Goal: Information Seeking & Learning: Learn about a topic

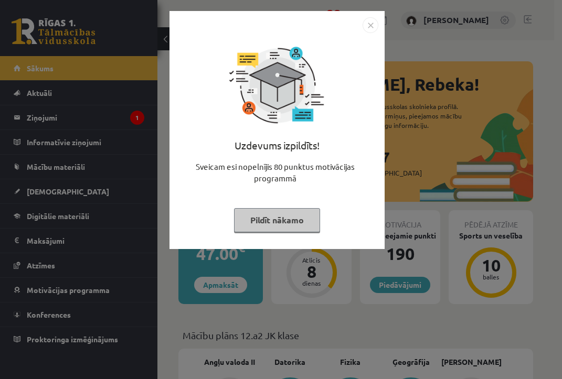
click at [250, 217] on button "Pildīt nākamo" at bounding box center [277, 220] width 86 height 24
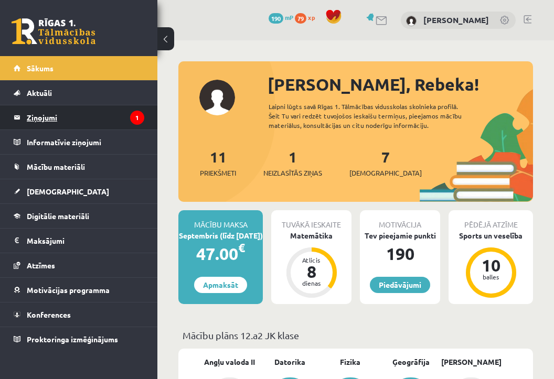
click at [113, 114] on legend "Ziņojumi 1" at bounding box center [85, 117] width 117 height 24
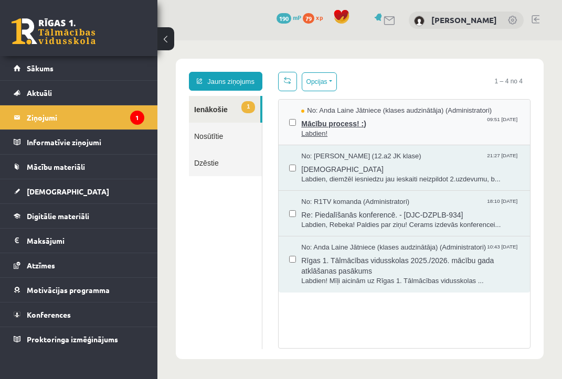
click at [332, 130] on span "Labdien!" at bounding box center [410, 134] width 218 height 10
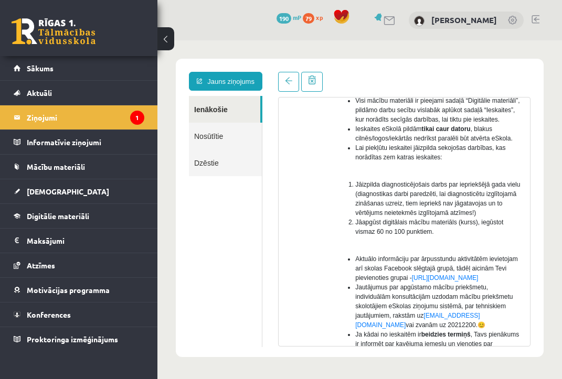
scroll to position [156, 0]
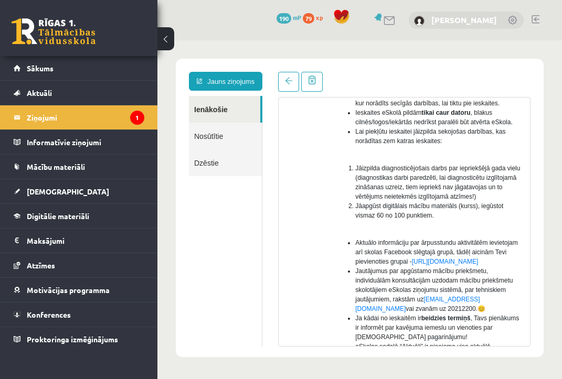
click at [446, 20] on link "[PERSON_NAME]" at bounding box center [464, 20] width 66 height 10
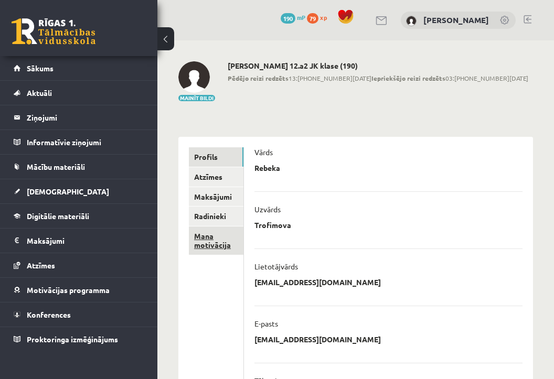
click at [218, 240] on link "Mana motivācija" at bounding box center [216, 241] width 55 height 28
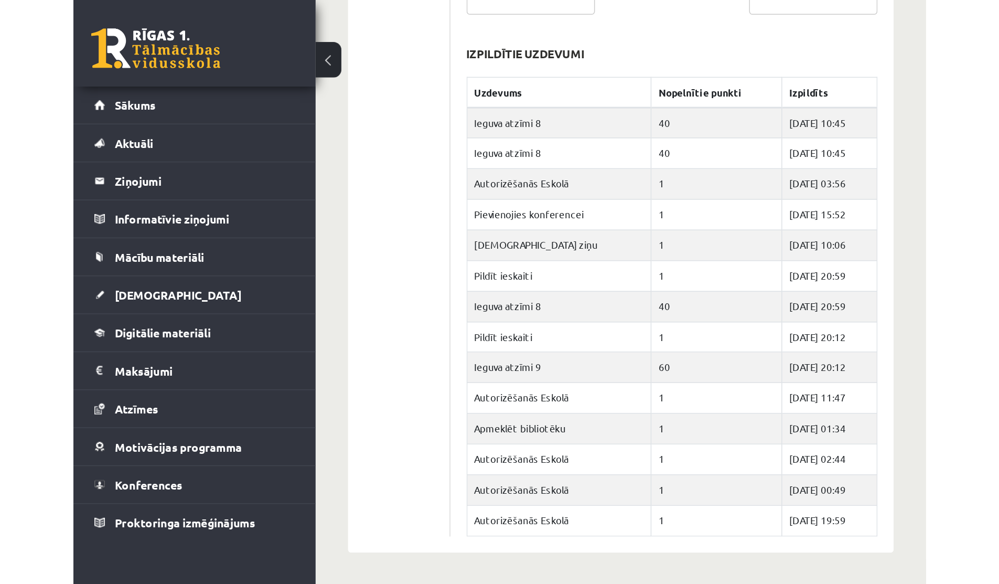
scroll to position [301, 0]
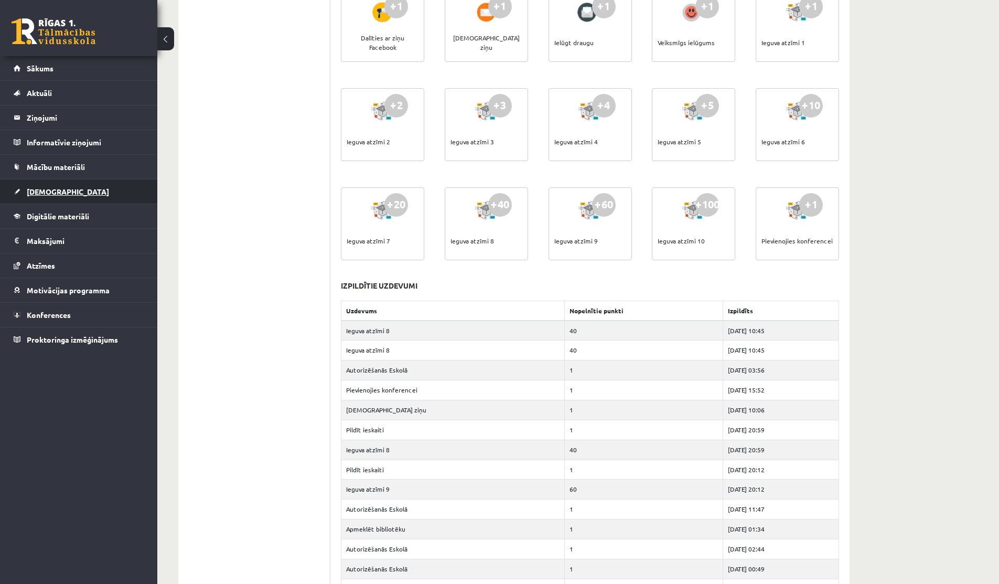
click at [63, 183] on link "[DEMOGRAPHIC_DATA]" at bounding box center [79, 191] width 131 height 24
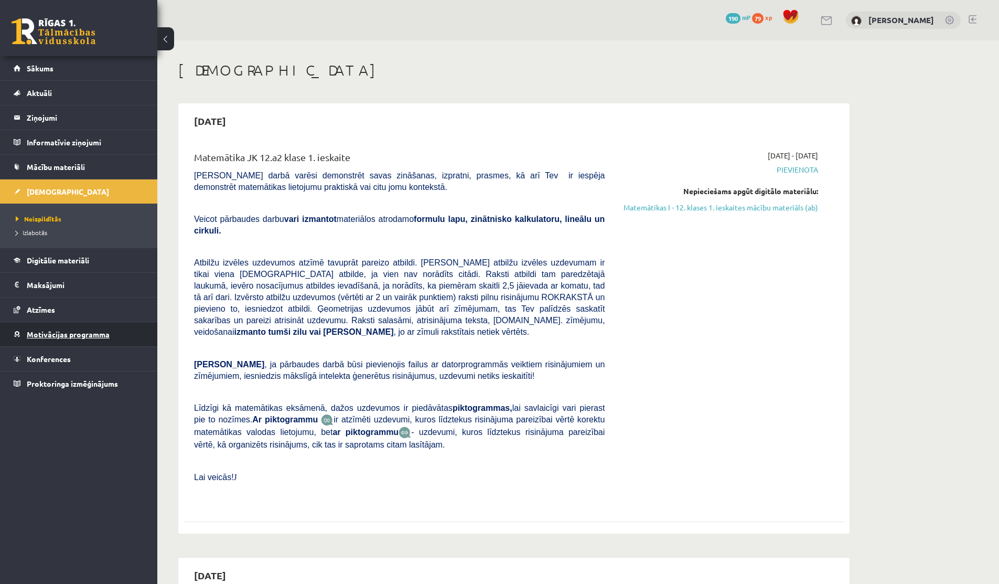
click at [72, 332] on span "Motivācijas programma" at bounding box center [68, 333] width 83 height 9
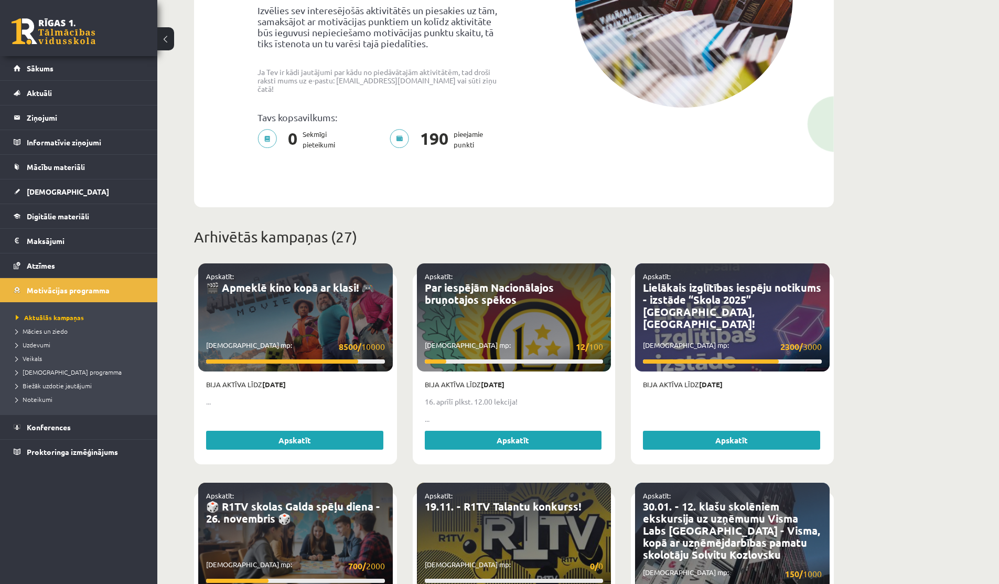
scroll to position [215, 0]
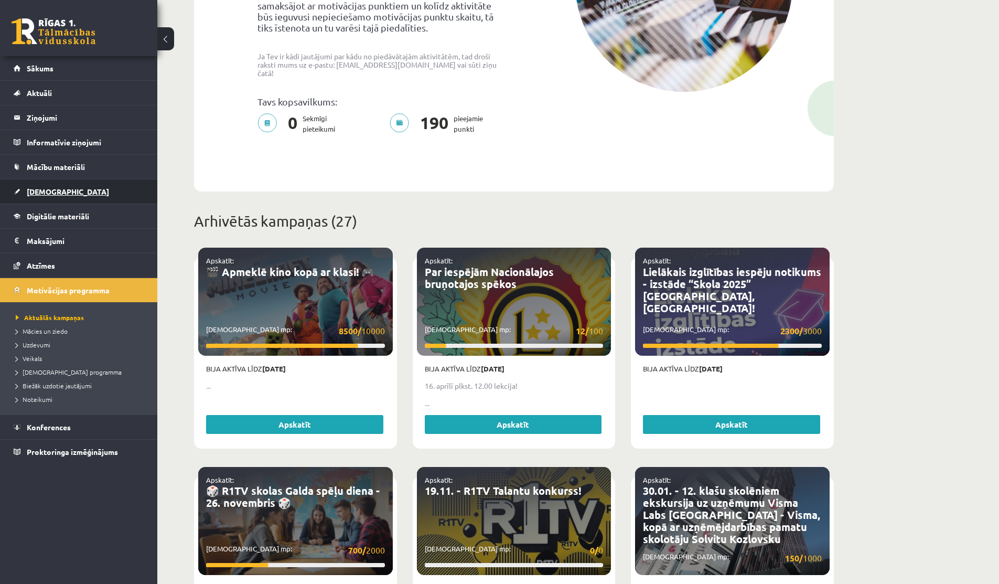
click at [63, 186] on link "[DEMOGRAPHIC_DATA]" at bounding box center [79, 191] width 131 height 24
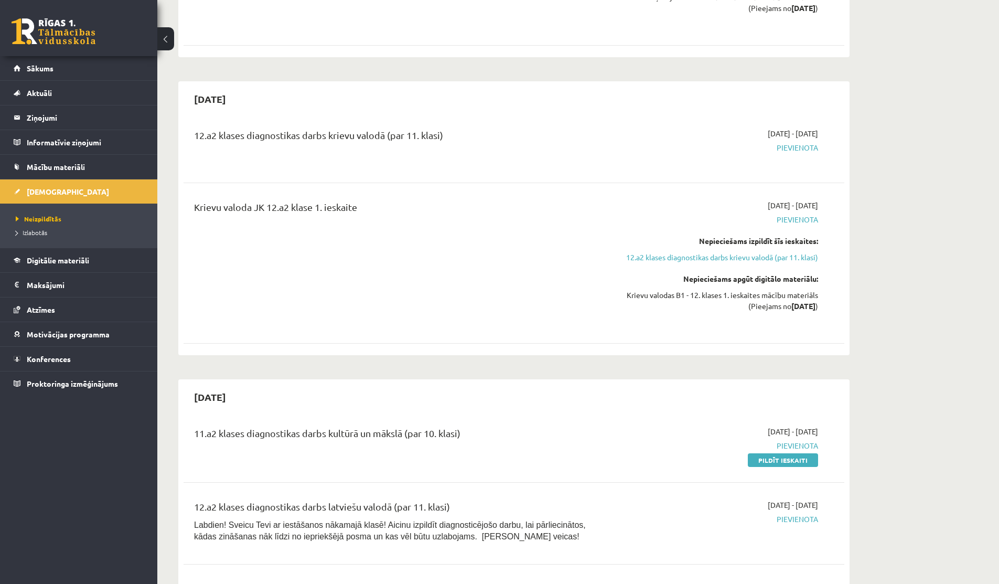
scroll to position [1062, 0]
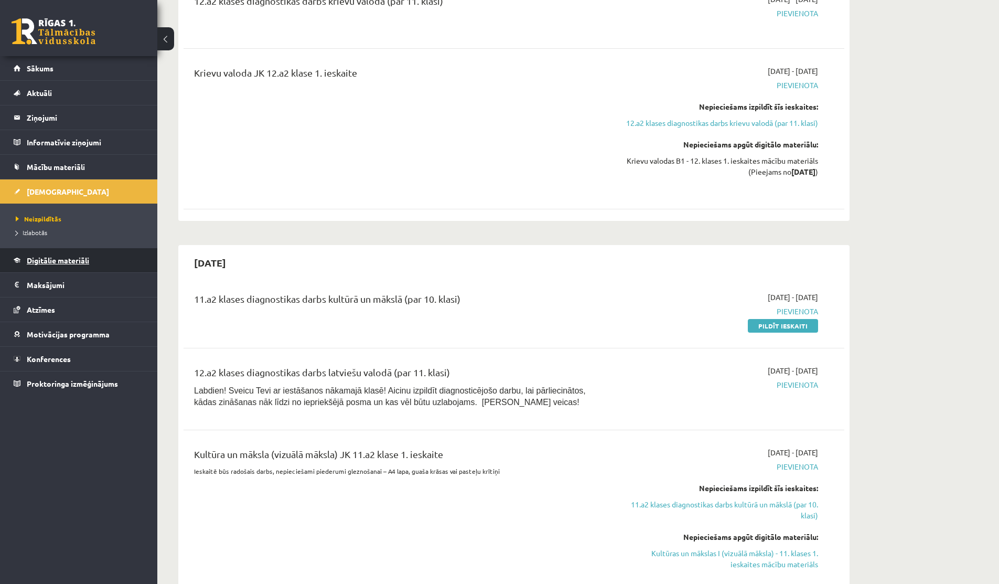
click at [30, 257] on span "Digitālie materiāli" at bounding box center [58, 259] width 62 height 9
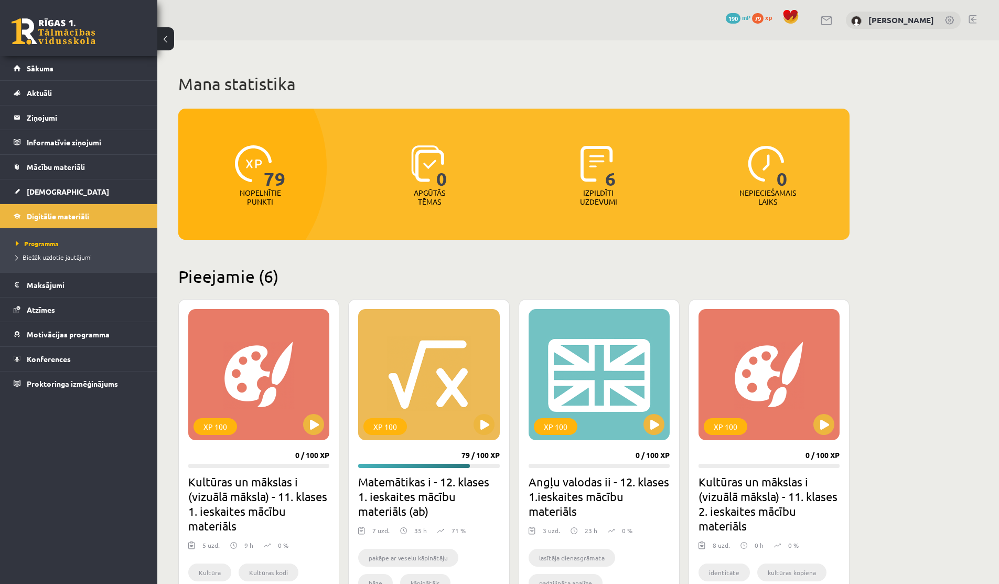
click at [553, 24] on div "[PERSON_NAME]" at bounding box center [903, 21] width 115 height 18
click at [553, 21] on link "[PERSON_NAME]" at bounding box center [901, 20] width 66 height 10
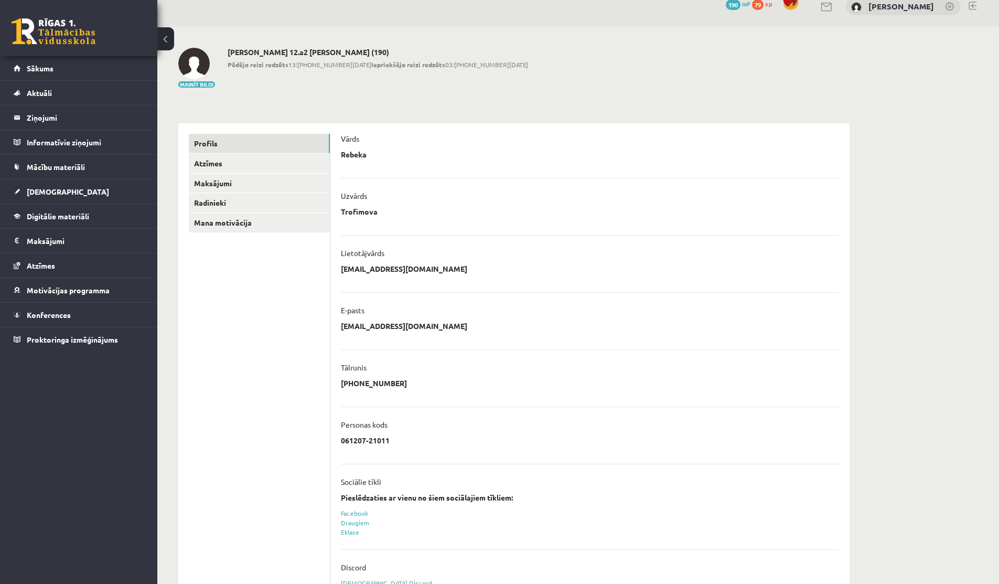
scroll to position [14, 0]
click at [238, 219] on link "Mana motivācija" at bounding box center [259, 221] width 141 height 19
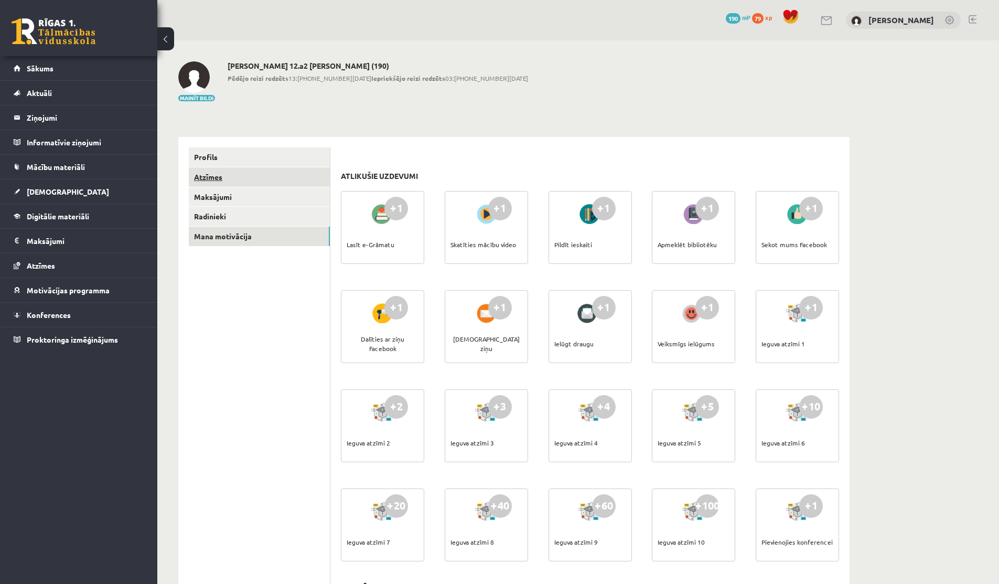
click at [196, 180] on link "Atzīmes" at bounding box center [259, 176] width 141 height 19
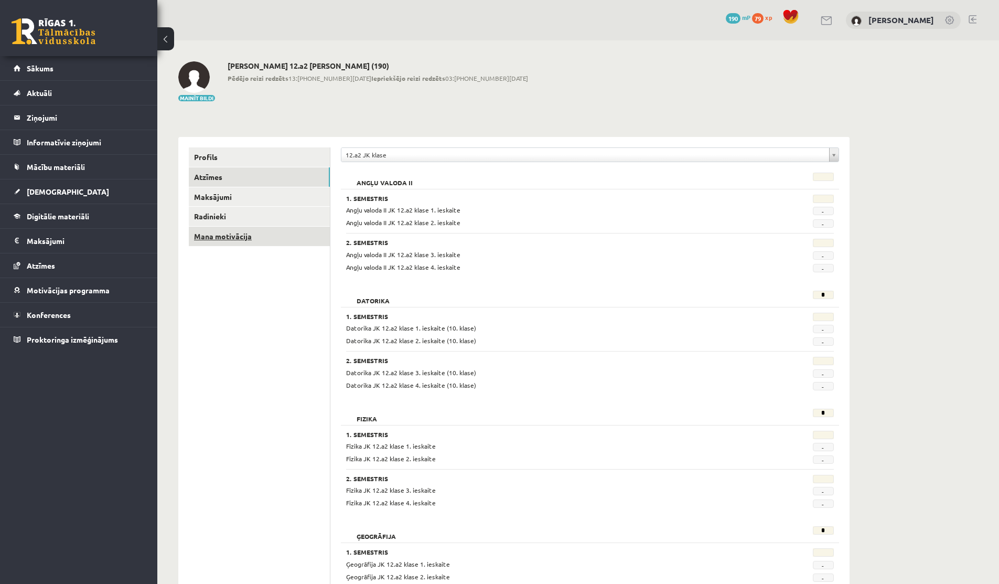
click at [228, 240] on link "Mana motivācija" at bounding box center [259, 236] width 141 height 19
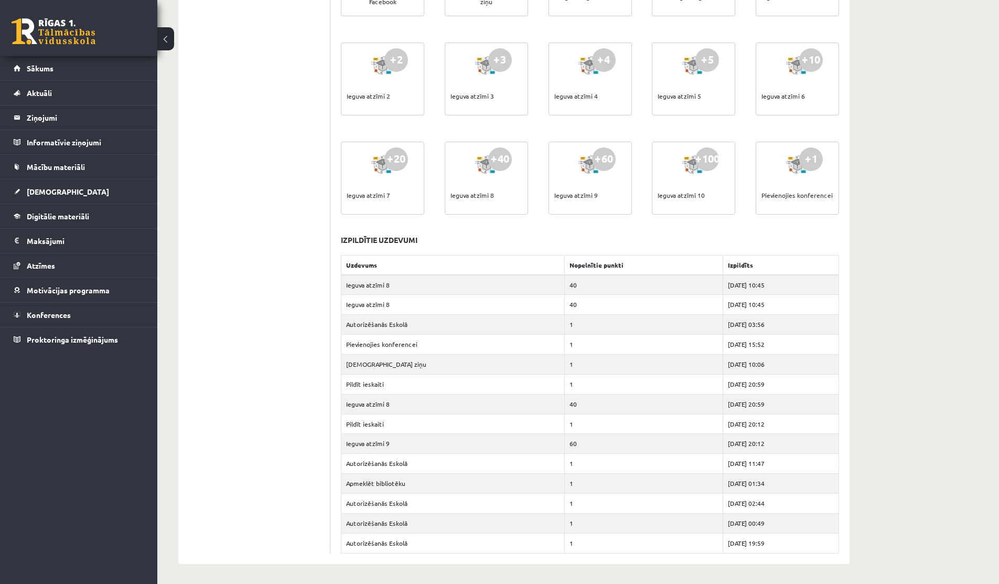
scroll to position [347, 0]
click at [50, 218] on span "Digitālie materiāli" at bounding box center [58, 215] width 62 height 9
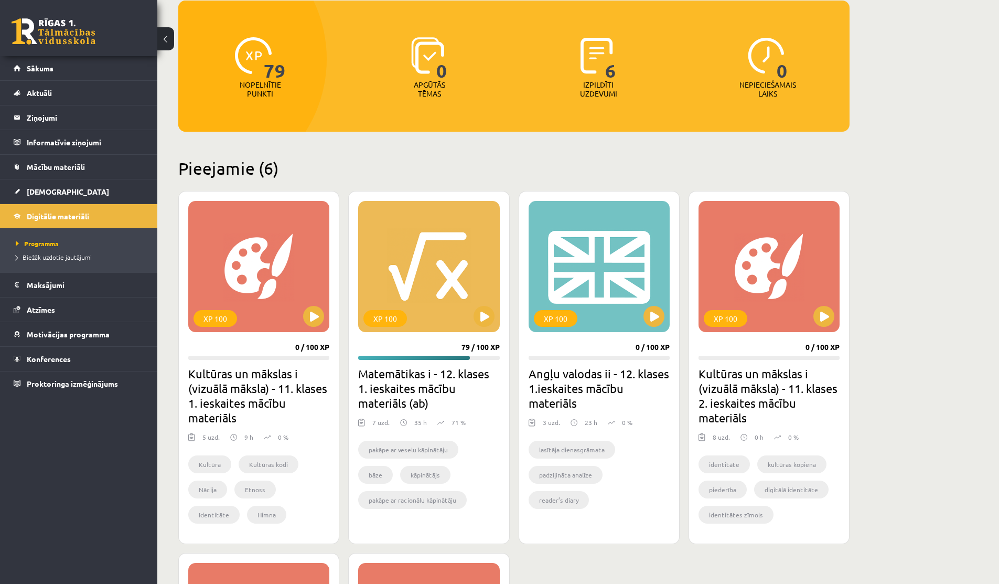
scroll to position [107, 0]
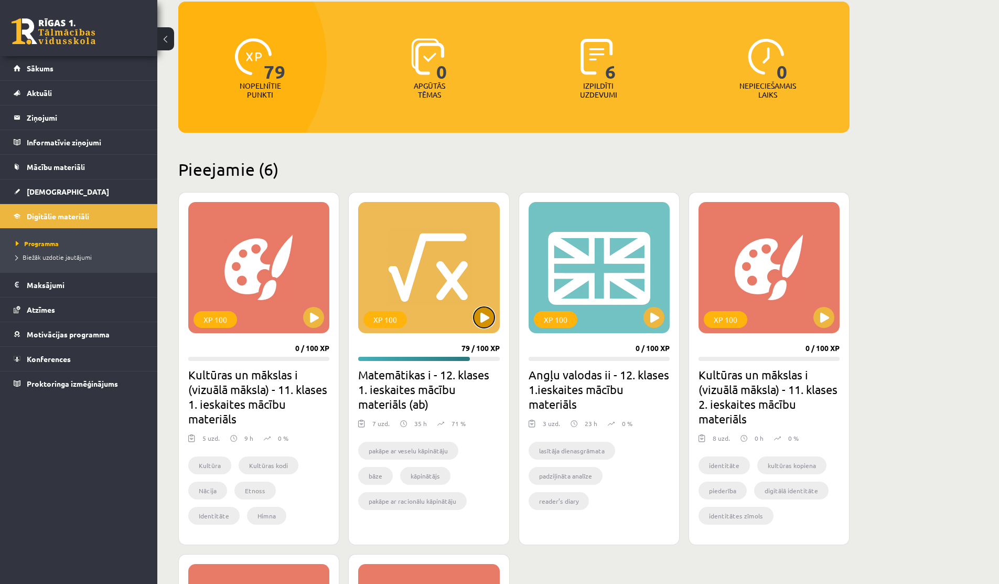
click at [485, 321] on button at bounding box center [484, 317] width 21 height 21
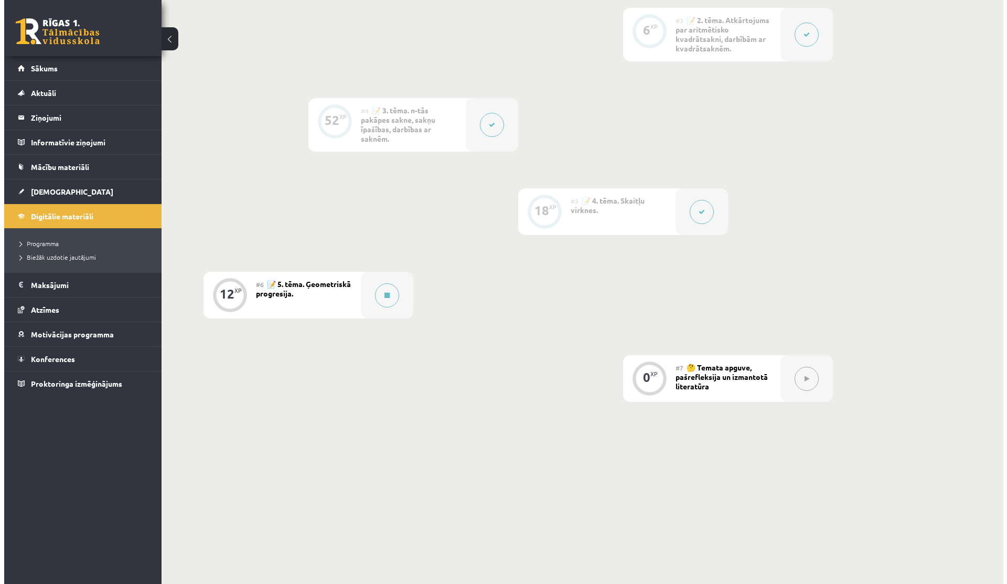
scroll to position [507, 0]
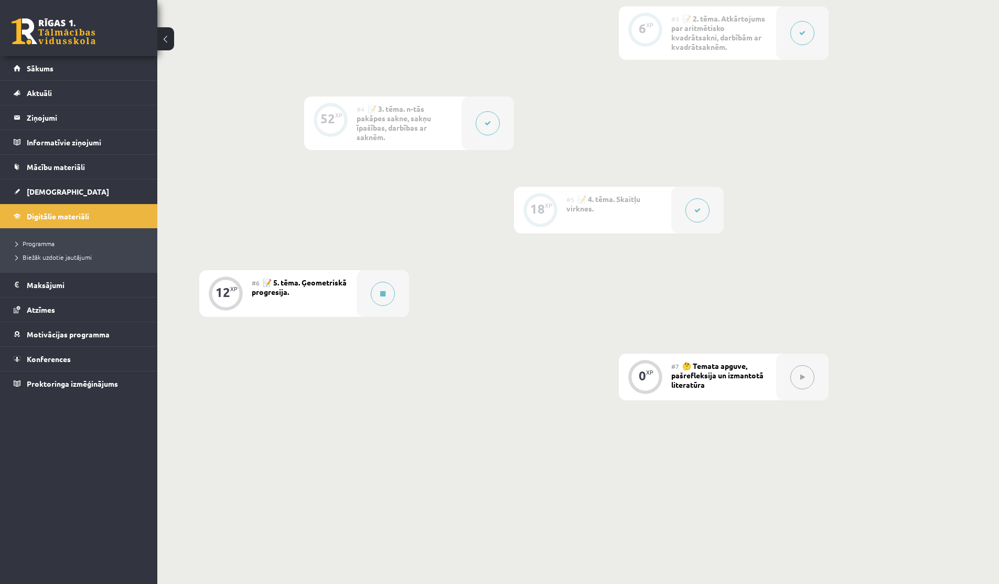
click at [704, 218] on button at bounding box center [697, 210] width 24 height 24
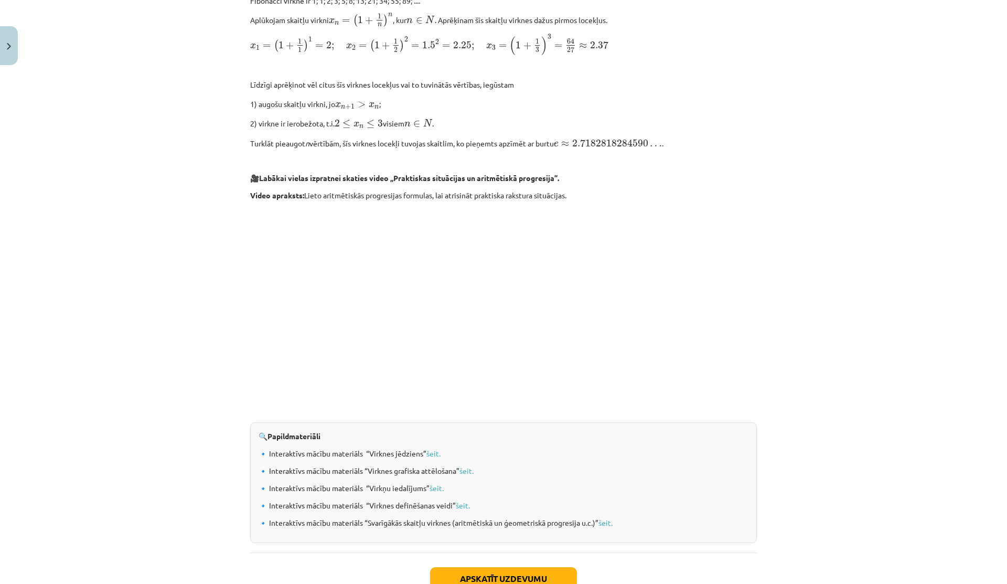
scroll to position [919, 0]
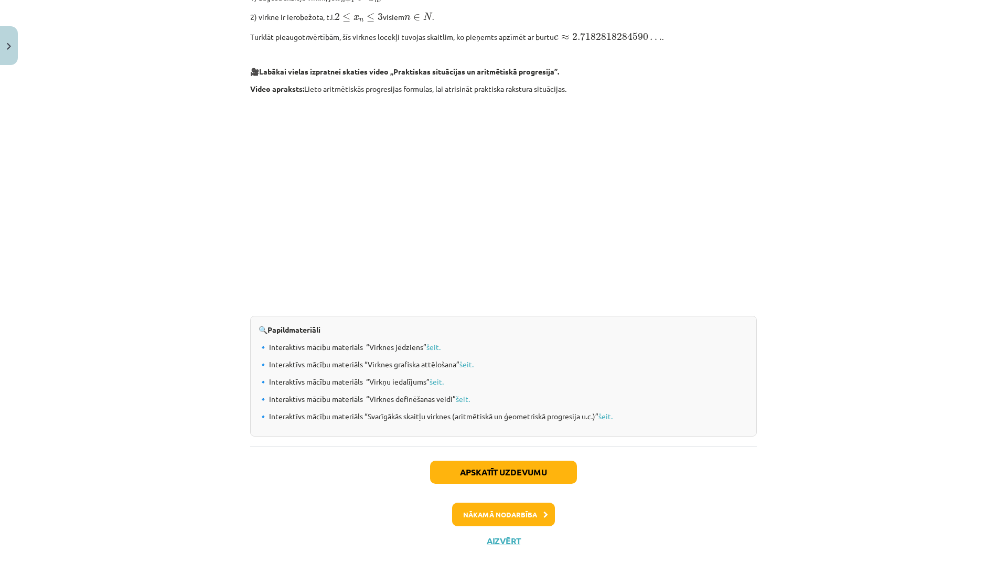
click at [487, 549] on div "Apskatīt uzdevumu Nākamā nodarbība Aizvērt" at bounding box center [503, 499] width 507 height 107
click at [489, 543] on button "Aizvērt" at bounding box center [503, 540] width 40 height 10
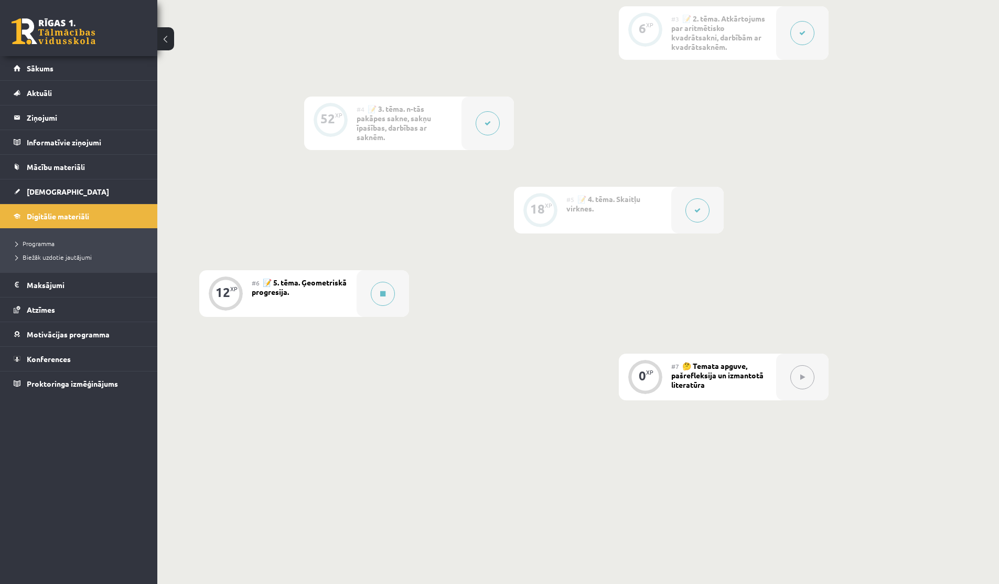
click at [702, 203] on button at bounding box center [697, 210] width 24 height 24
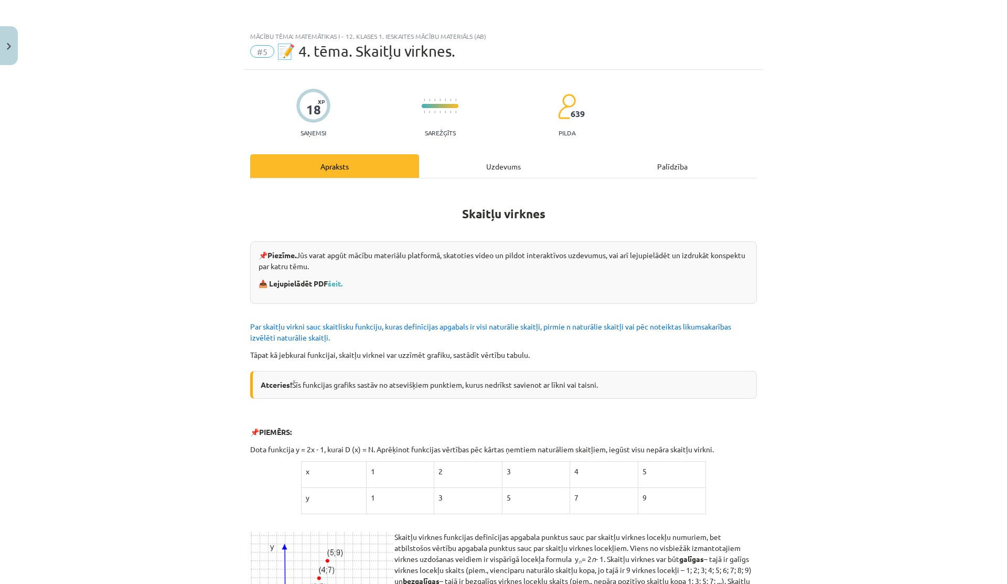
click at [511, 166] on div "Uzdevums" at bounding box center [503, 166] width 169 height 24
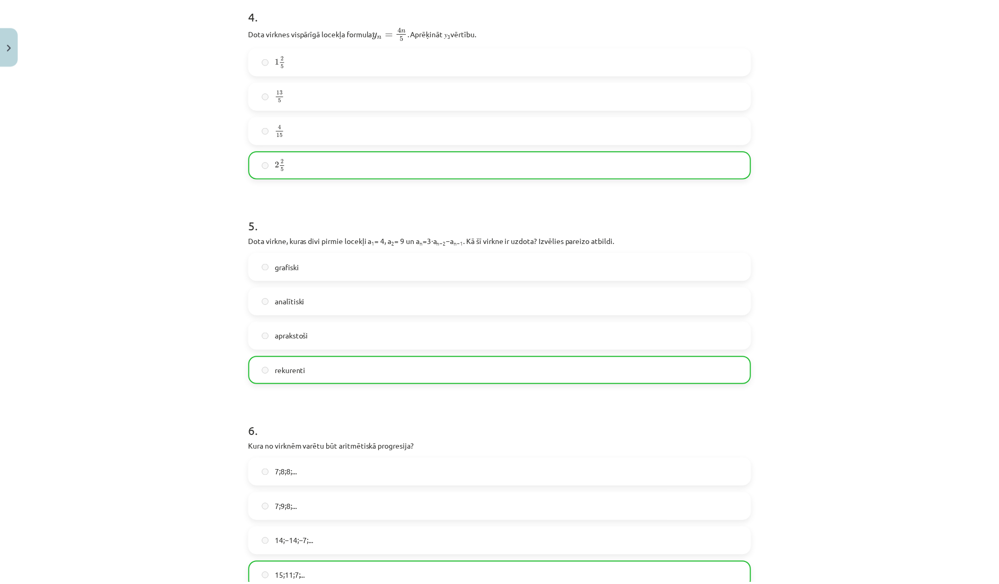
scroll to position [999, 0]
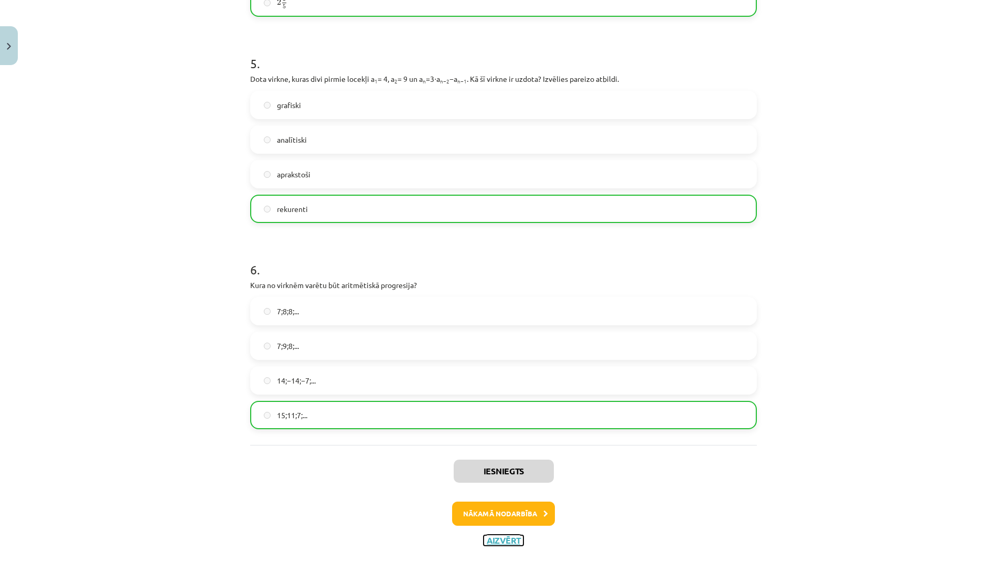
click at [483, 544] on button "Aizvērt" at bounding box center [503, 540] width 40 height 10
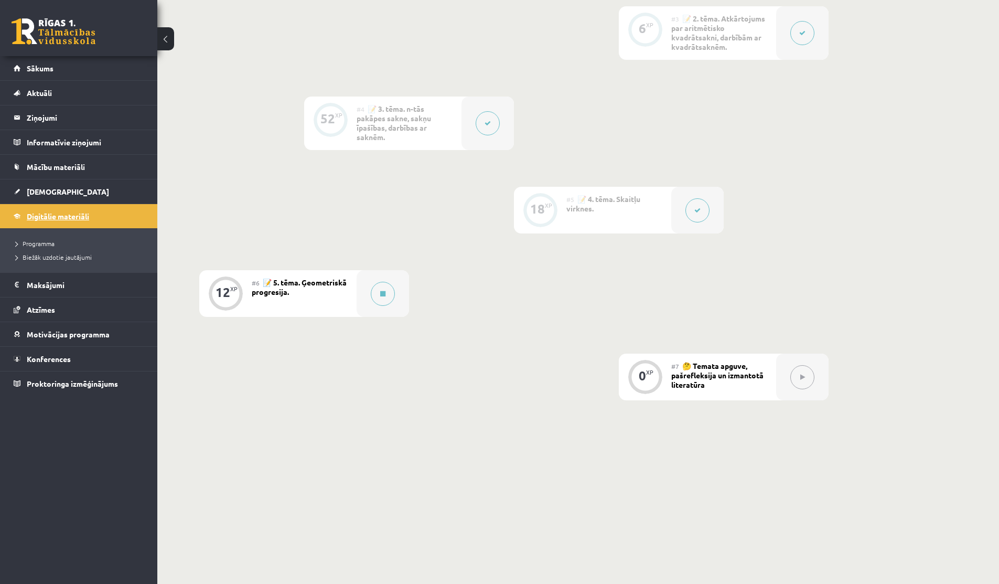
click at [26, 216] on link "Digitālie materiāli" at bounding box center [79, 216] width 131 height 24
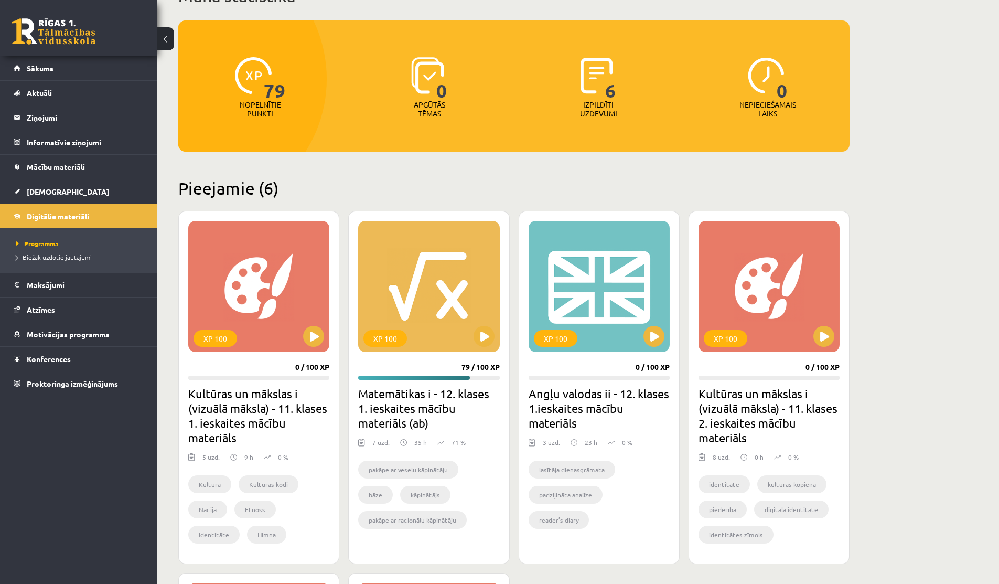
scroll to position [119, 0]
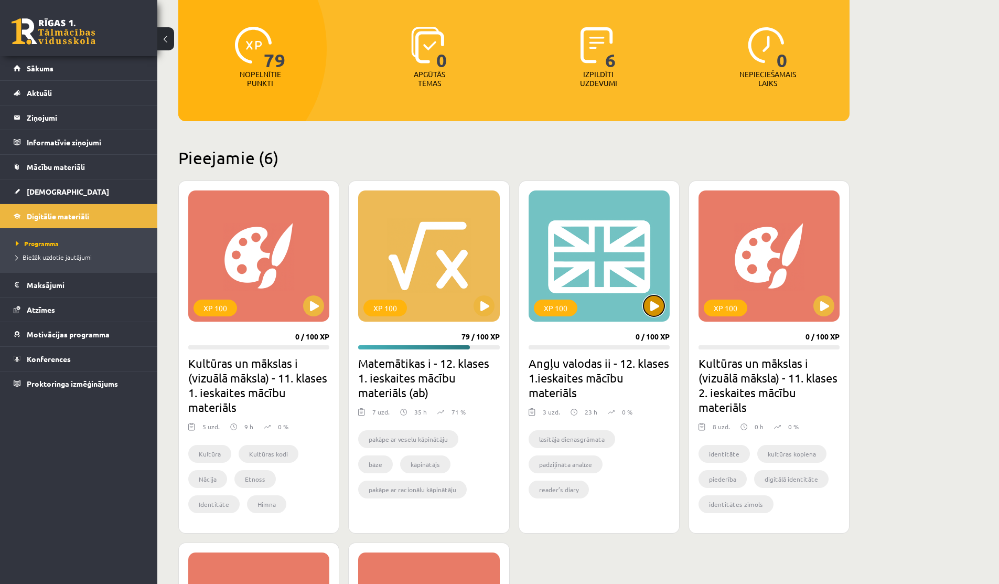
click at [654, 315] on button at bounding box center [653, 305] width 21 height 21
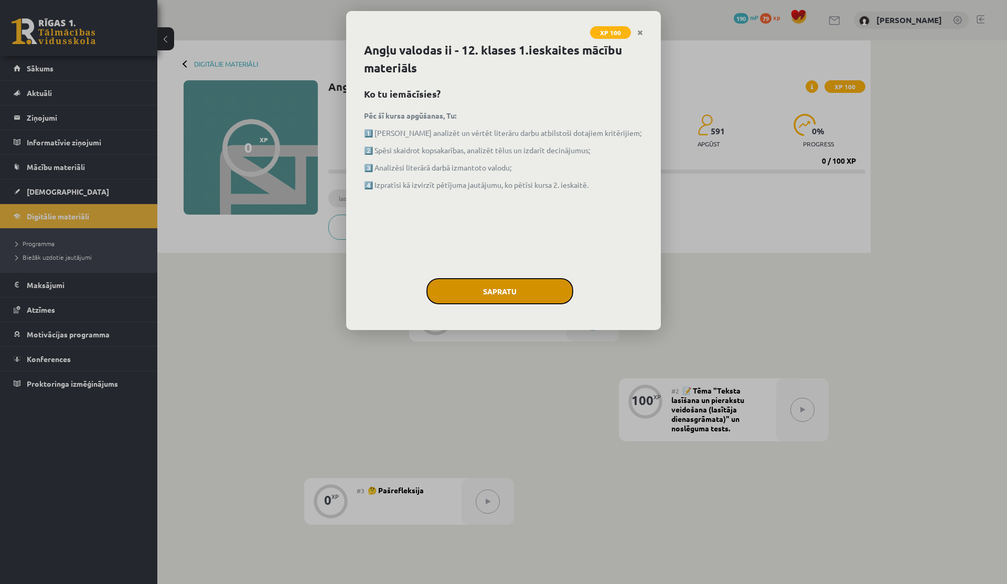
click at [494, 287] on button "Sapratu" at bounding box center [499, 291] width 147 height 26
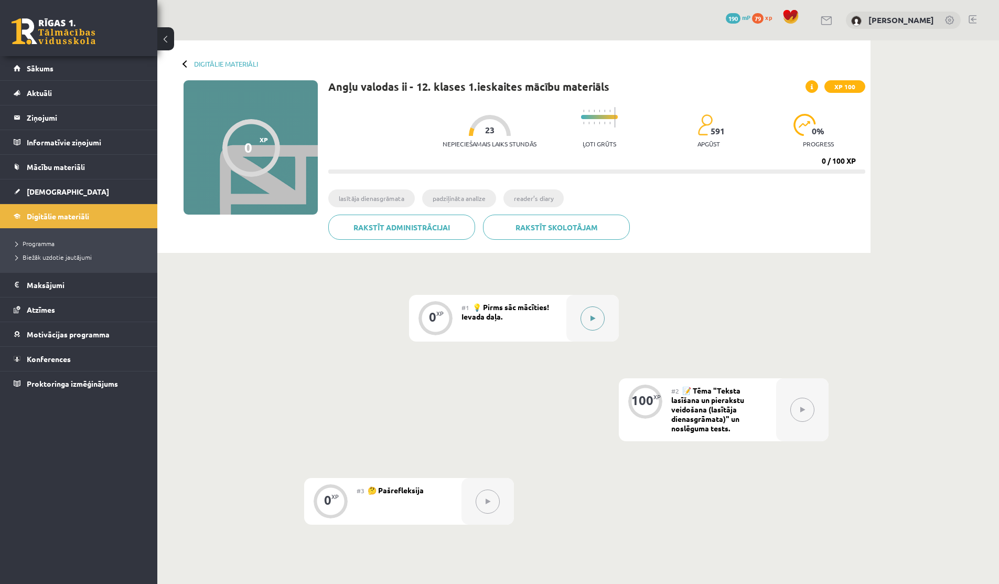
click at [602, 316] on button at bounding box center [593, 318] width 24 height 24
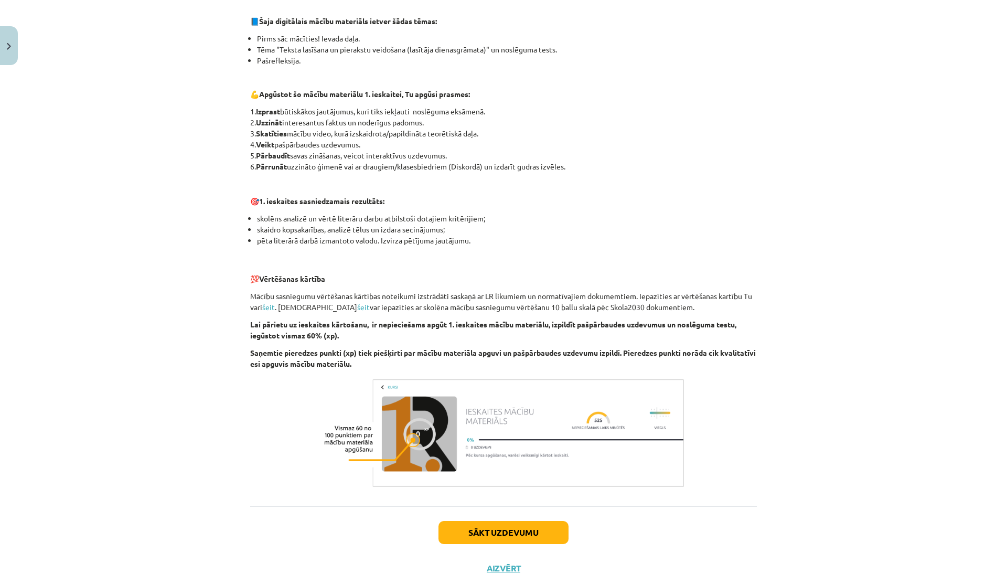
scroll to position [520, 0]
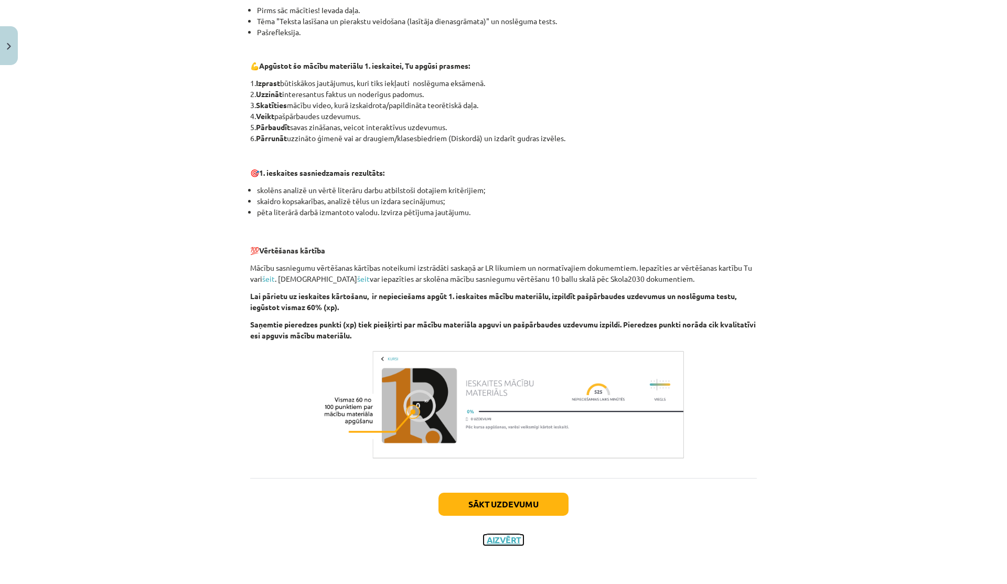
click at [486, 542] on button "Aizvērt" at bounding box center [503, 539] width 40 height 10
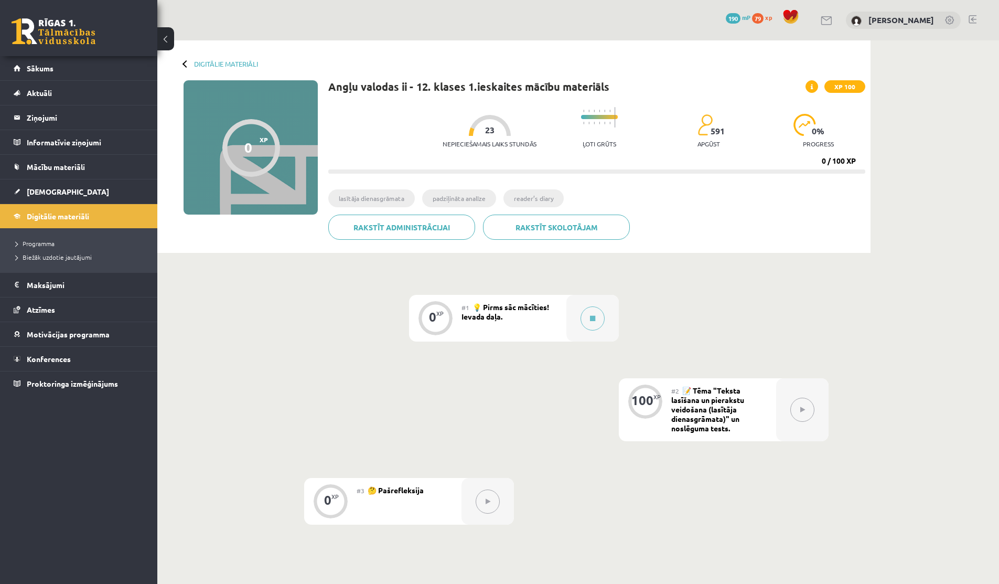
click at [798, 406] on button at bounding box center [802, 409] width 24 height 24
click at [600, 316] on button at bounding box center [593, 318] width 24 height 24
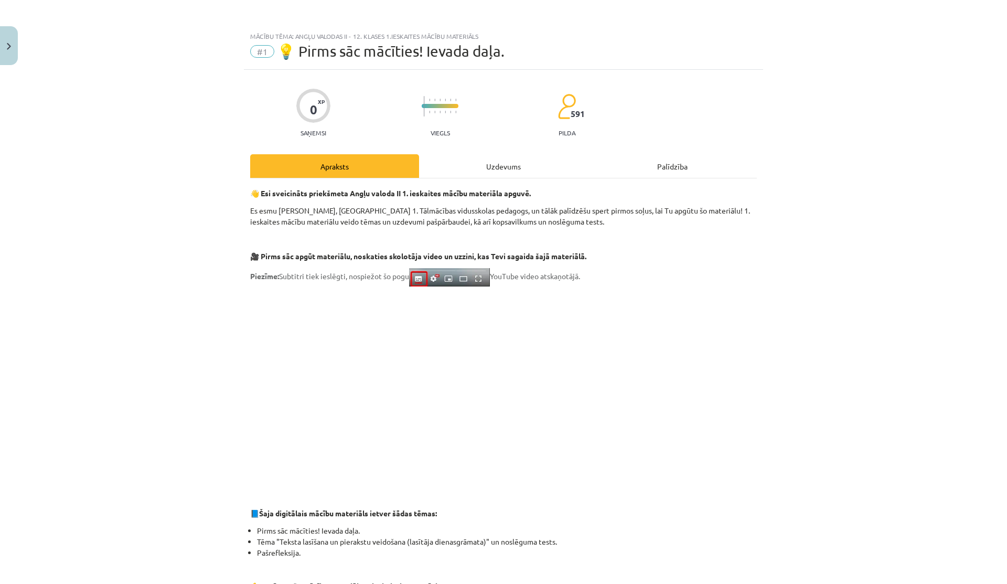
scroll to position [6, 0]
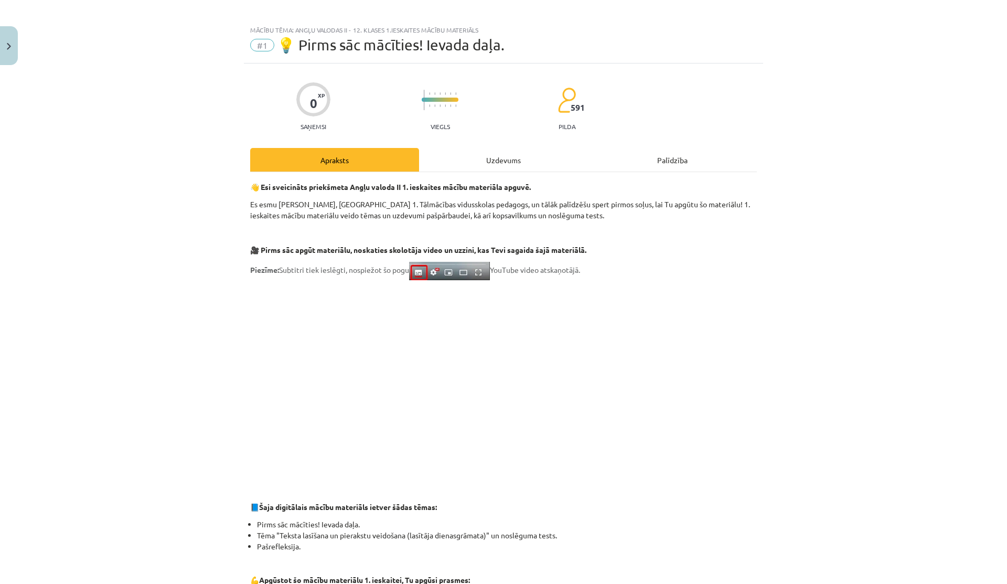
click at [511, 154] on div "Uzdevums" at bounding box center [503, 160] width 169 height 24
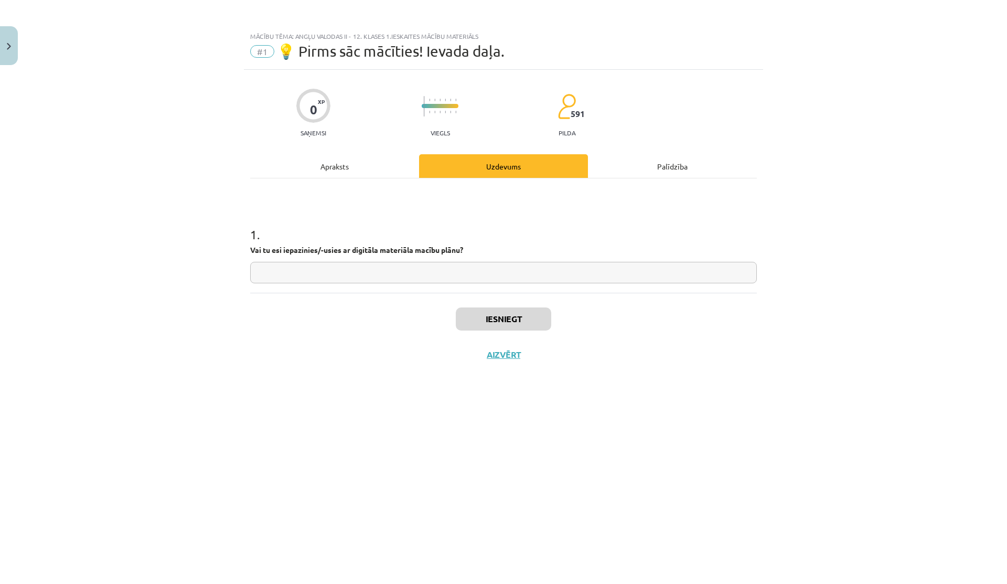
click at [375, 168] on div "Apraksts" at bounding box center [334, 166] width 169 height 24
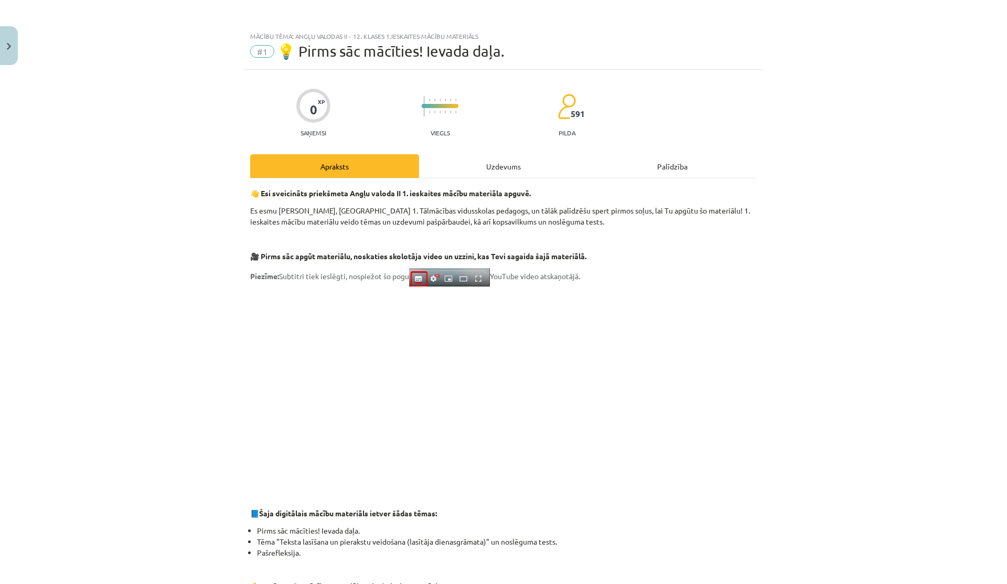
click at [496, 171] on div "Uzdevums" at bounding box center [503, 166] width 169 height 24
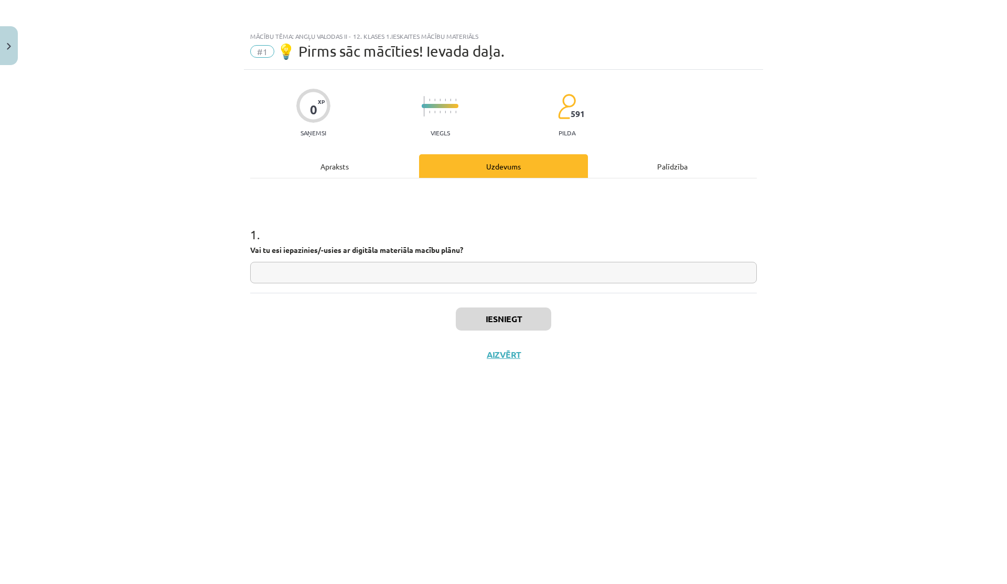
click at [374, 276] on input "text" at bounding box center [503, 273] width 507 height 22
type input "**********"
click at [487, 320] on button "Iesniegt" at bounding box center [503, 318] width 95 height 23
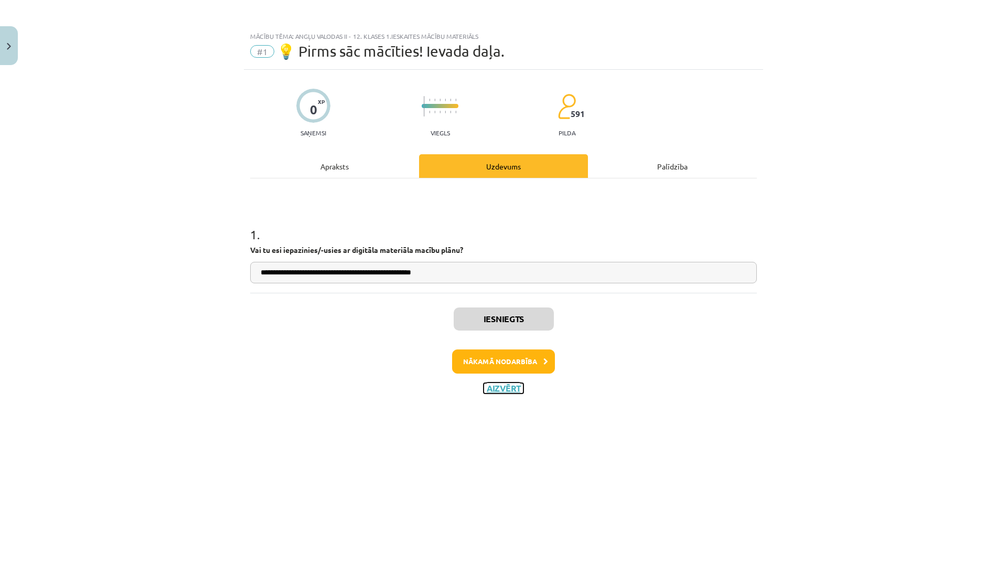
click at [496, 390] on button "Aizvērt" at bounding box center [503, 388] width 40 height 10
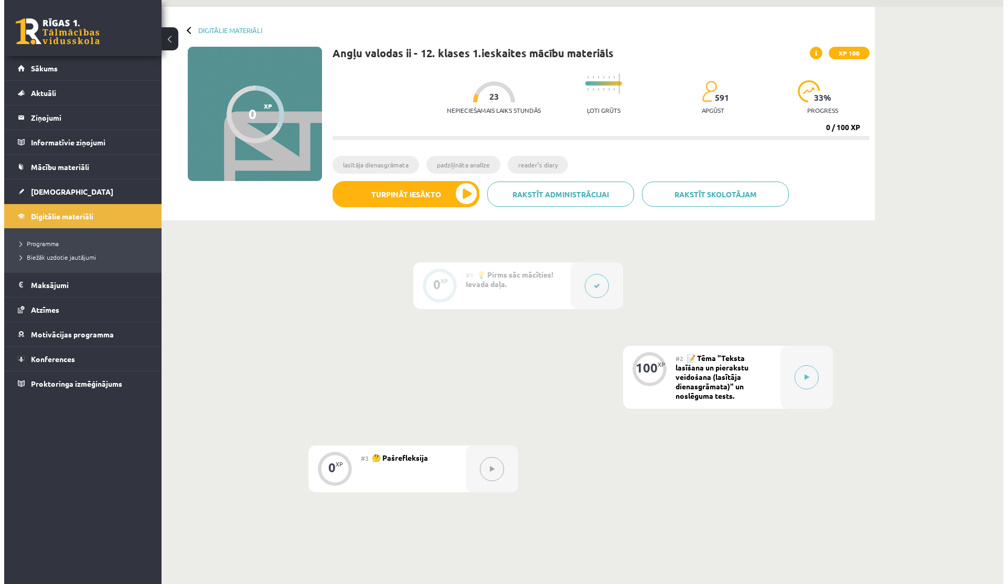
scroll to position [37, 0]
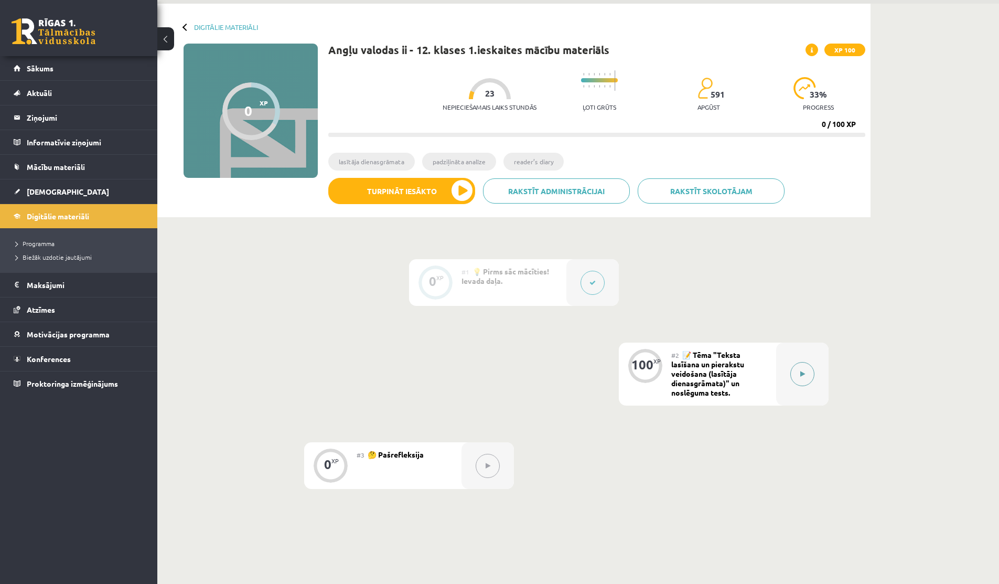
click at [802, 372] on icon at bounding box center [802, 374] width 5 height 6
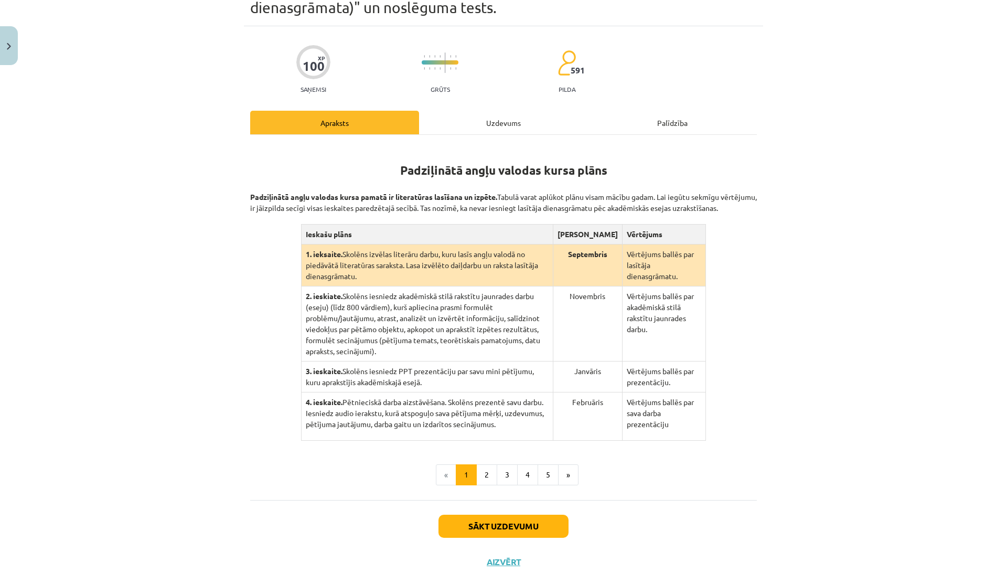
scroll to position [69, 0]
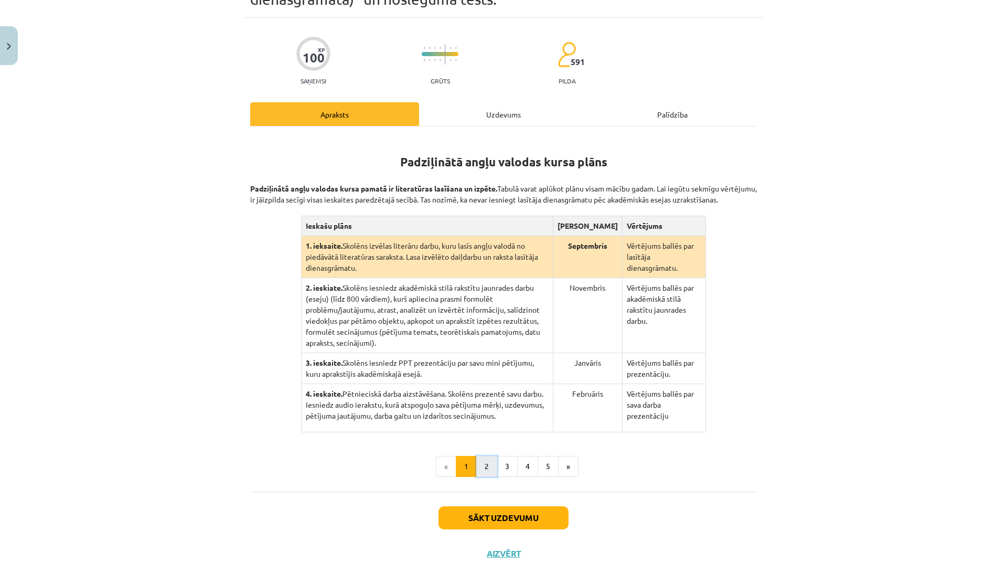
click at [488, 456] on button "2" at bounding box center [486, 466] width 21 height 21
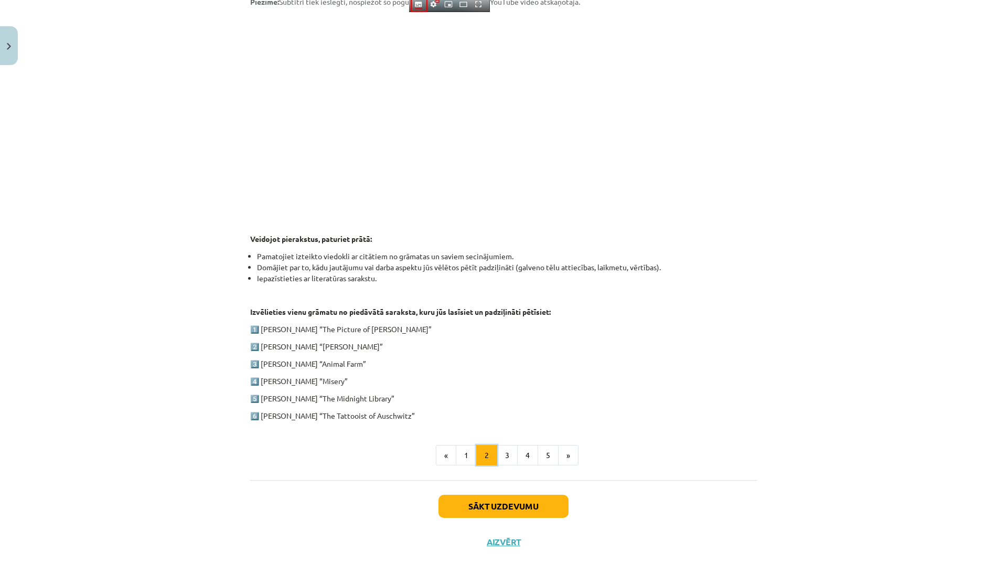
scroll to position [321, 0]
click at [505, 452] on button "3" at bounding box center [507, 453] width 21 height 21
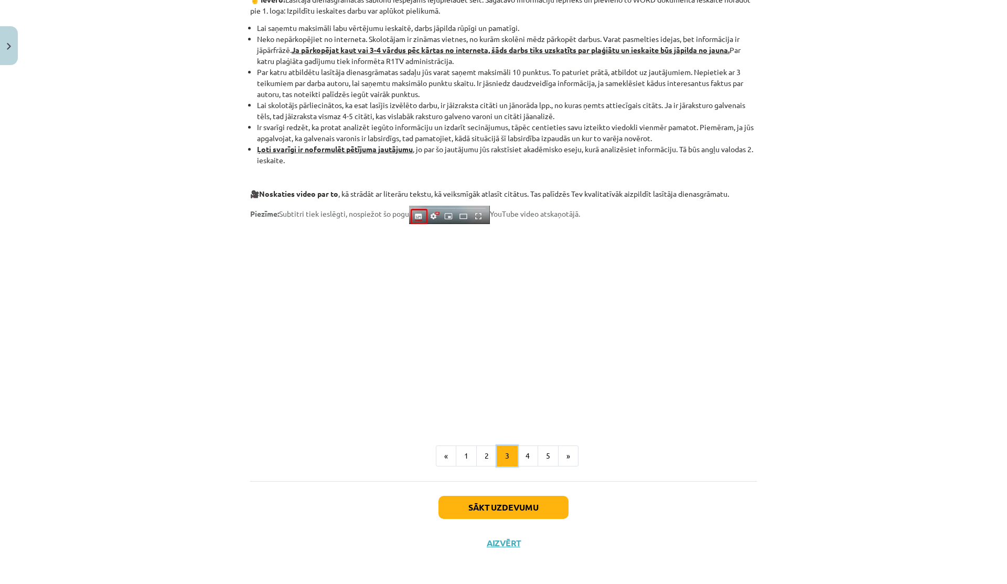
scroll to position [677, 0]
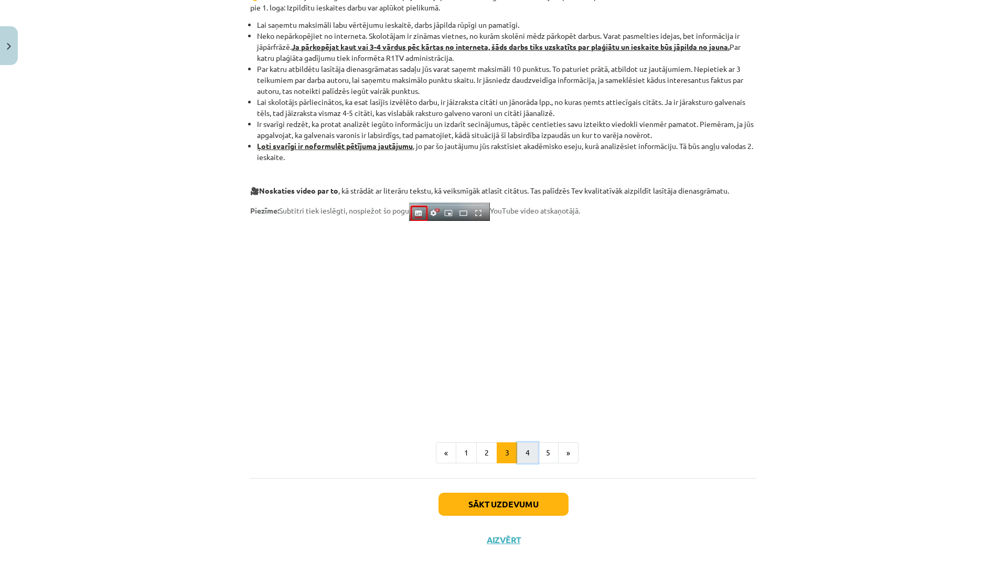
click at [523, 451] on button "4" at bounding box center [527, 452] width 21 height 21
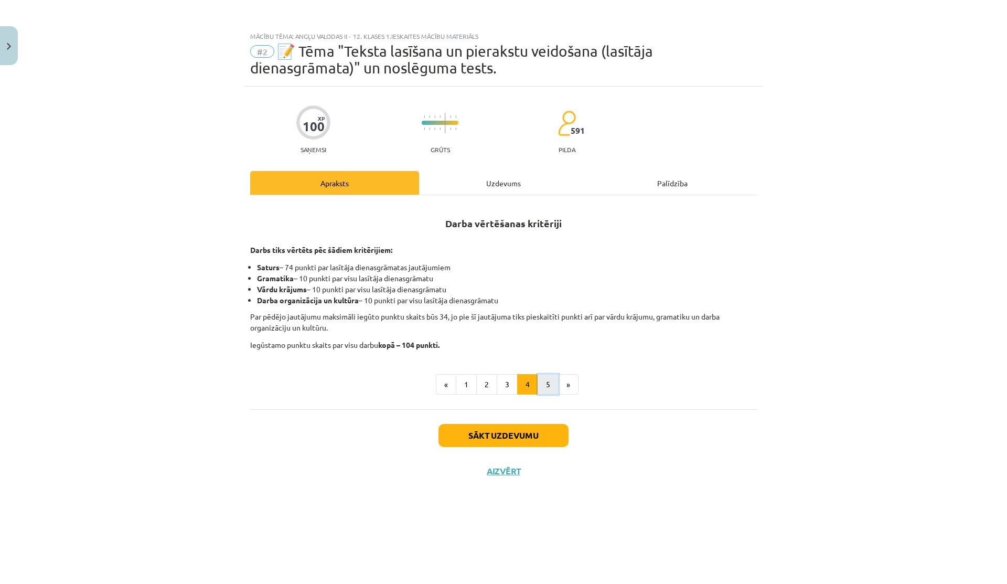
click at [550, 383] on button "5" at bounding box center [548, 384] width 21 height 21
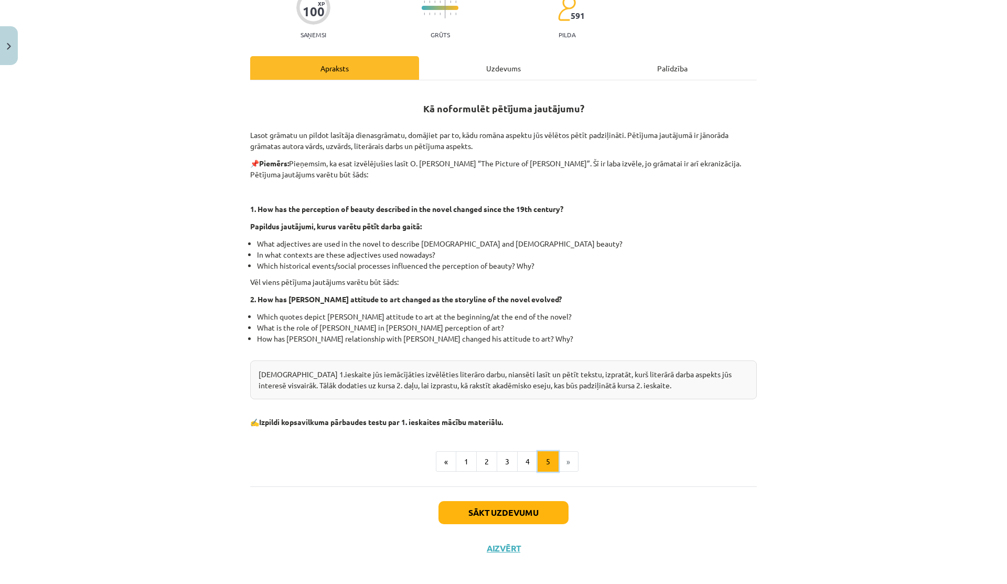
scroll to position [123, 0]
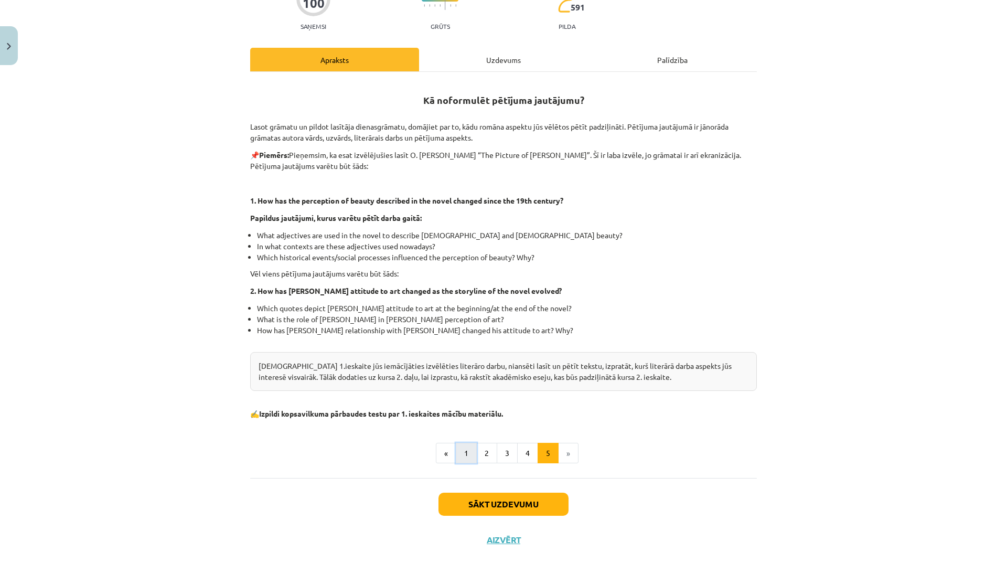
click at [456, 449] on button "1" at bounding box center [466, 453] width 21 height 21
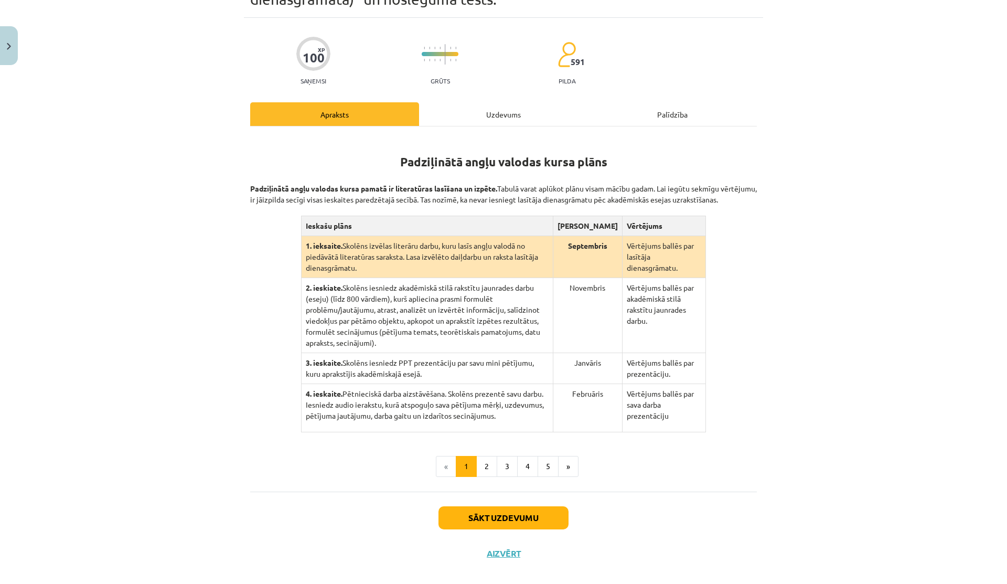
click at [487, 111] on div "Uzdevums" at bounding box center [503, 114] width 169 height 24
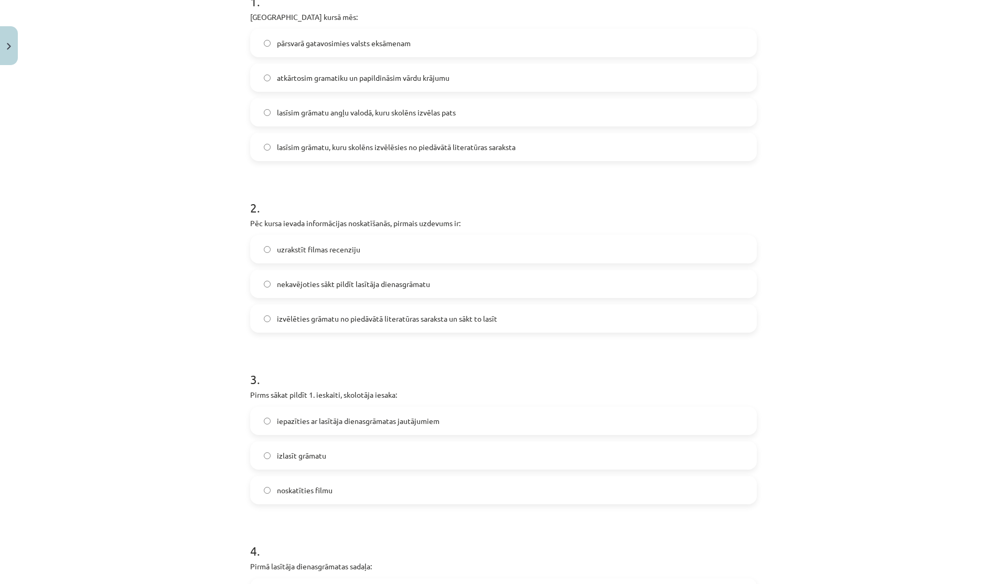
scroll to position [0, 0]
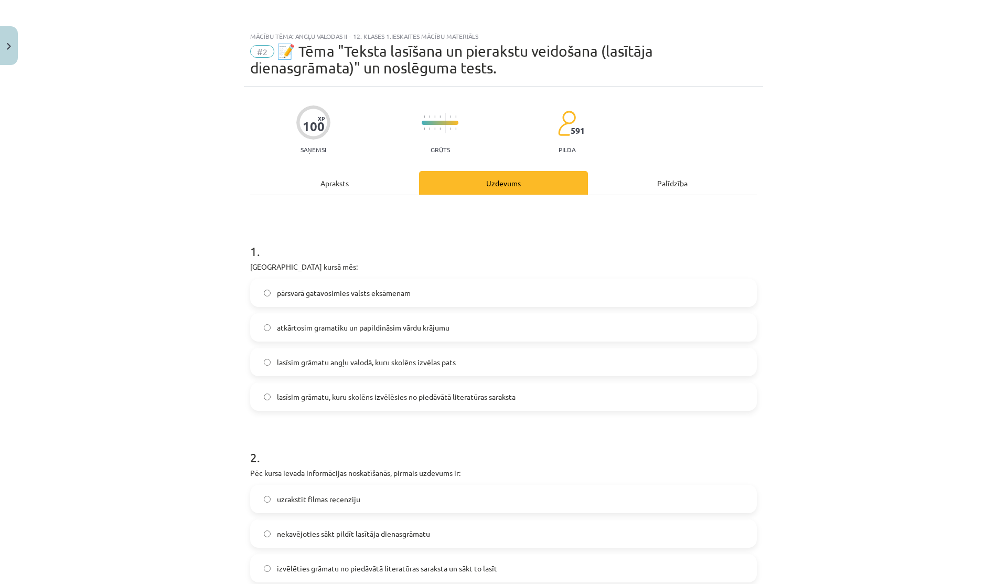
click at [338, 179] on div "Apraksts" at bounding box center [334, 183] width 169 height 24
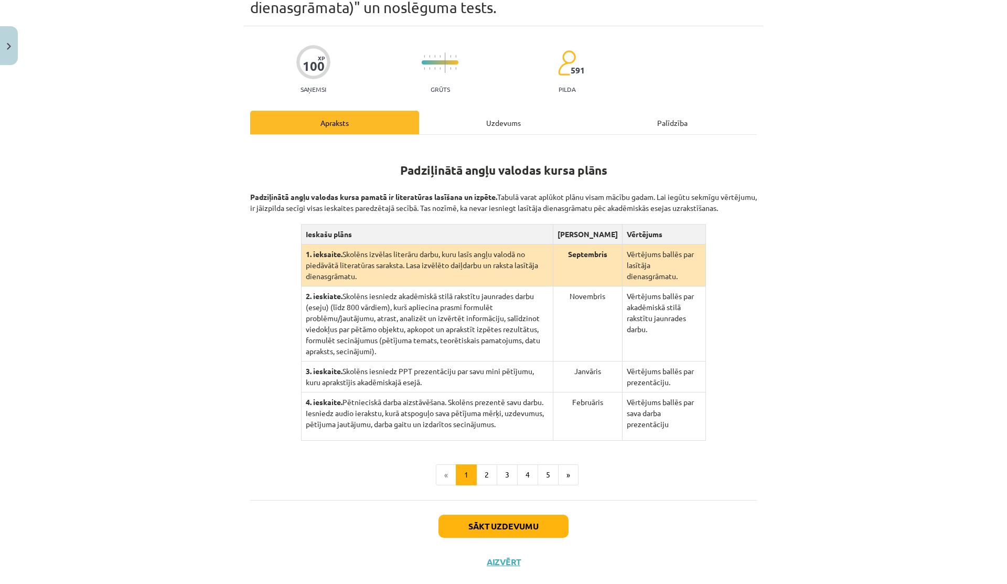
scroll to position [63, 0]
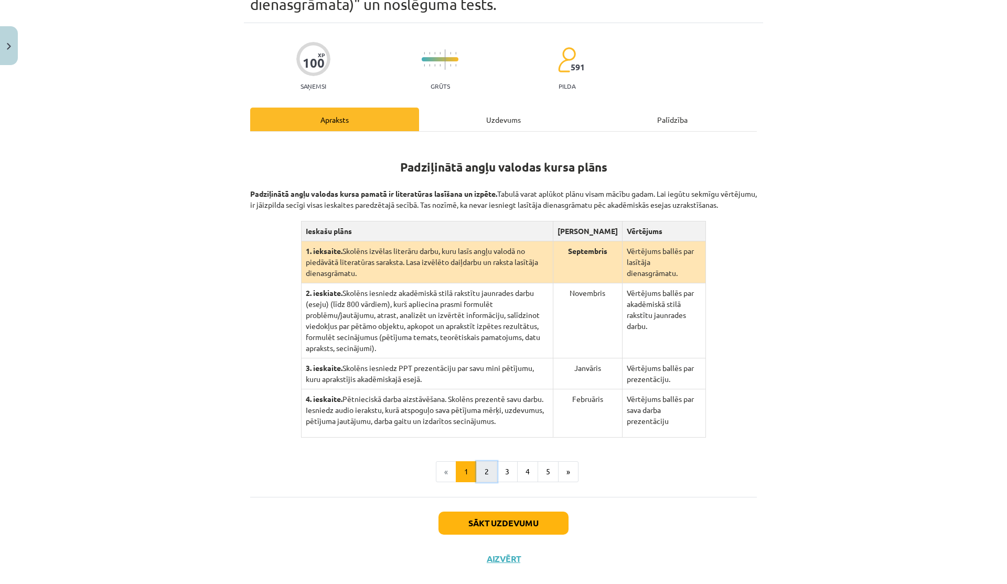
click at [480, 461] on button "2" at bounding box center [486, 471] width 21 height 21
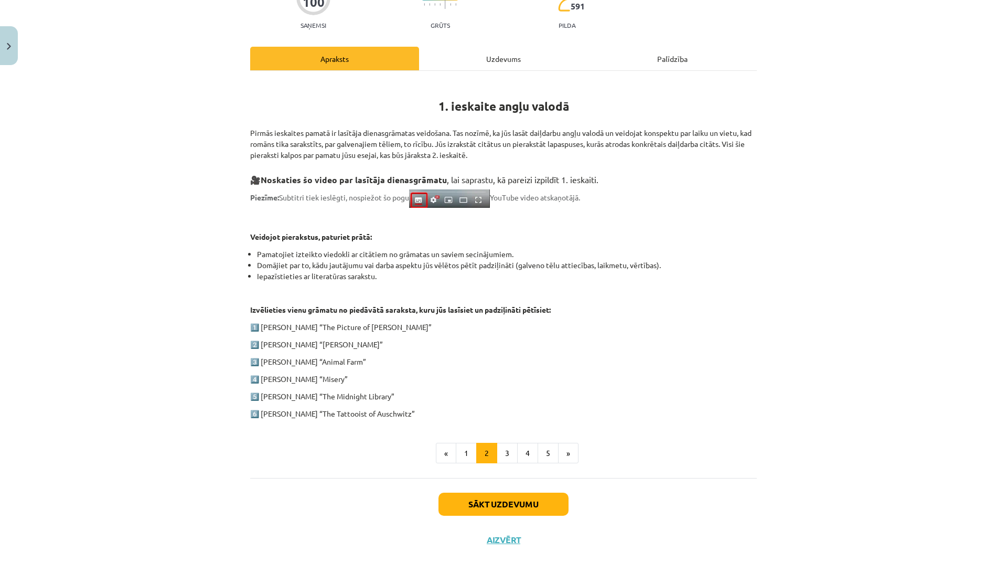
scroll to position [258, 0]
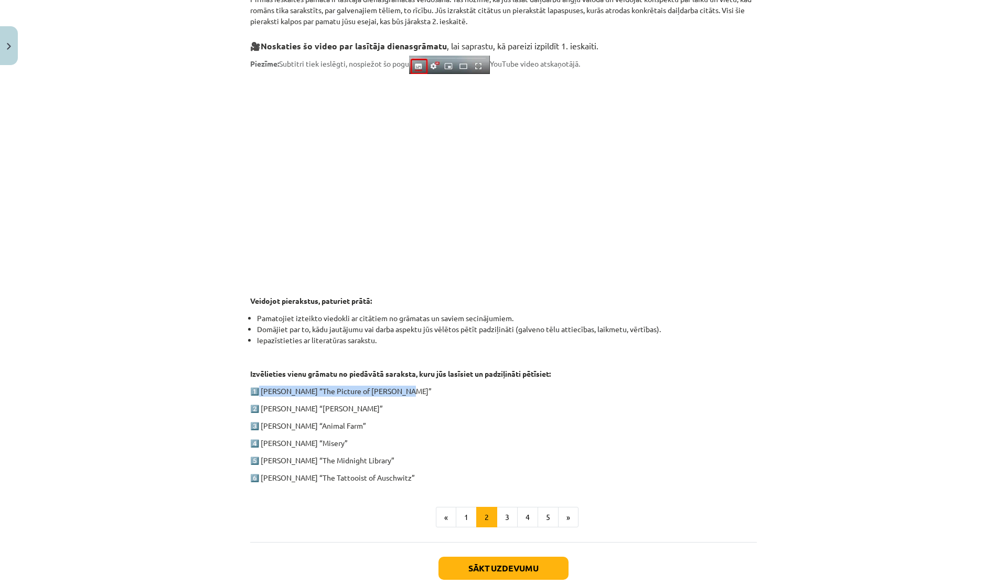
drag, startPoint x: 253, startPoint y: 388, endPoint x: 422, endPoint y: 389, distance: 168.9
click at [422, 389] on p "1️⃣ Oscar Wilde “The Picture of Dorian Gray”" at bounding box center [503, 390] width 507 height 11
click at [500, 512] on button "3" at bounding box center [507, 517] width 21 height 21
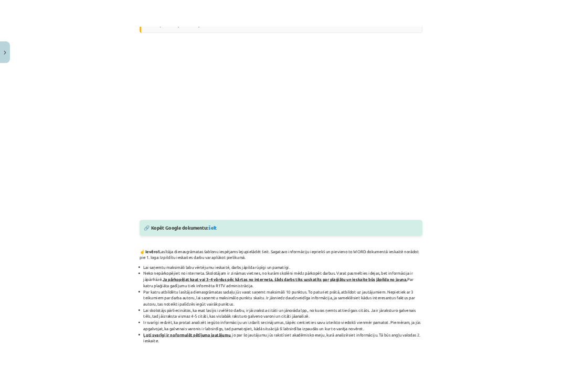
scroll to position [279, 0]
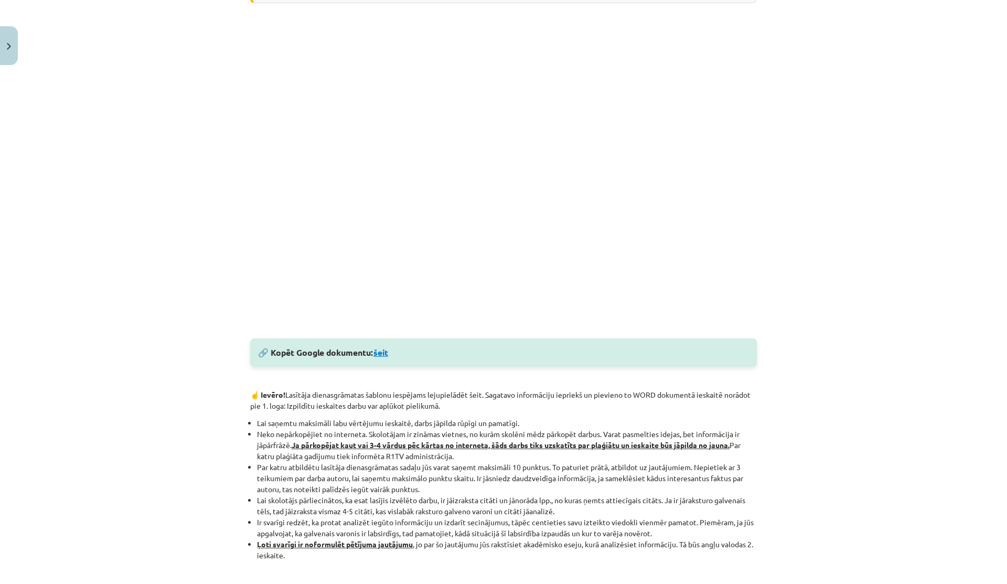
click at [377, 350] on link "šeit" at bounding box center [380, 352] width 15 height 11
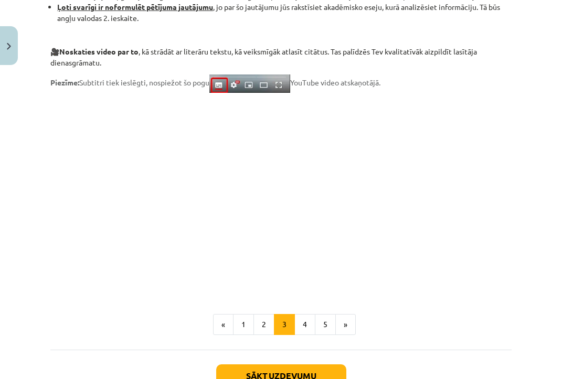
scroll to position [904, 0]
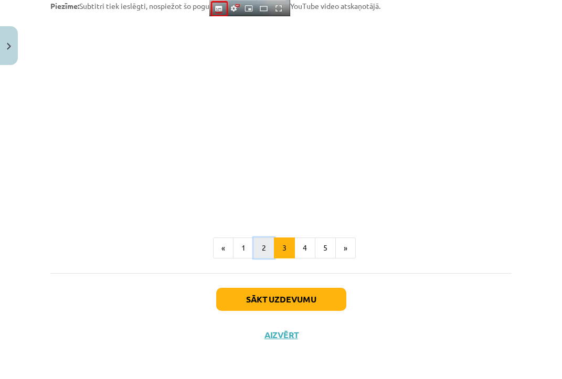
click at [255, 255] on button "2" at bounding box center [263, 248] width 21 height 21
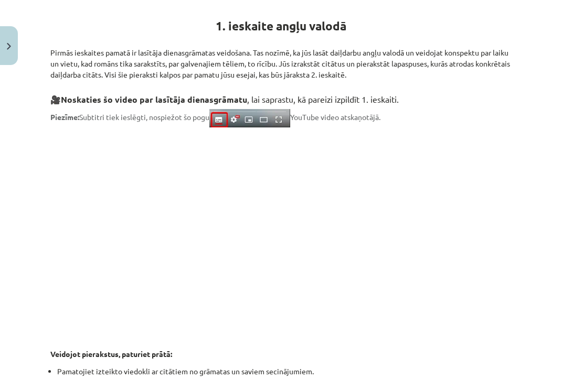
scroll to position [526, 0]
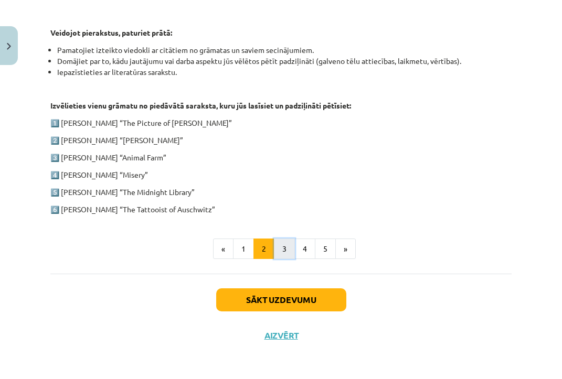
click at [279, 254] on button "3" at bounding box center [284, 249] width 21 height 21
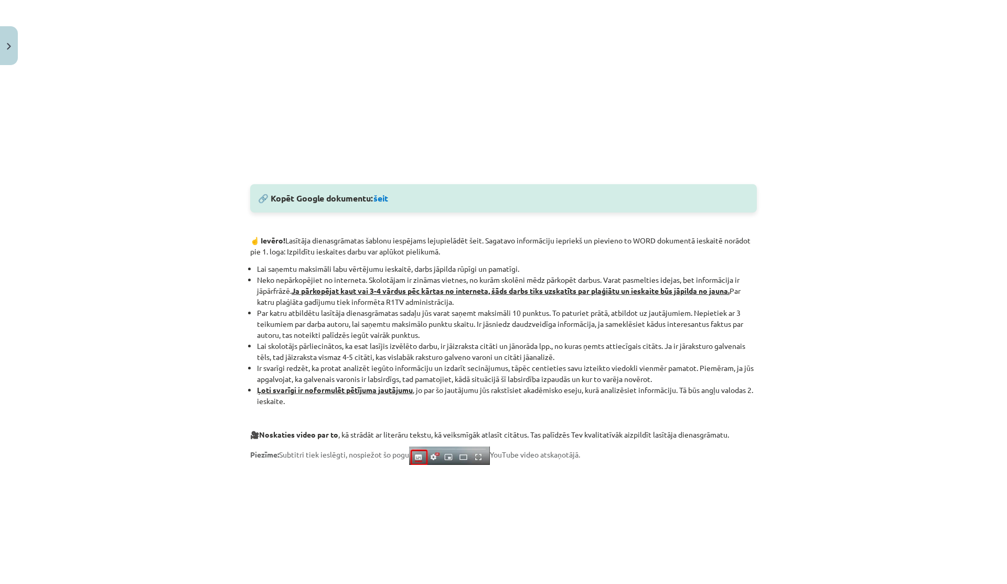
scroll to position [677, 0]
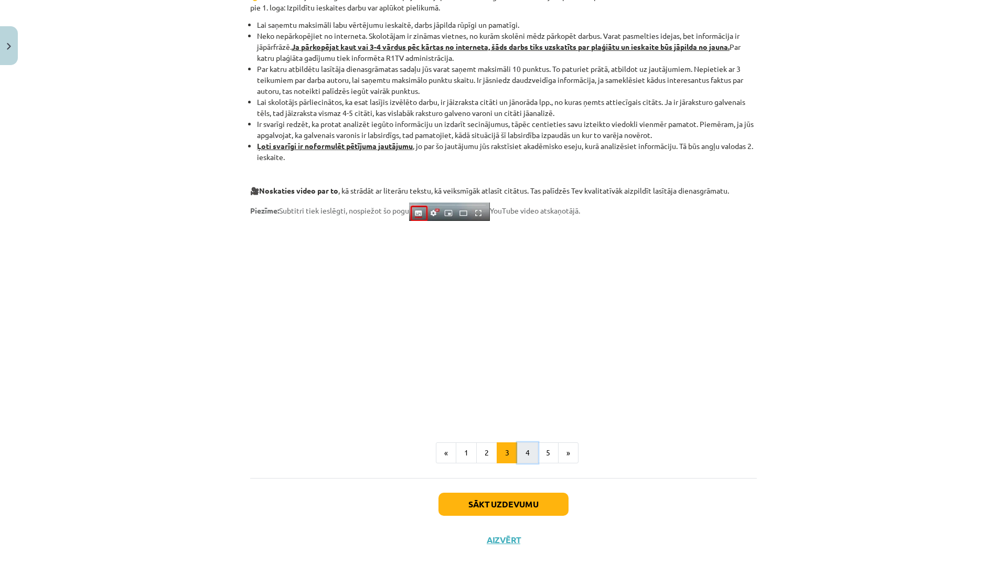
click at [524, 453] on button "4" at bounding box center [527, 452] width 21 height 21
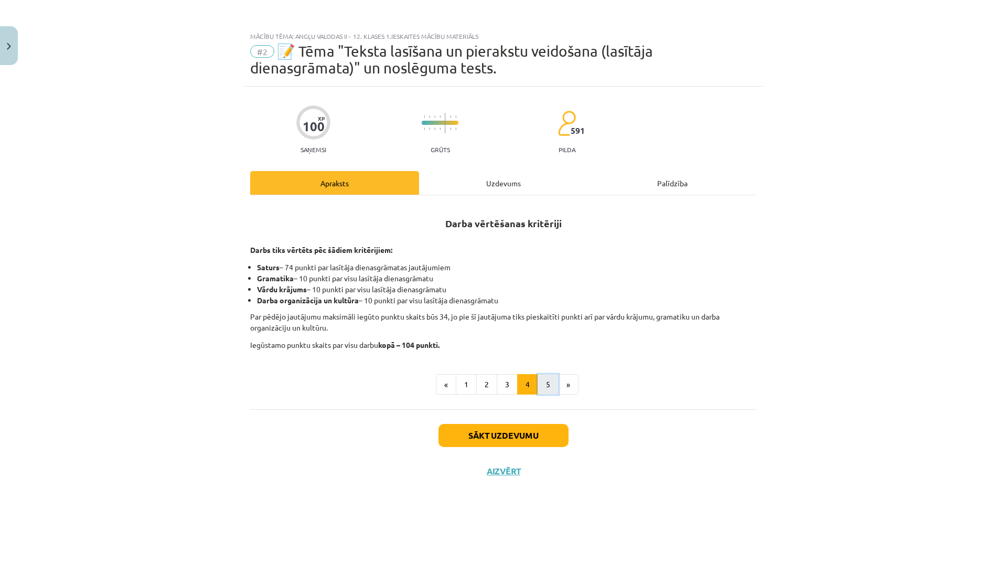
click at [552, 379] on button "5" at bounding box center [548, 384] width 21 height 21
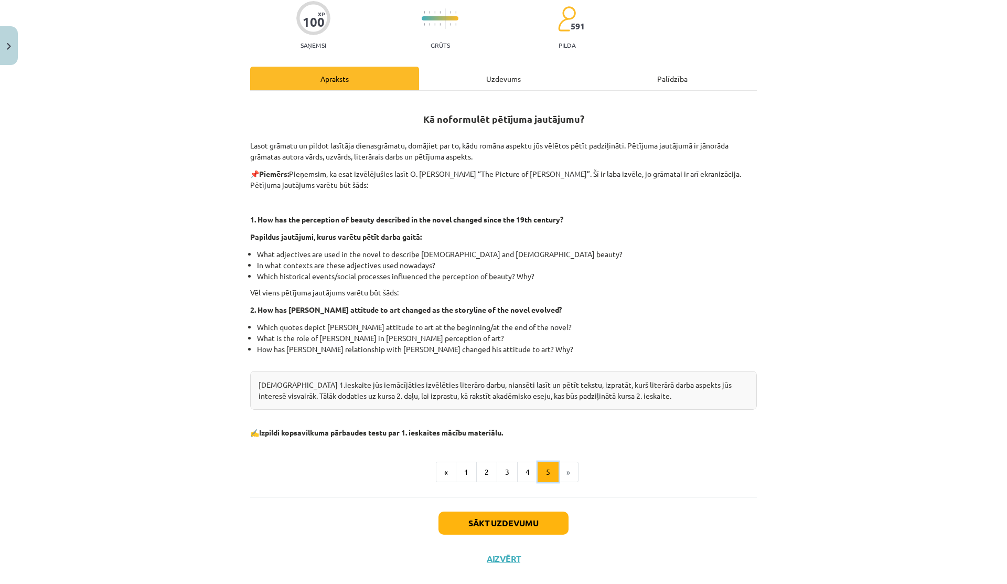
scroll to position [116, 0]
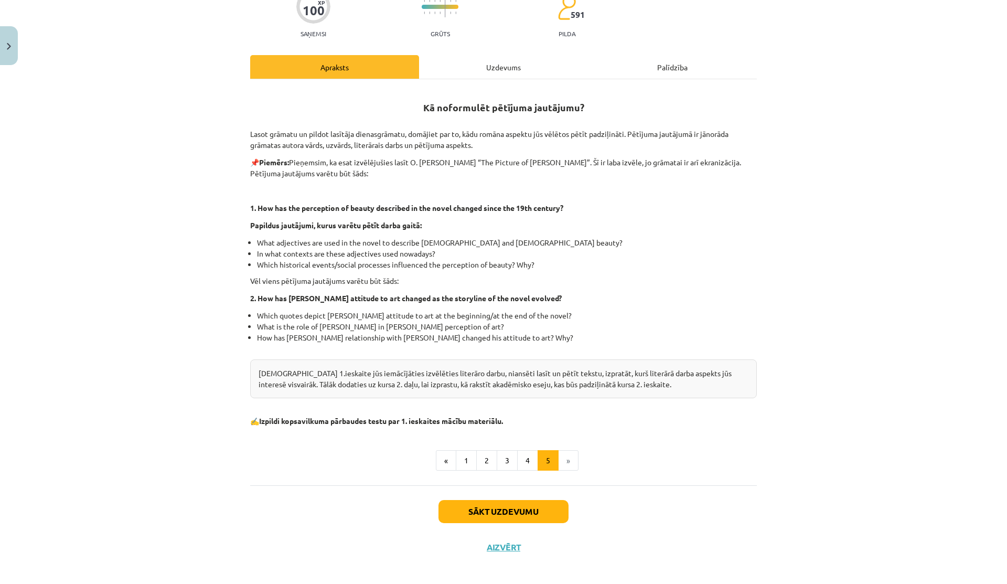
click at [507, 73] on div "Uzdevums" at bounding box center [503, 67] width 169 height 24
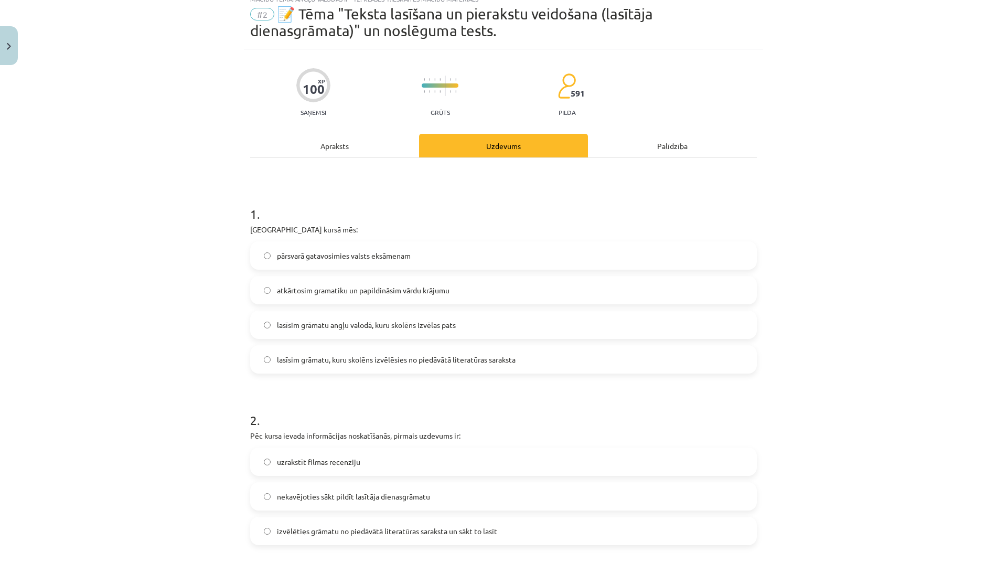
scroll to position [26, 0]
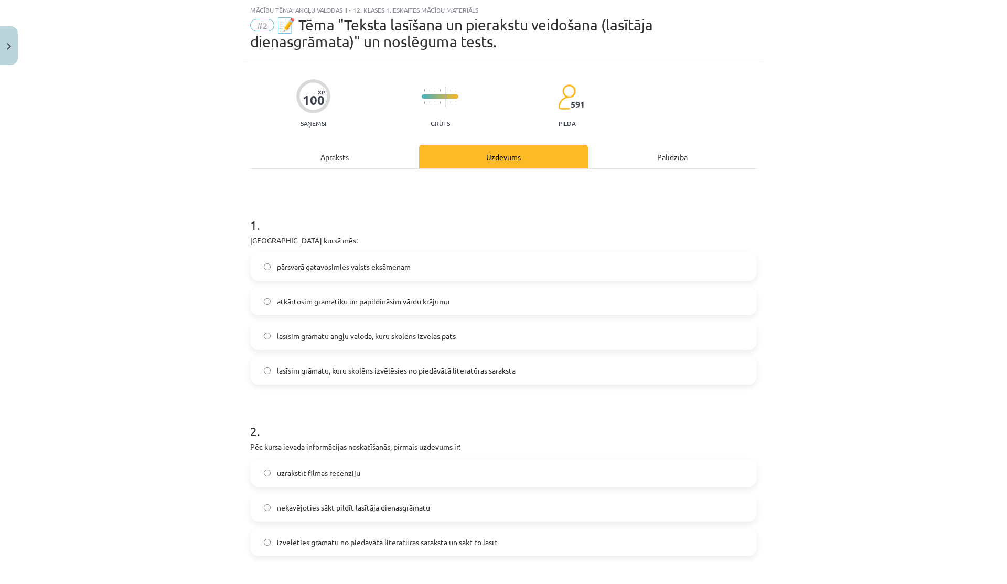
click at [352, 368] on span "lasīsim grāmatu, kuru skolēns izvēlēsies no piedāvātā literatūras saraksta" at bounding box center [396, 370] width 239 height 11
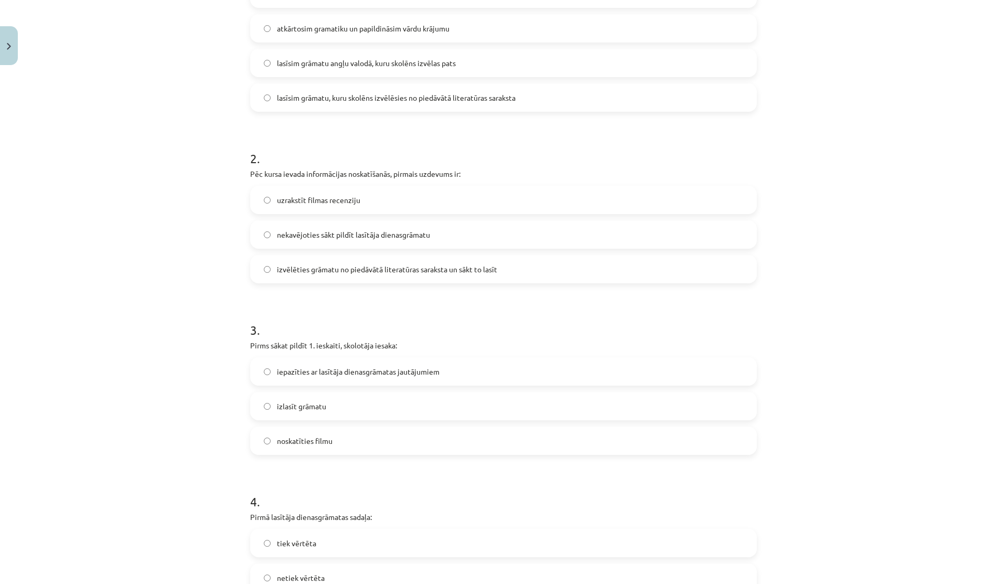
scroll to position [300, 0]
click at [362, 363] on label "iepazīties ar lasītāja dienasgrāmatas jautājumiem" at bounding box center [503, 370] width 504 height 26
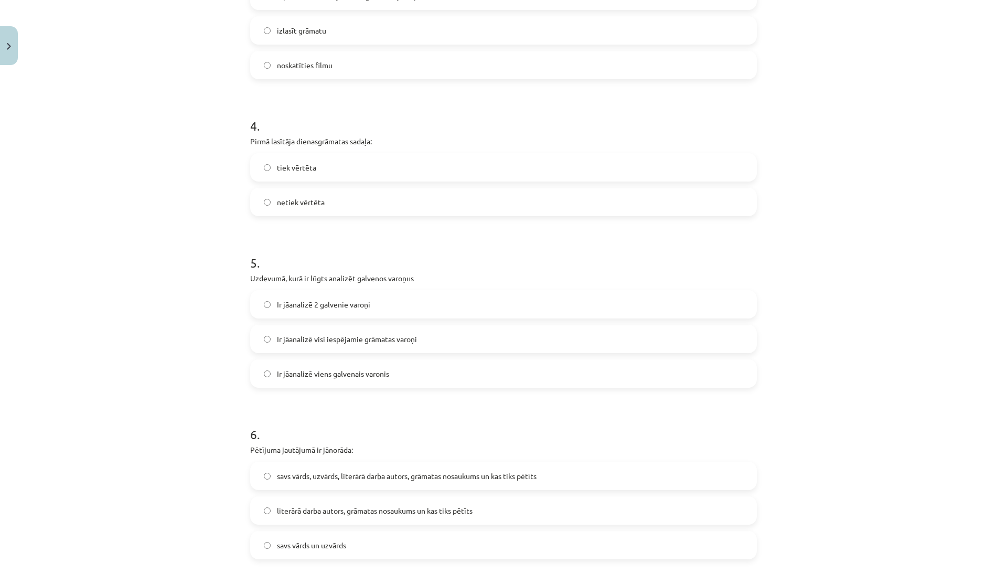
scroll to position [675, 0]
click at [349, 301] on span "Ir jāanalizē 2 galvenie varoņi" at bounding box center [323, 303] width 93 height 11
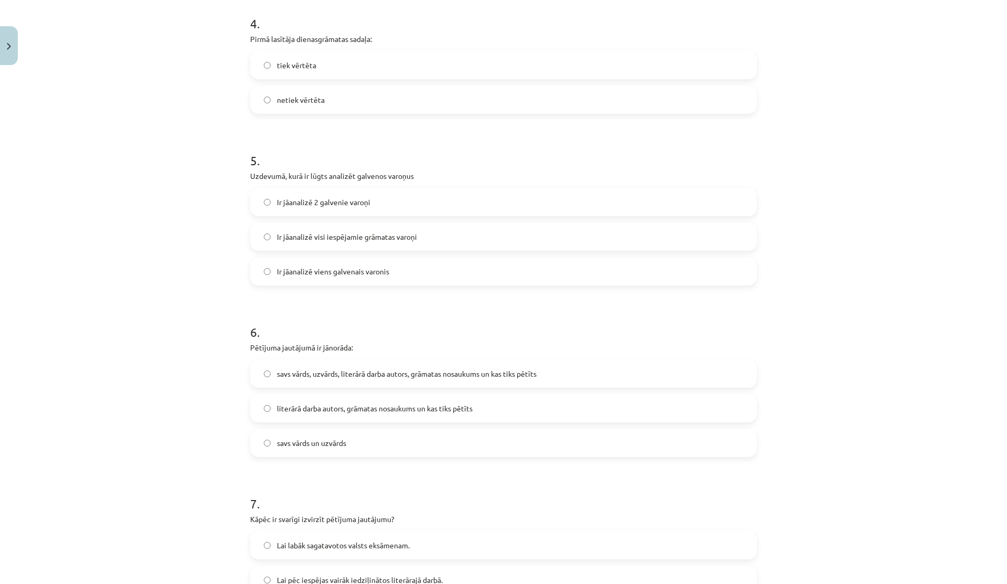
scroll to position [788, 0]
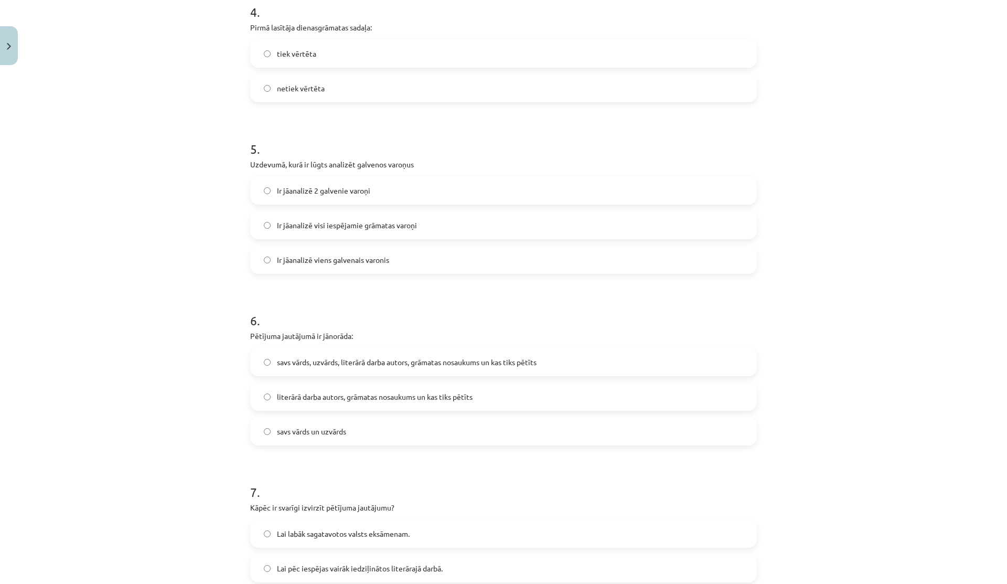
click at [347, 399] on span "literārā darba autors, grāmatas nosaukums un kas tiks pētīts" at bounding box center [375, 396] width 196 height 11
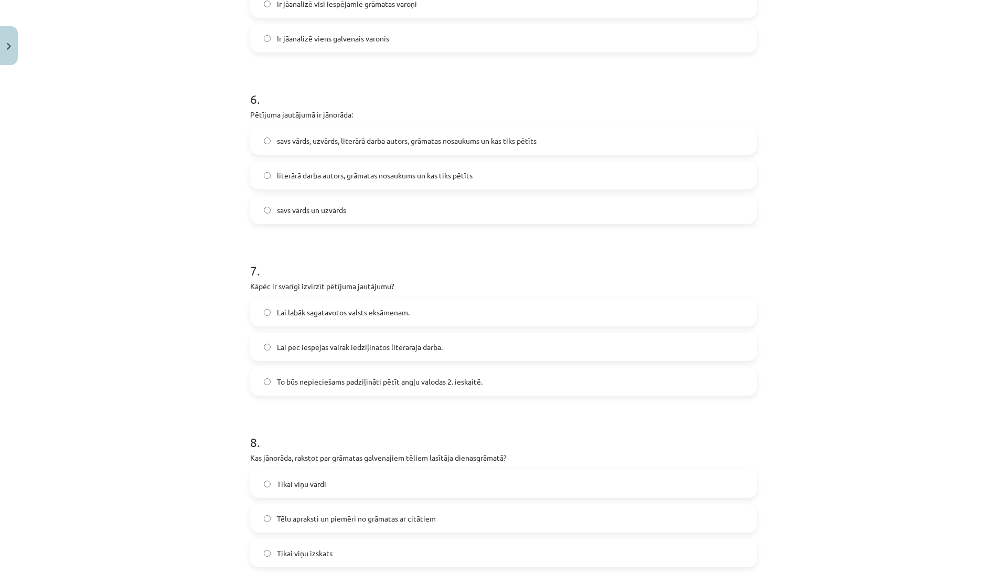
scroll to position [1013, 0]
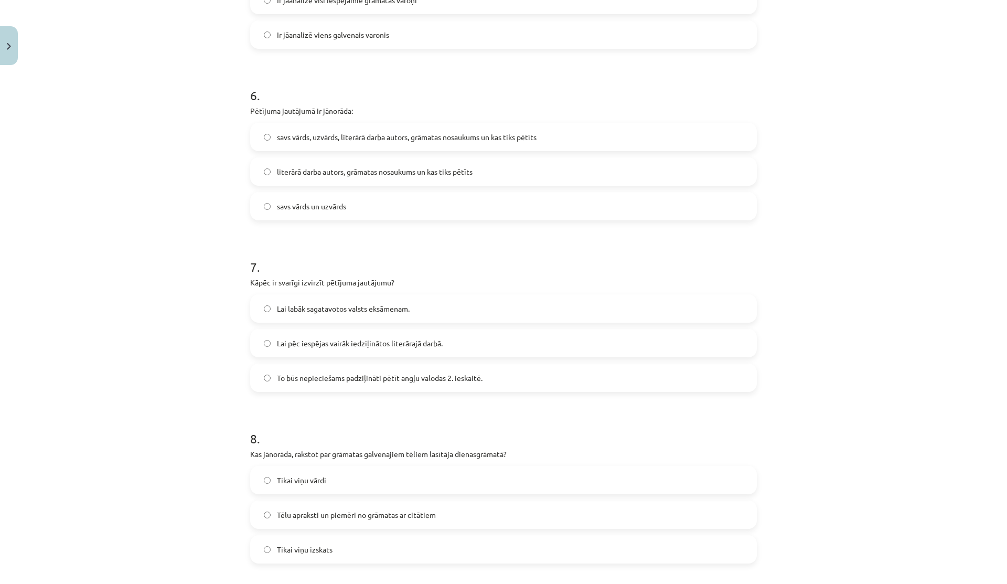
click at [315, 377] on span "To būs nepieciešams padziļināti pētīt angļu valodas 2. ieskaitē." at bounding box center [380, 377] width 206 height 11
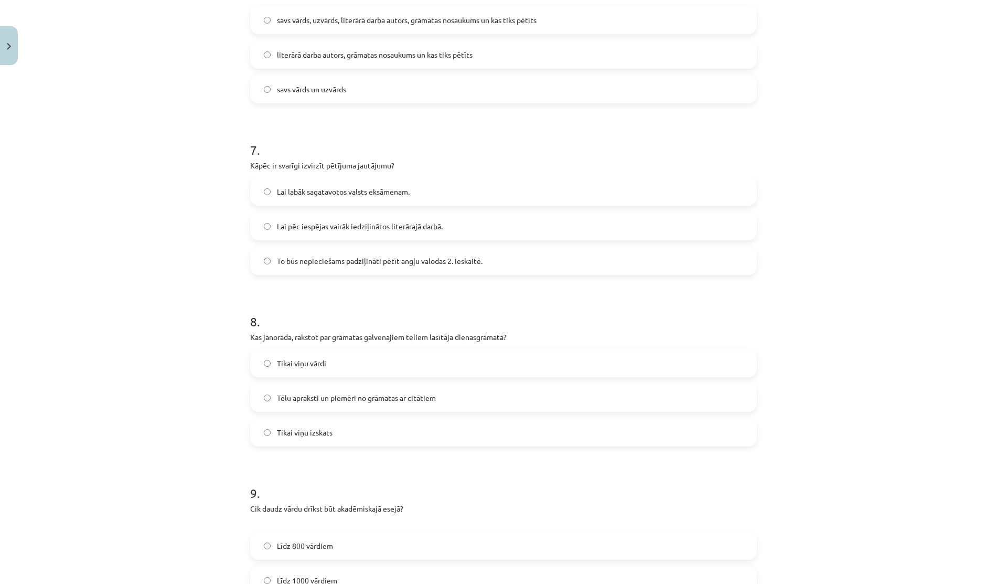
scroll to position [1136, 0]
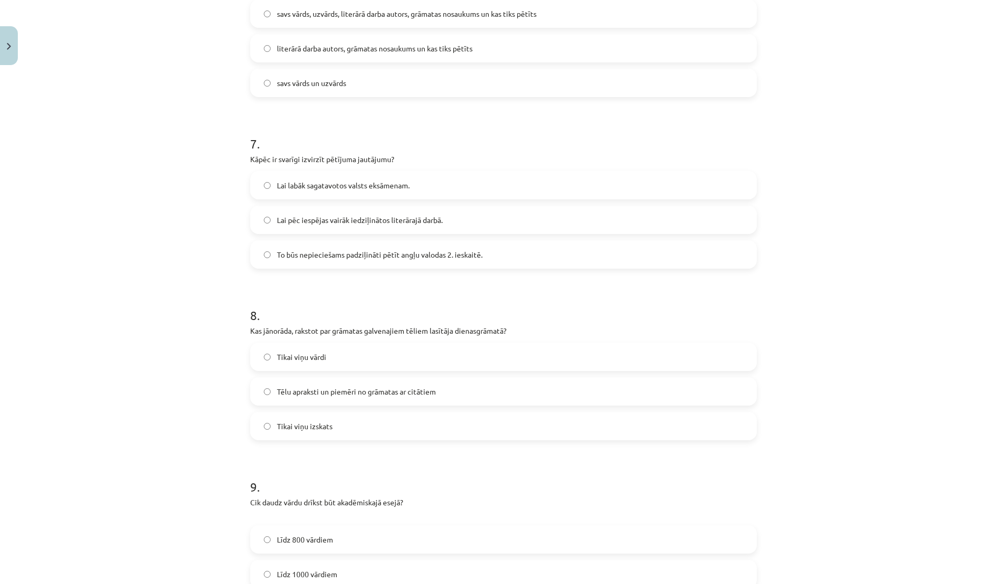
click at [330, 393] on span "Tēlu apraksti un piemēri no grāmatas ar citātiem" at bounding box center [356, 391] width 159 height 11
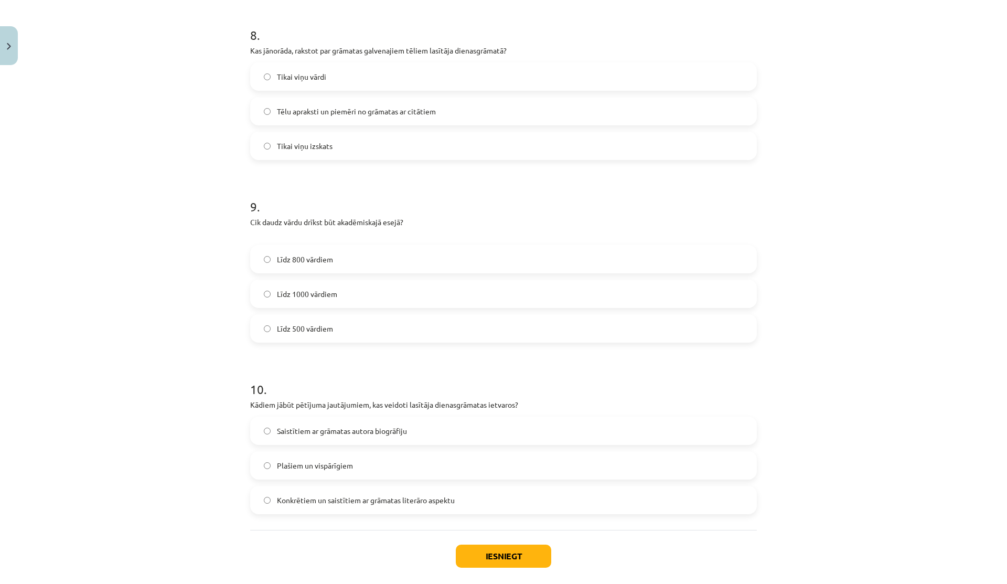
scroll to position [1427, 0]
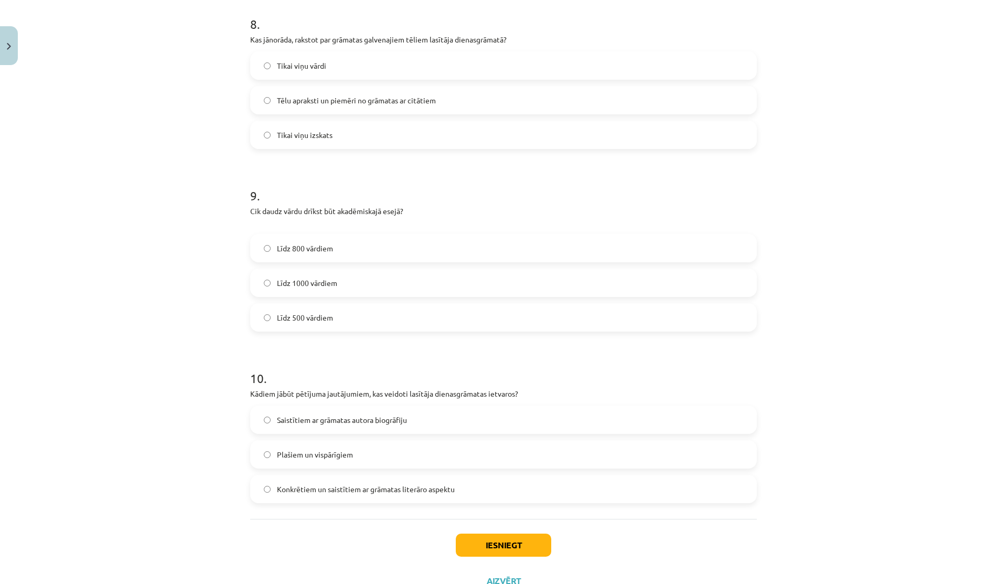
click at [292, 483] on span "Konkrētiem un saistītiem ar grāmatas literāro aspektu" at bounding box center [366, 488] width 178 height 11
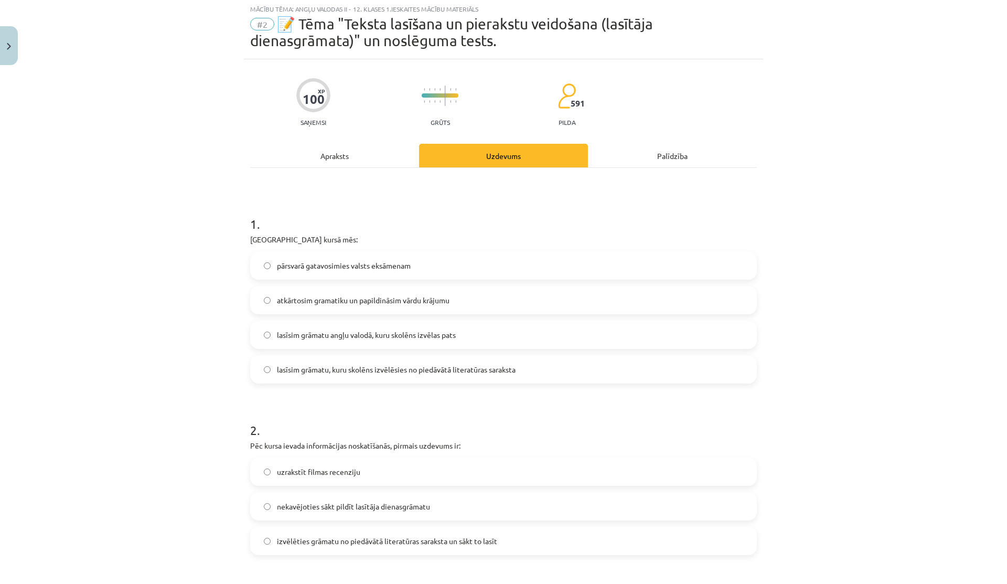
scroll to position [0, 0]
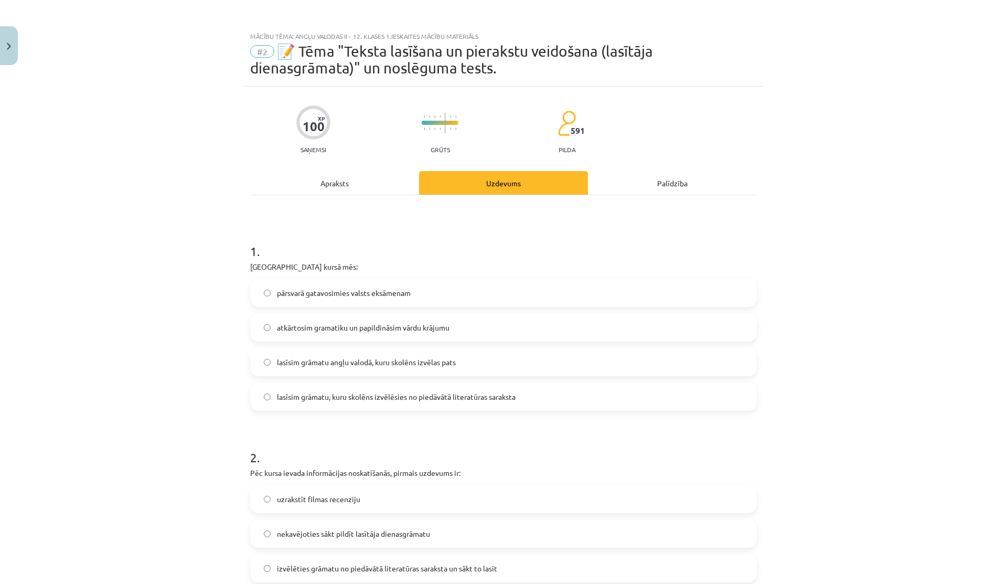
click at [352, 184] on div "Apraksts" at bounding box center [334, 183] width 169 height 24
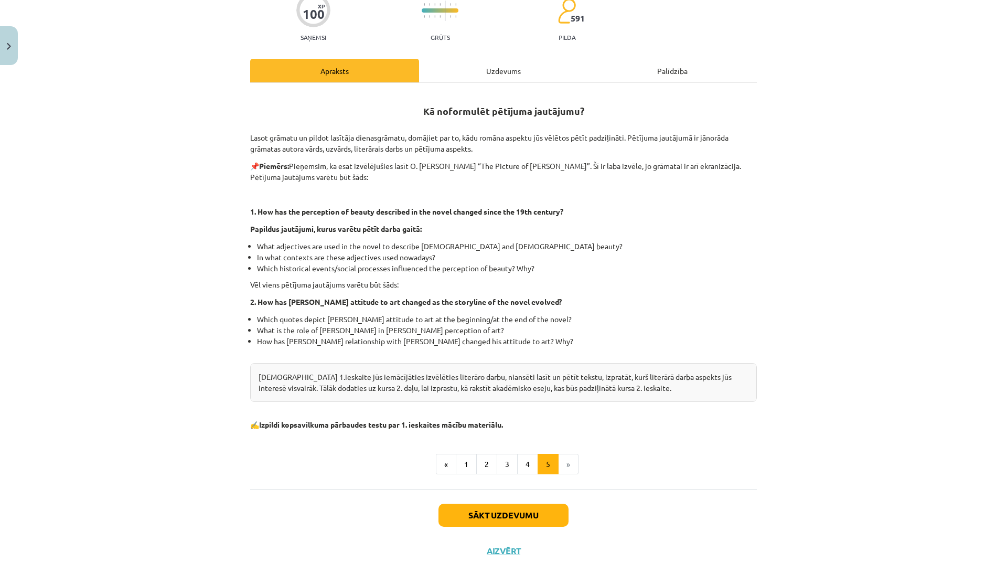
scroll to position [123, 0]
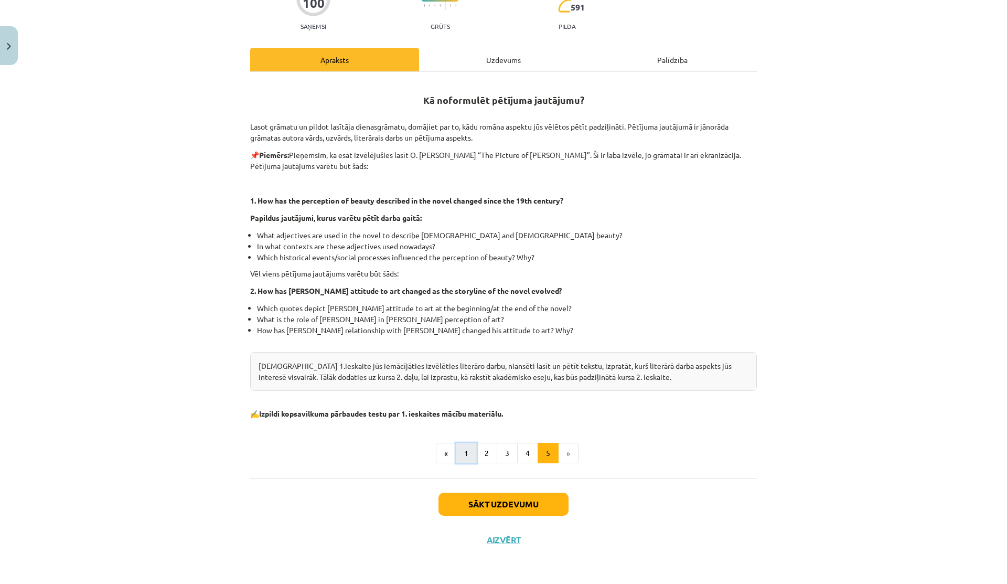
click at [456, 453] on button "1" at bounding box center [466, 453] width 21 height 21
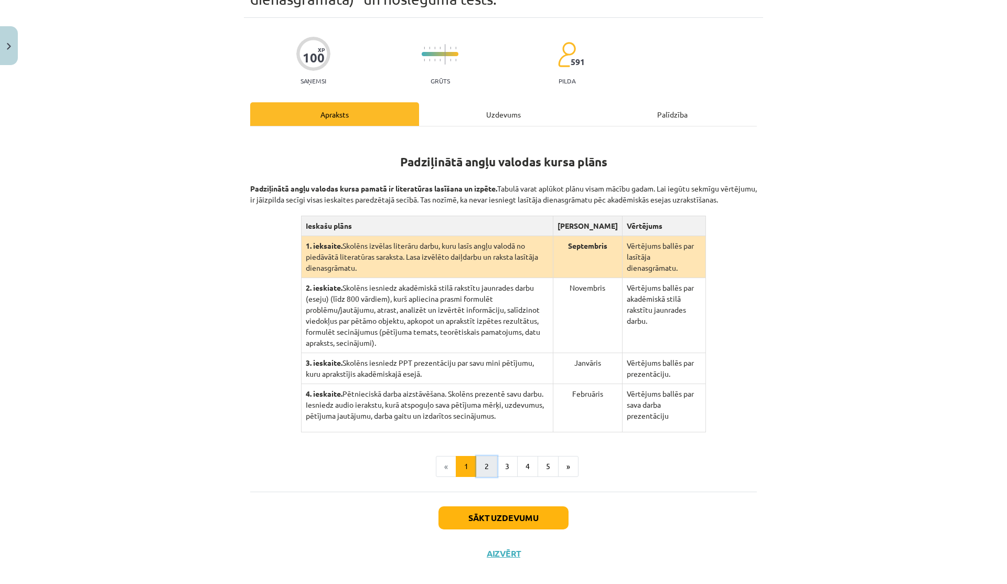
click at [477, 456] on button "2" at bounding box center [486, 466] width 21 height 21
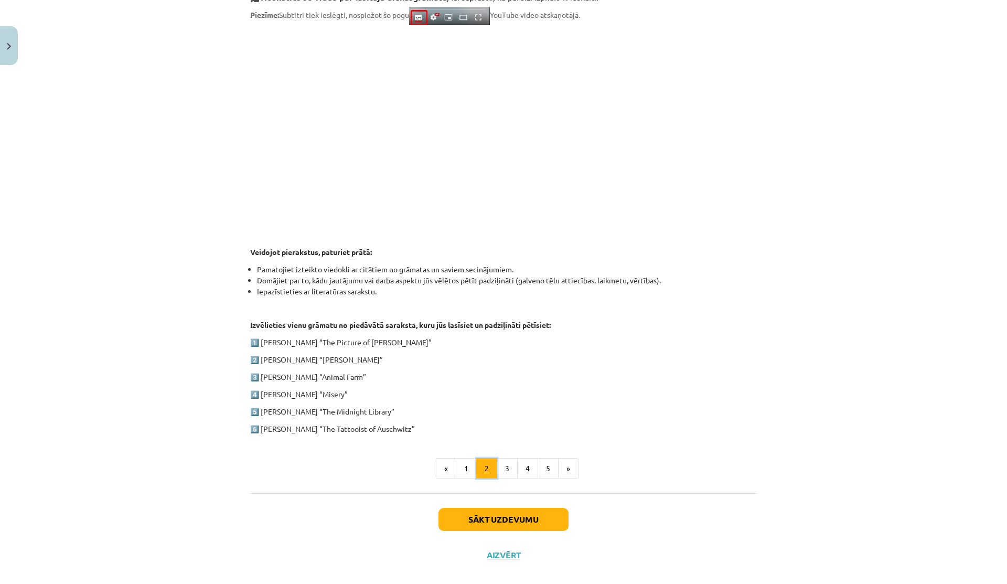
scroll to position [306, 0]
click at [500, 471] on button "3" at bounding box center [507, 469] width 21 height 21
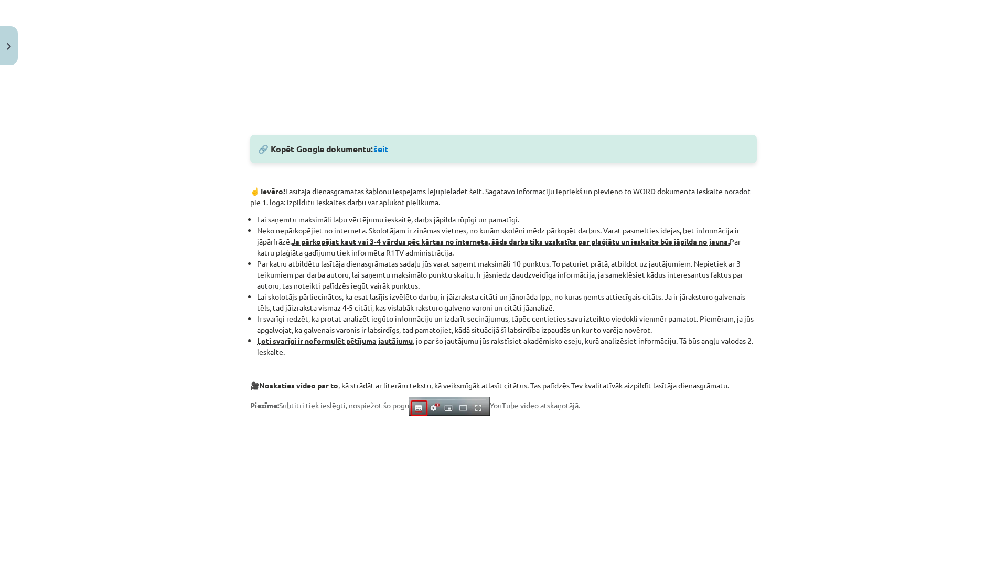
scroll to position [677, 0]
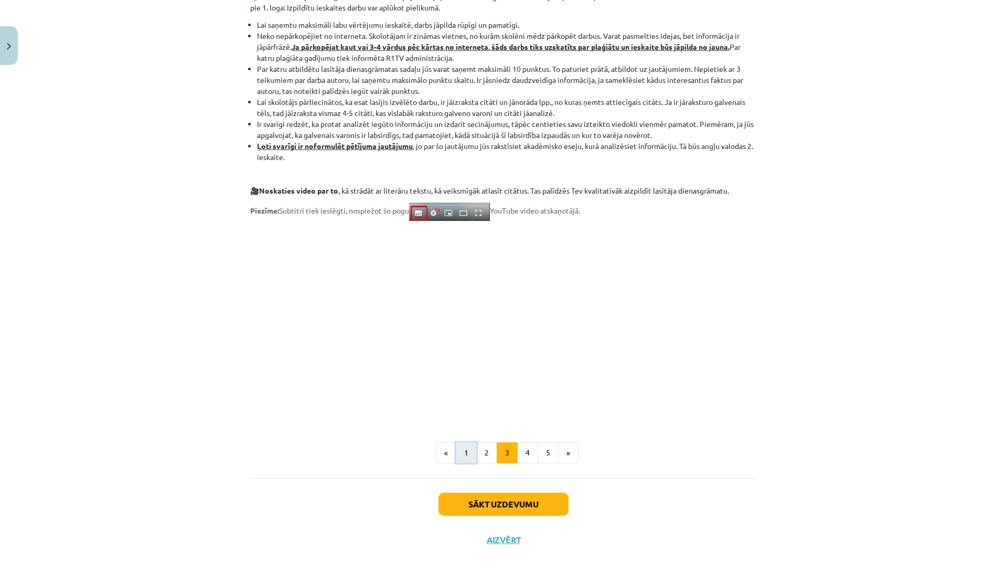
click at [459, 453] on button "1" at bounding box center [466, 452] width 21 height 21
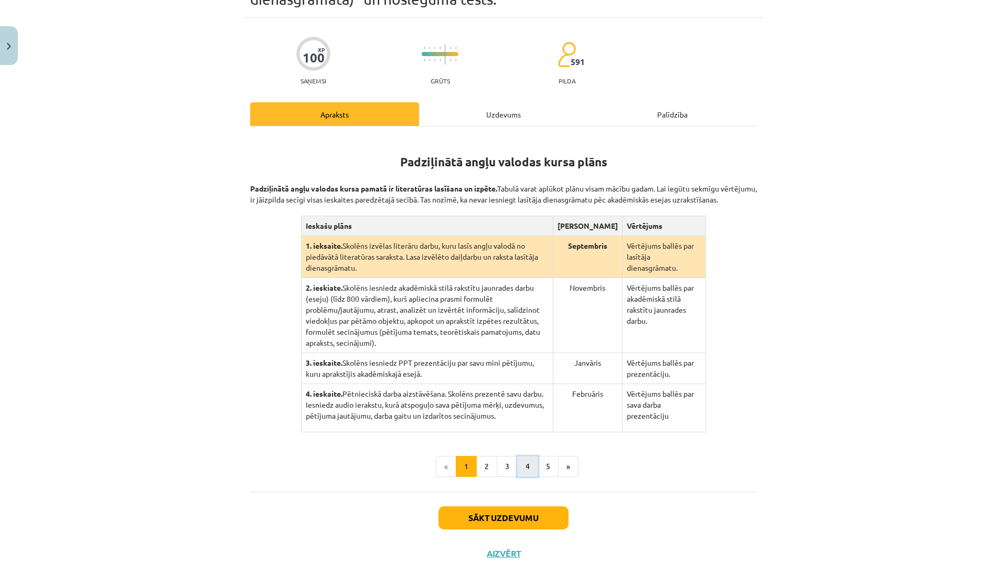
click at [520, 456] on button "4" at bounding box center [527, 466] width 21 height 21
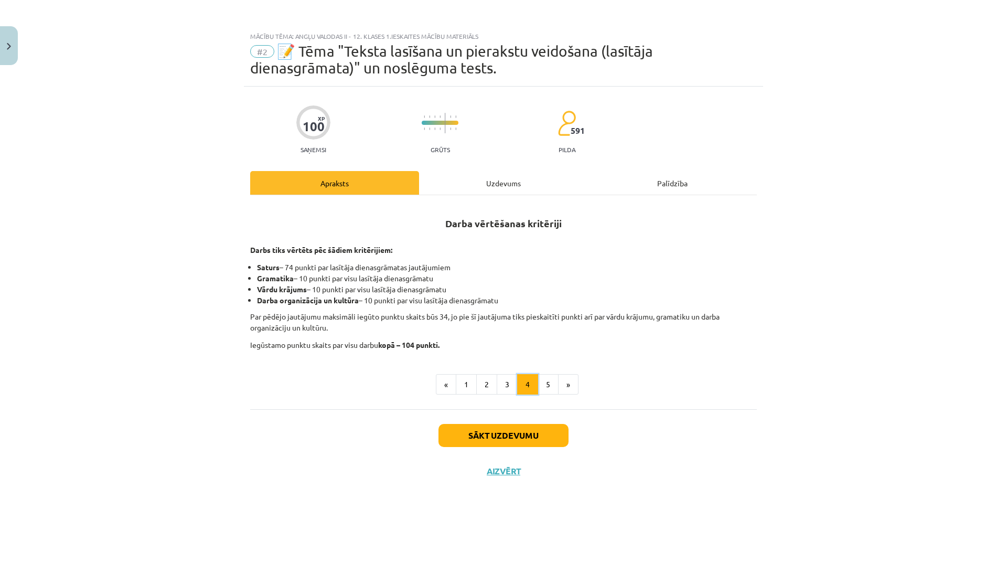
scroll to position [0, 0]
click at [541, 389] on button "5" at bounding box center [548, 384] width 21 height 21
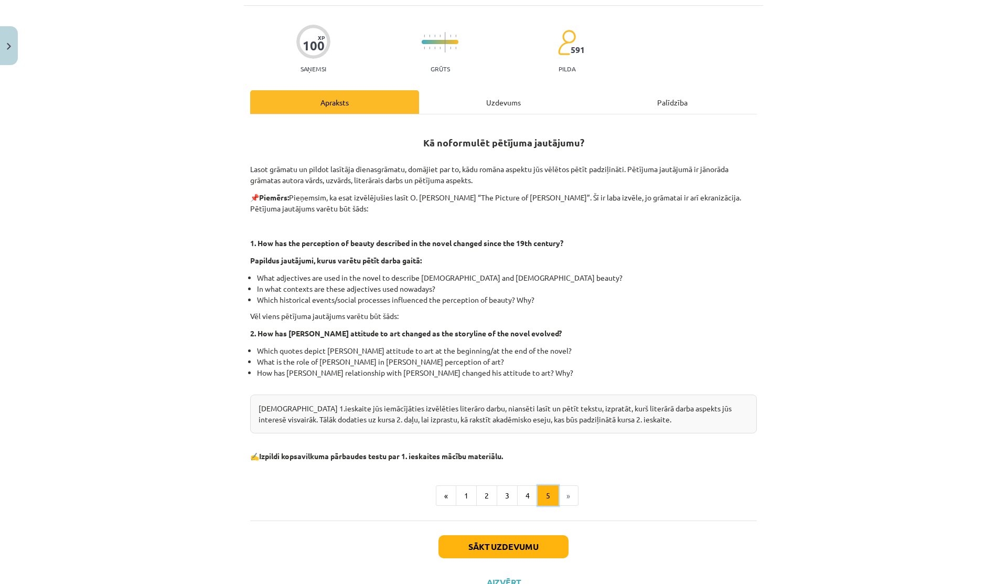
scroll to position [123, 0]
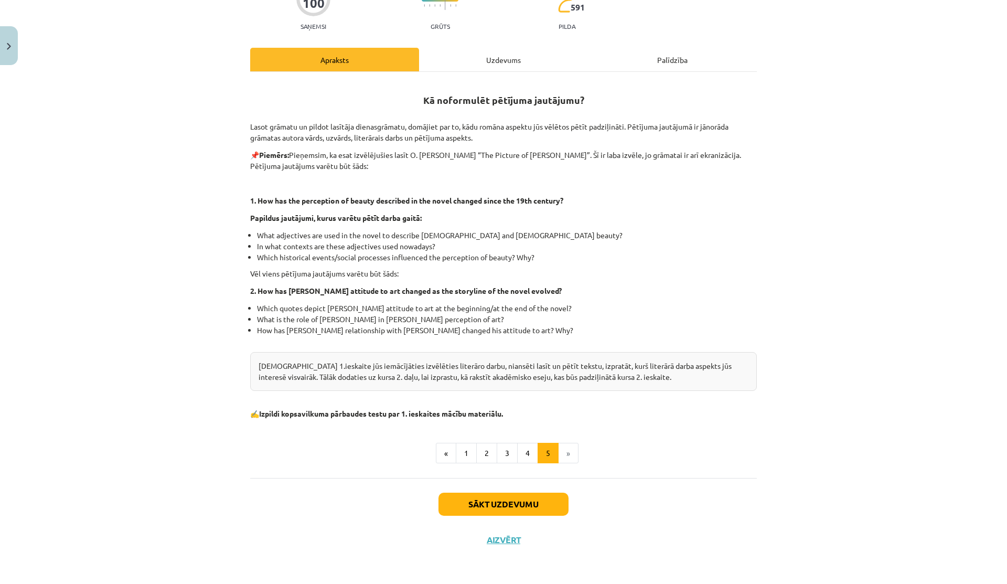
click at [515, 60] on div "Uzdevums" at bounding box center [503, 60] width 169 height 24
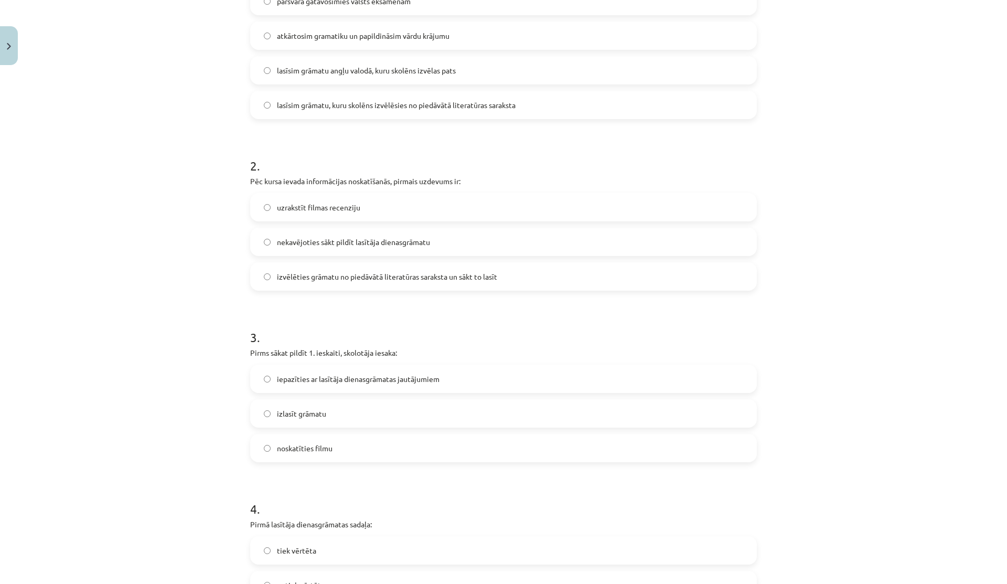
scroll to position [288, 0]
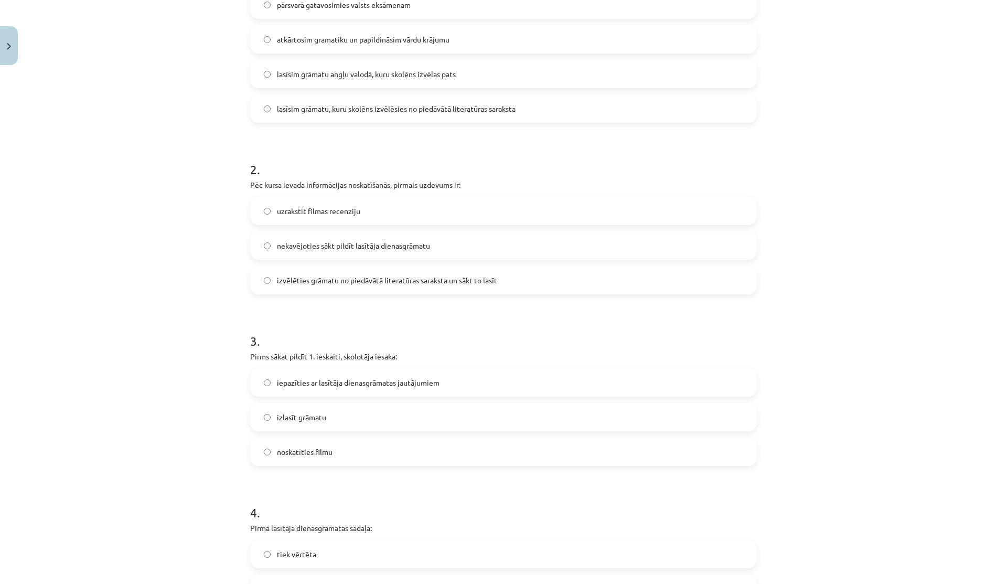
click at [364, 288] on label "izvēlēties grāmatu no piedāvātā literatūras saraksta un sākt to lasīt" at bounding box center [503, 280] width 504 height 26
click at [354, 284] on span "izvēlēties grāmatu no piedāvātā literatūras saraksta un sākt to lasīt" at bounding box center [387, 280] width 220 height 11
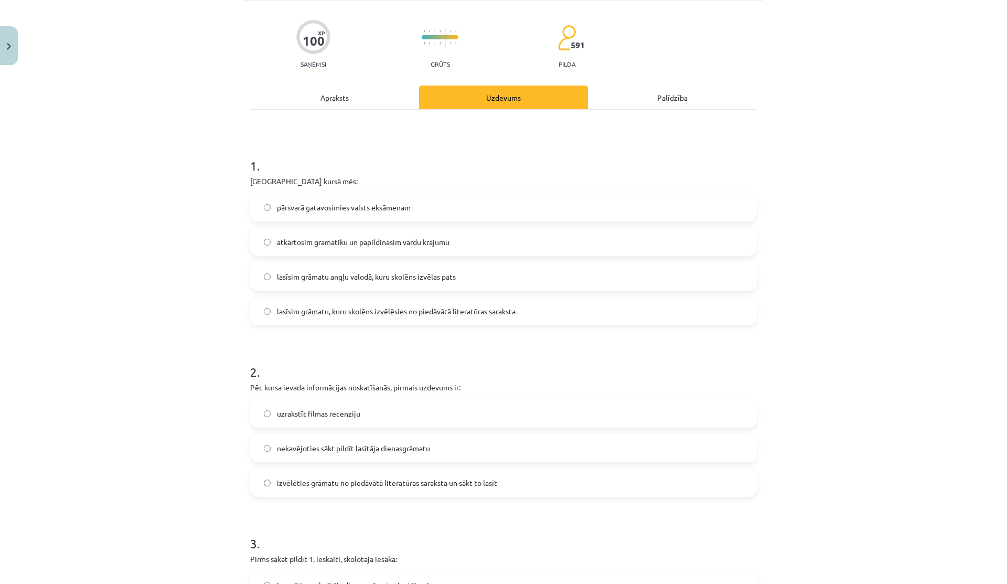
scroll to position [82, 0]
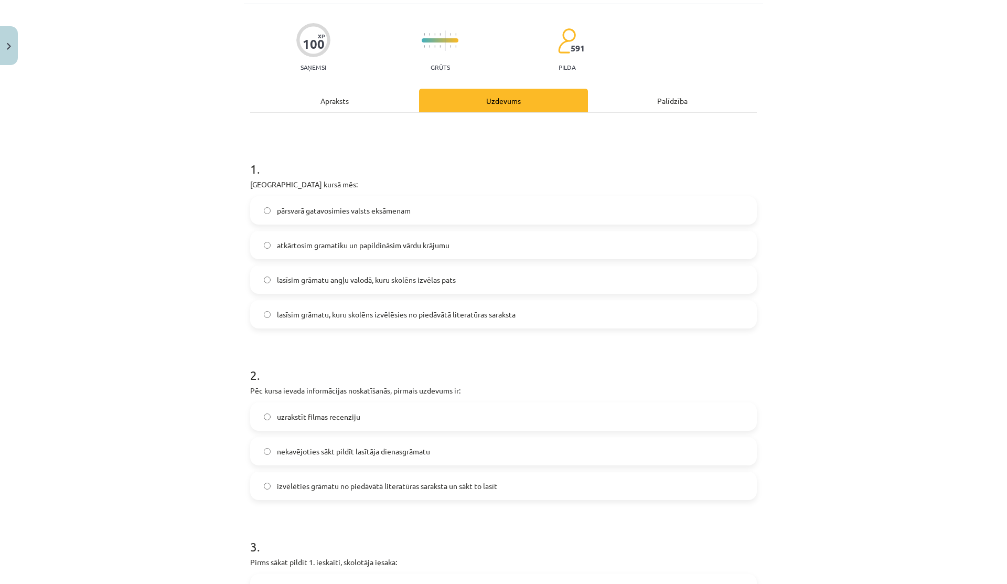
click at [357, 103] on div "Apraksts" at bounding box center [334, 101] width 169 height 24
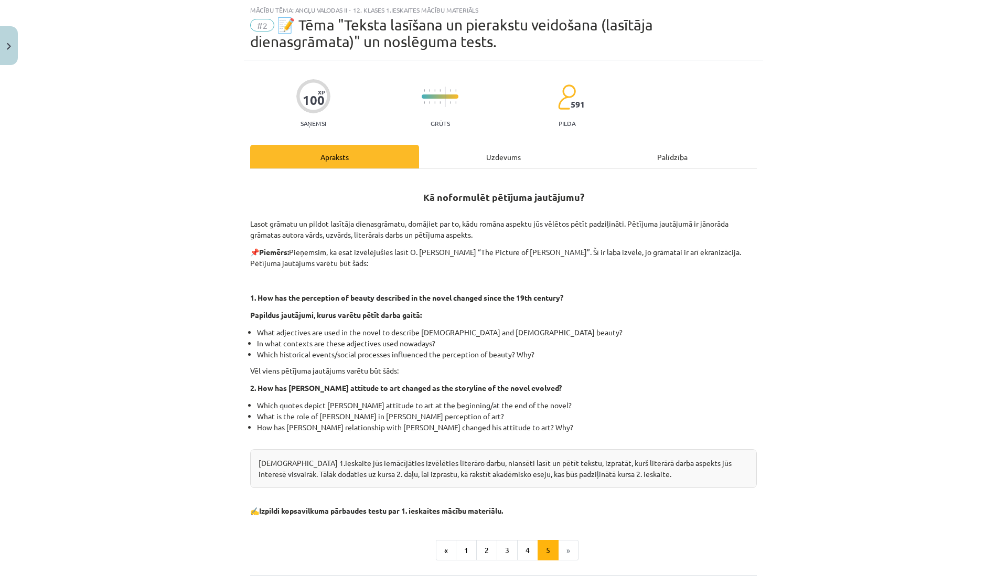
scroll to position [123, 0]
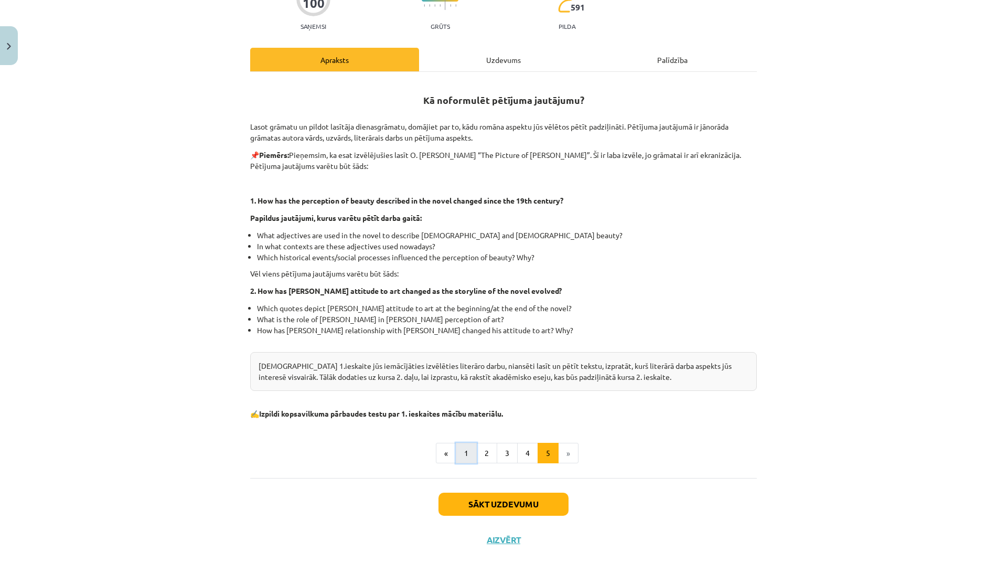
click at [458, 447] on button "1" at bounding box center [466, 453] width 21 height 21
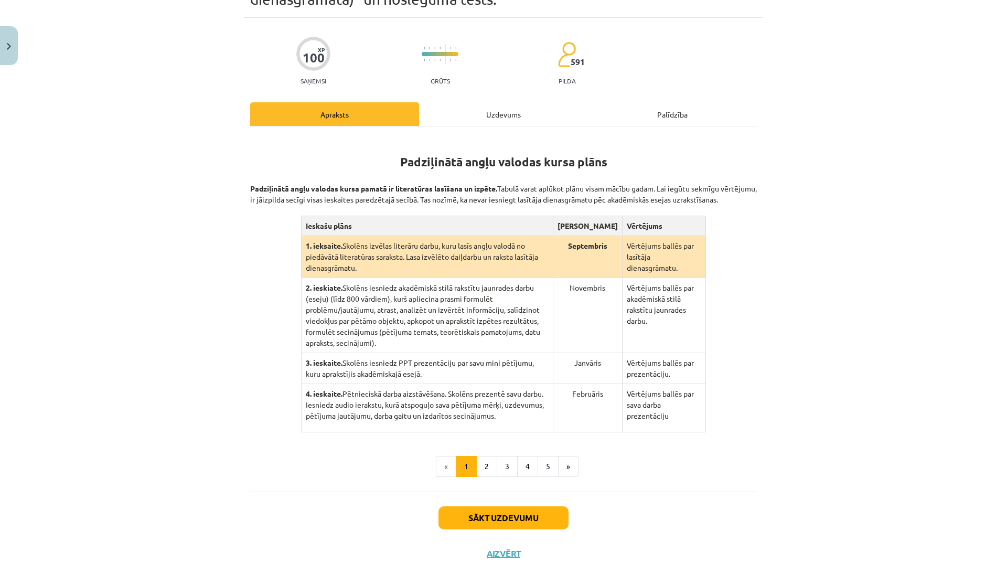
click at [476, 119] on div "Uzdevums" at bounding box center [503, 114] width 169 height 24
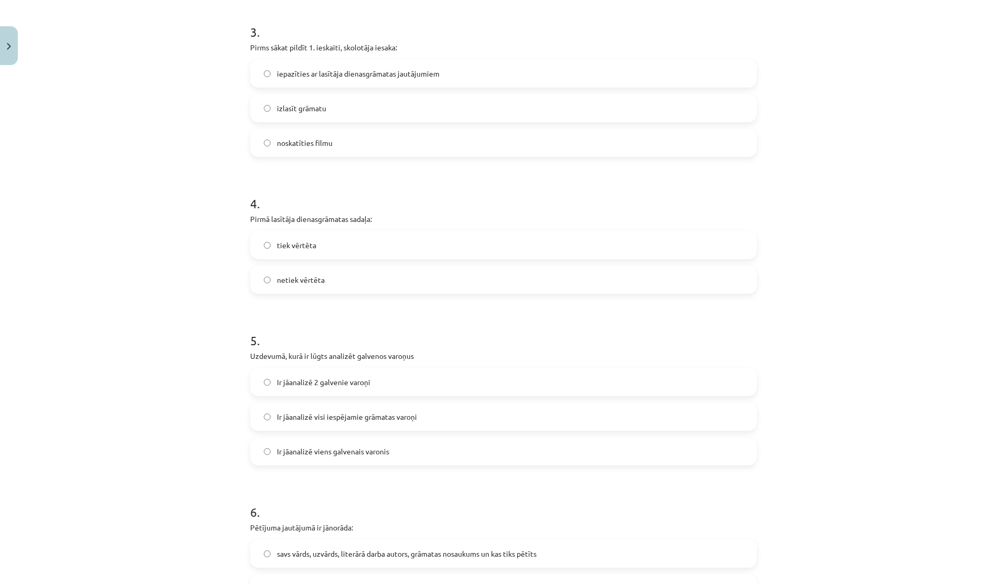
scroll to position [599, 0]
click at [316, 289] on label "netiek vērtēta" at bounding box center [503, 277] width 504 height 26
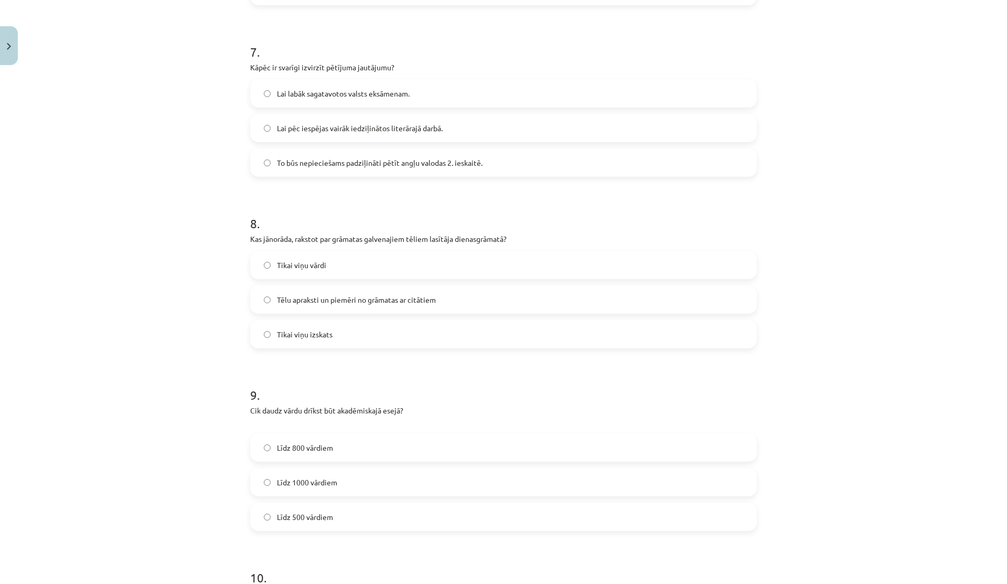
scroll to position [1295, 0]
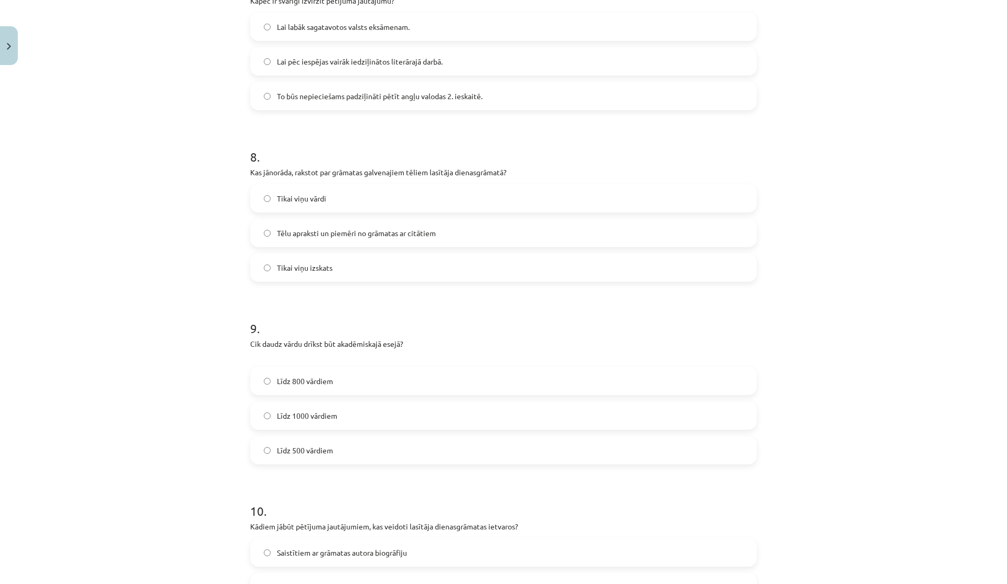
click at [271, 390] on label "Līdz 800 vārdiem" at bounding box center [503, 381] width 504 height 26
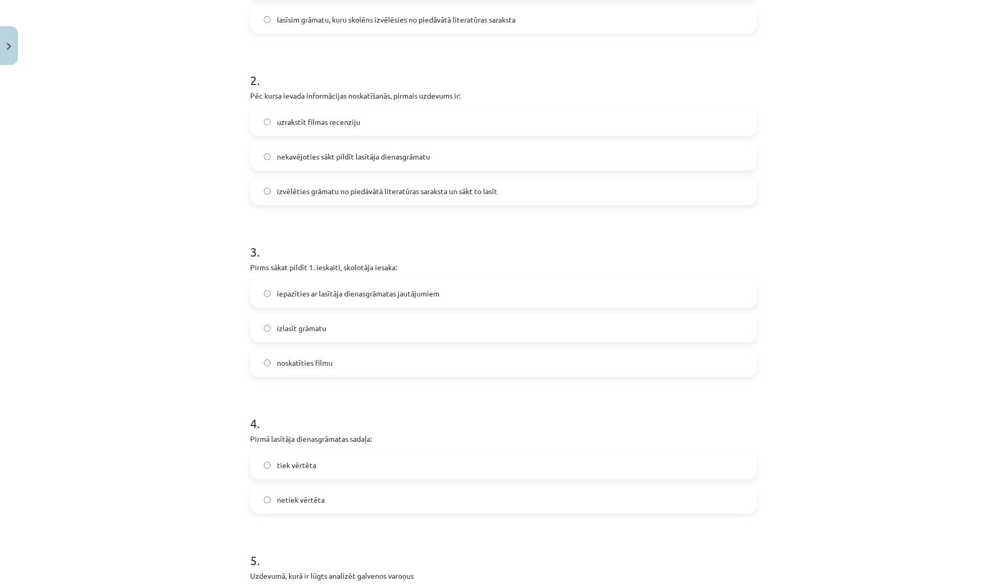
scroll to position [0, 0]
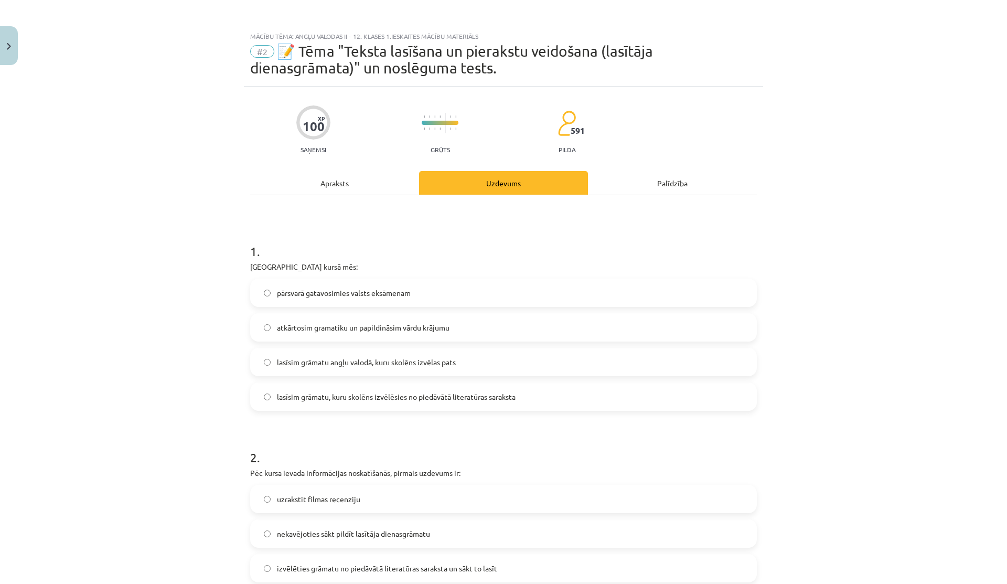
click at [316, 185] on div "Apraksts" at bounding box center [334, 183] width 169 height 24
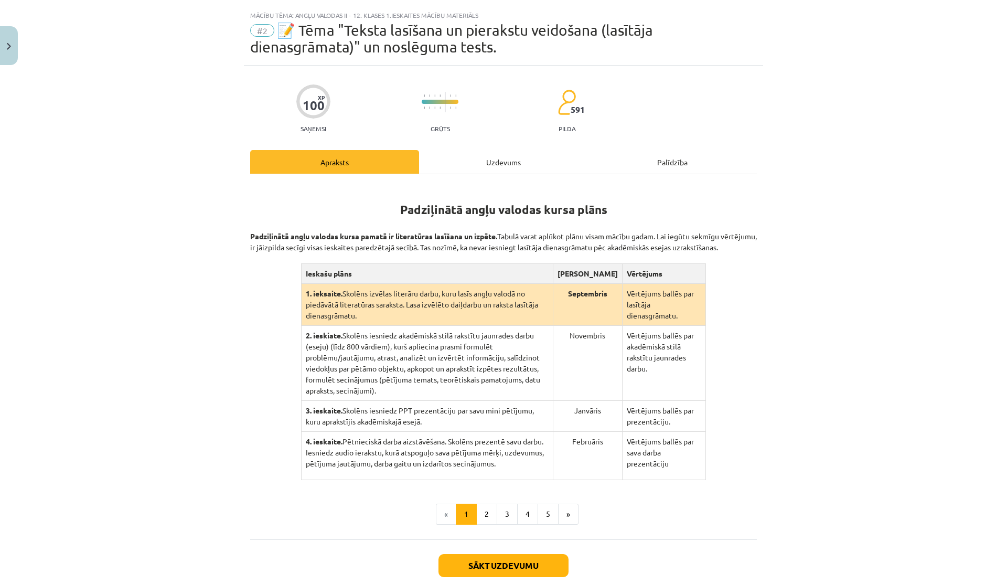
scroll to position [26, 0]
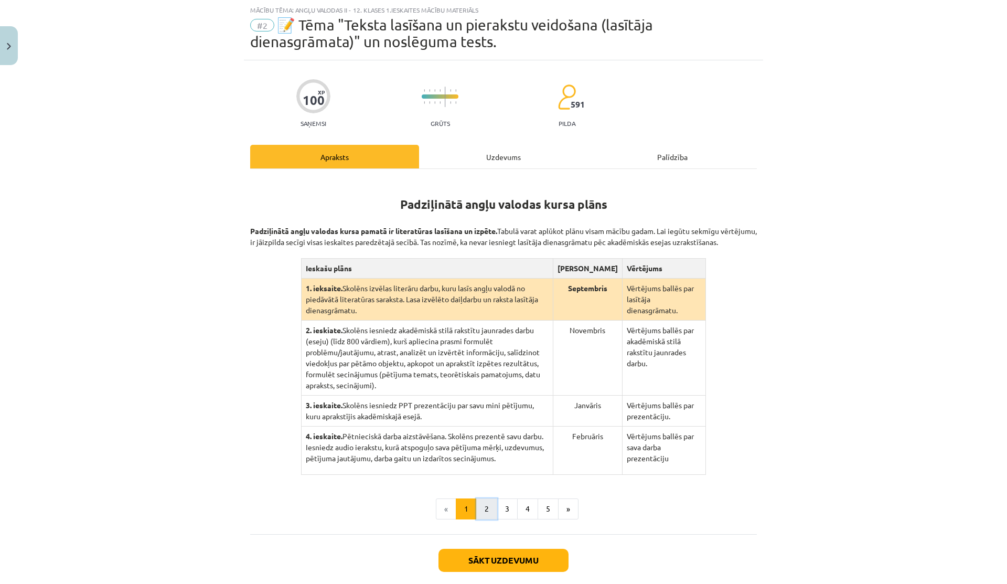
click at [480, 498] on button "2" at bounding box center [486, 508] width 21 height 21
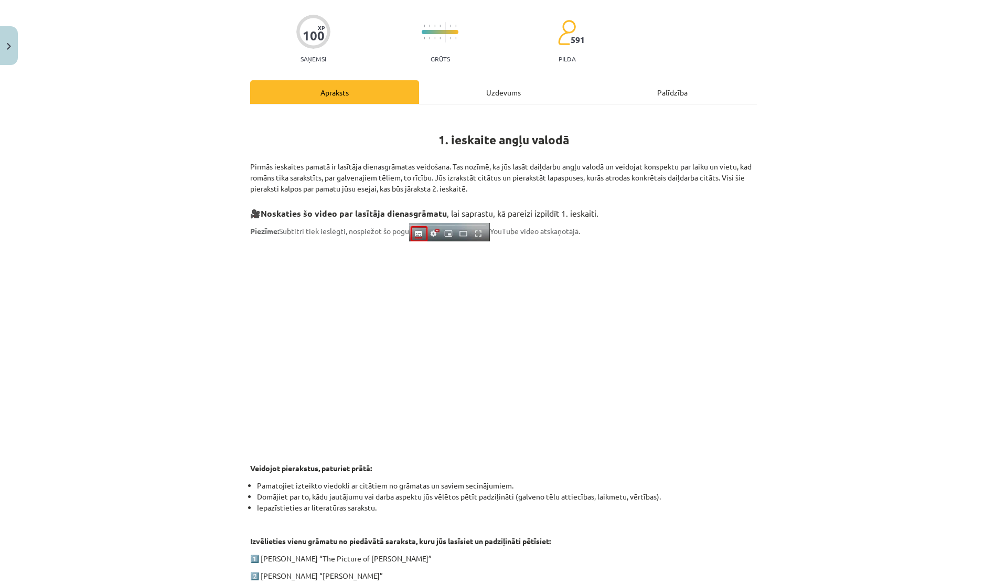
scroll to position [93, 0]
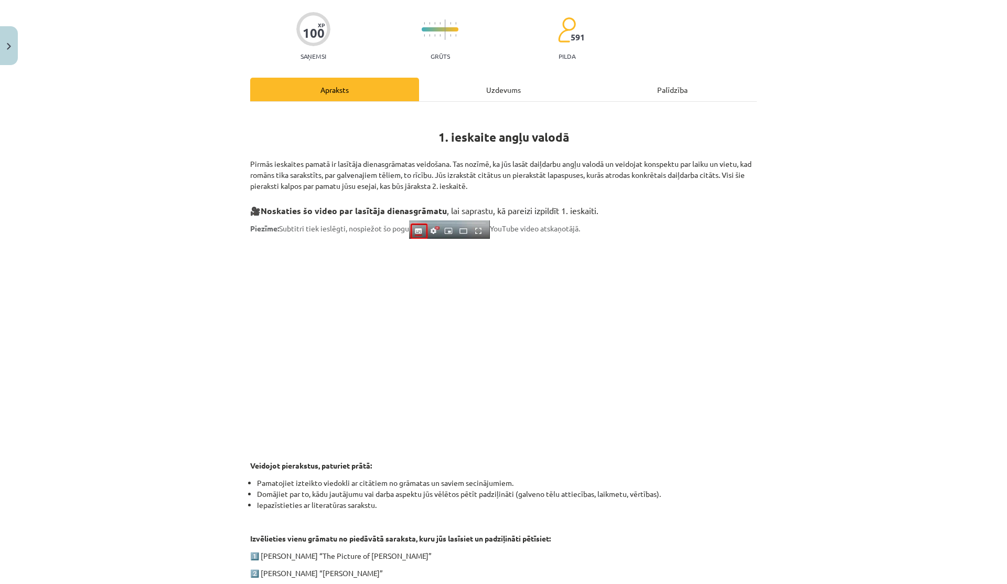
click at [460, 94] on div "Uzdevums" at bounding box center [503, 90] width 169 height 24
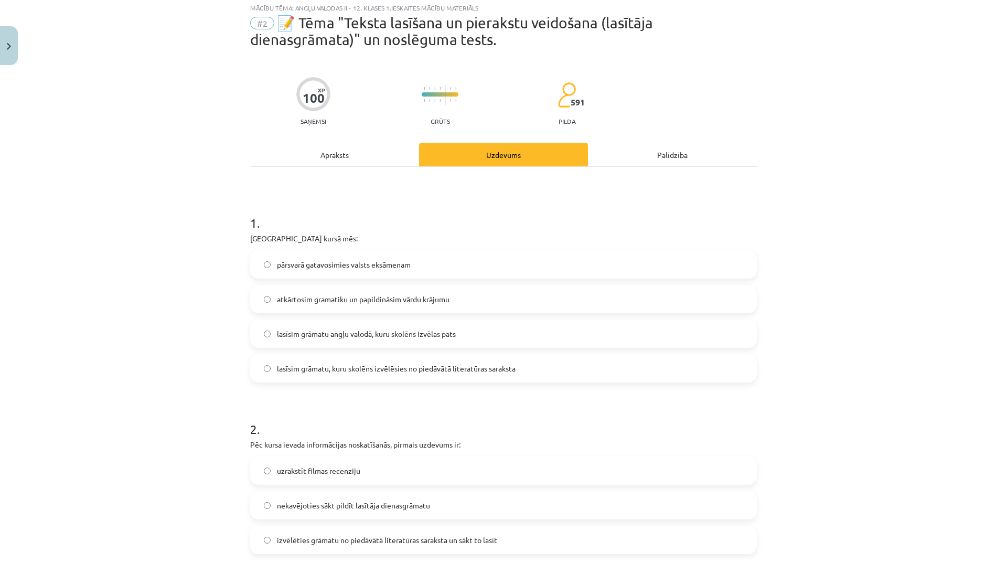
scroll to position [26, 0]
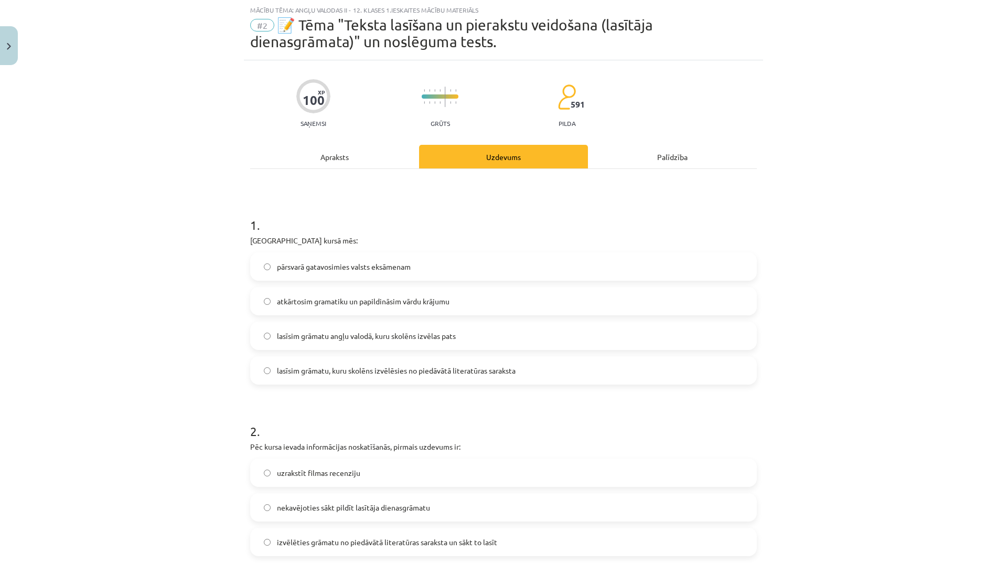
click at [394, 152] on div "Apraksts" at bounding box center [334, 157] width 169 height 24
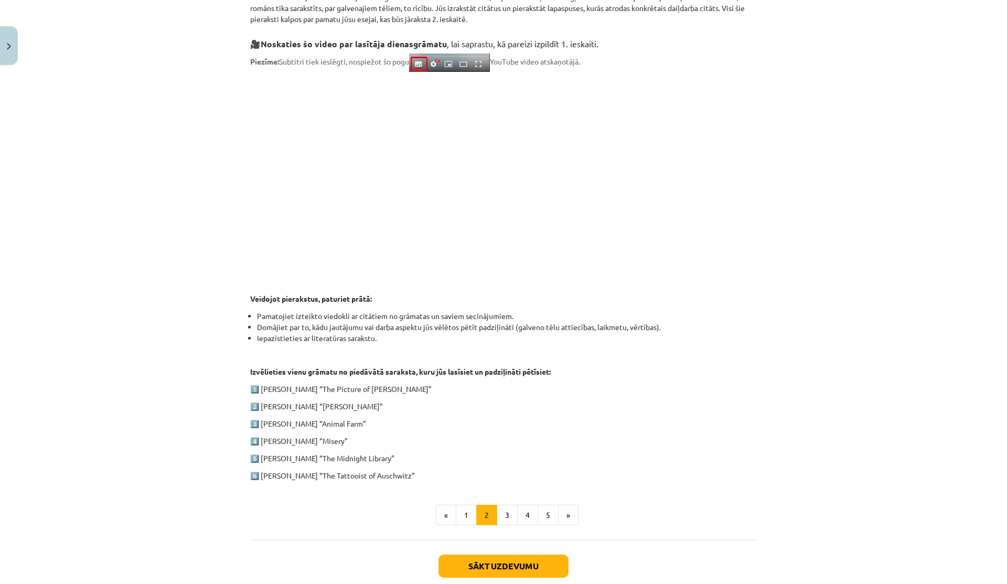
scroll to position [321, 0]
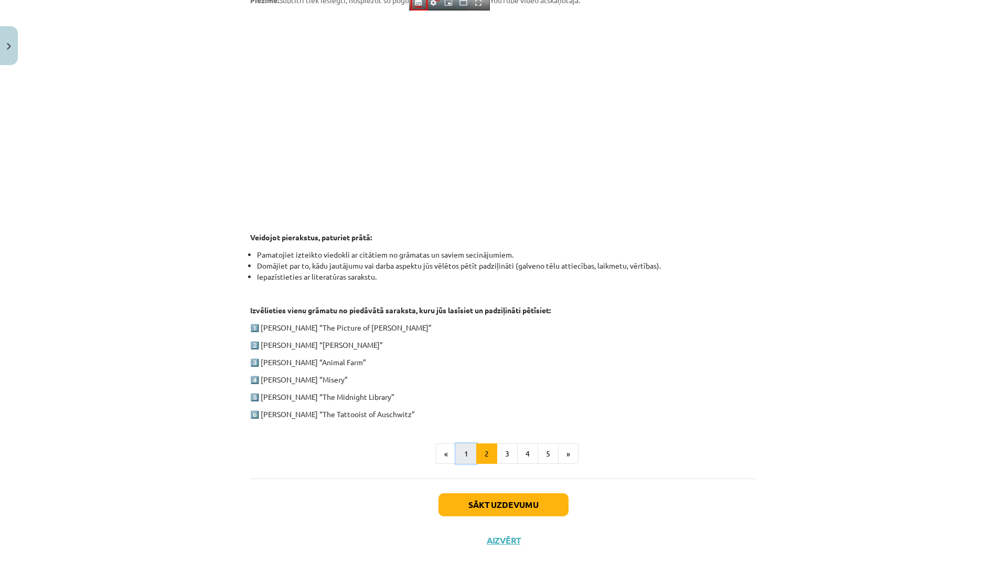
click at [465, 450] on button "1" at bounding box center [466, 453] width 21 height 21
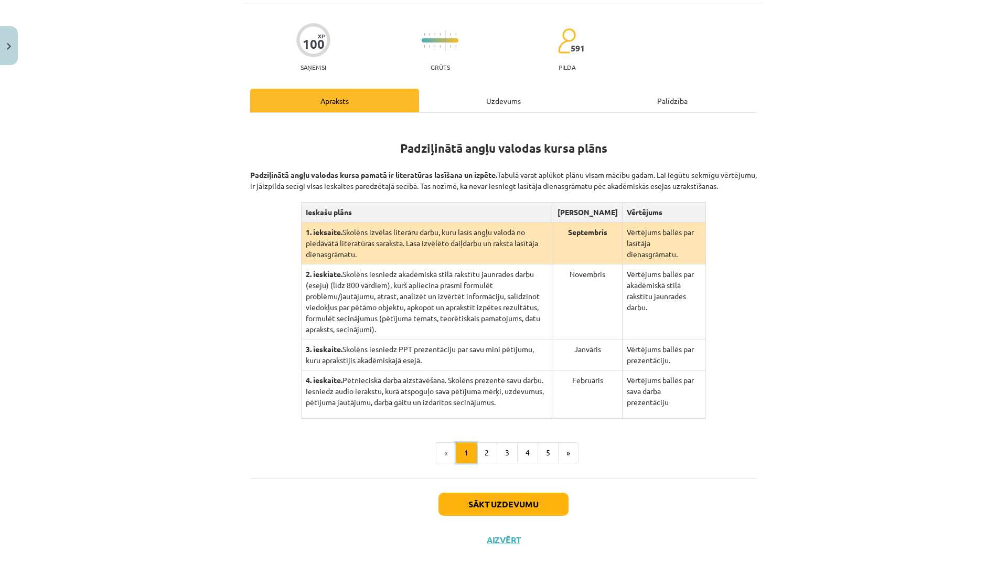
scroll to position [69, 0]
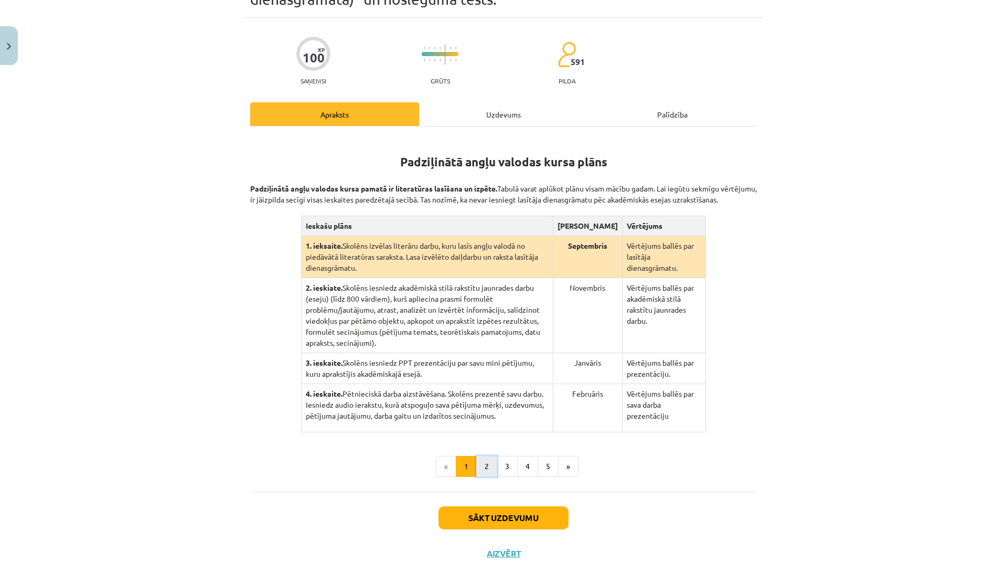
click at [479, 456] on button "2" at bounding box center [486, 466] width 21 height 21
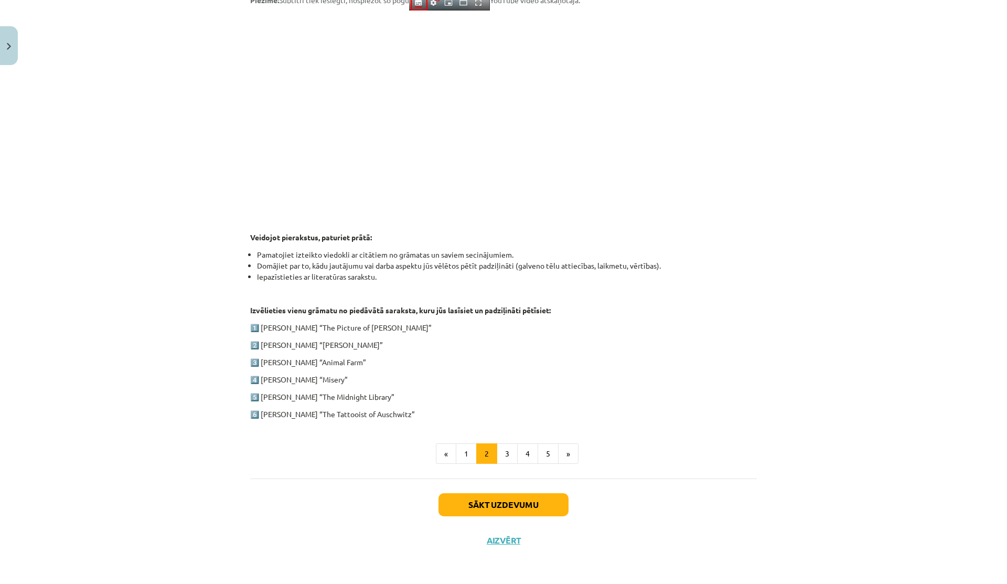
scroll to position [0, 0]
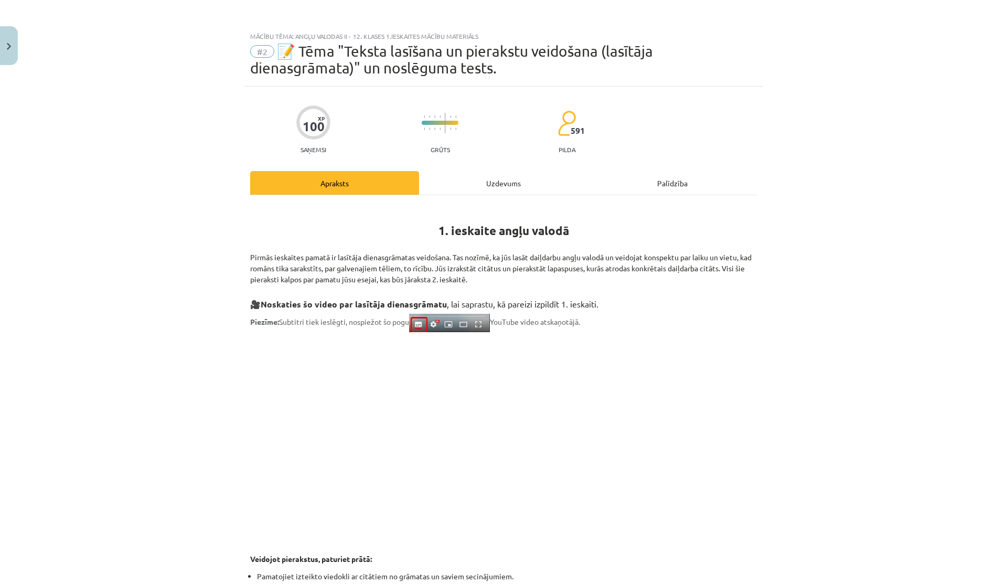
click at [488, 186] on div "Uzdevums" at bounding box center [503, 183] width 169 height 24
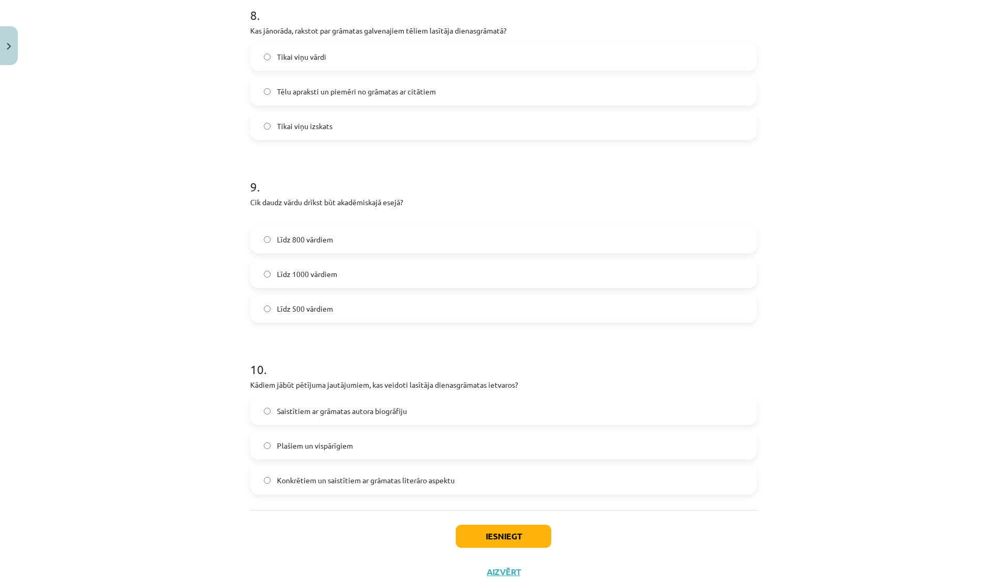
scroll to position [1468, 0]
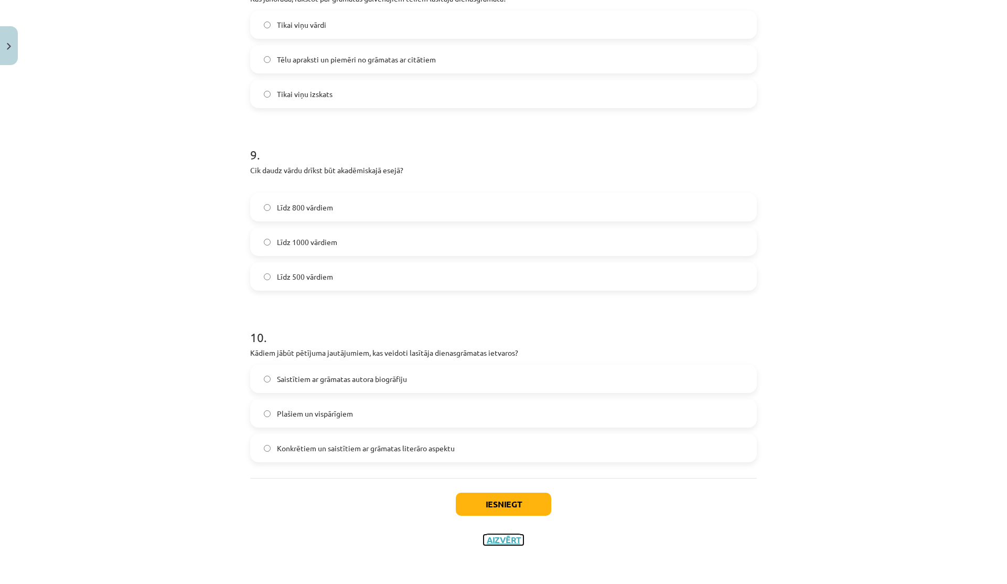
click at [491, 540] on button "Aizvērt" at bounding box center [503, 539] width 40 height 10
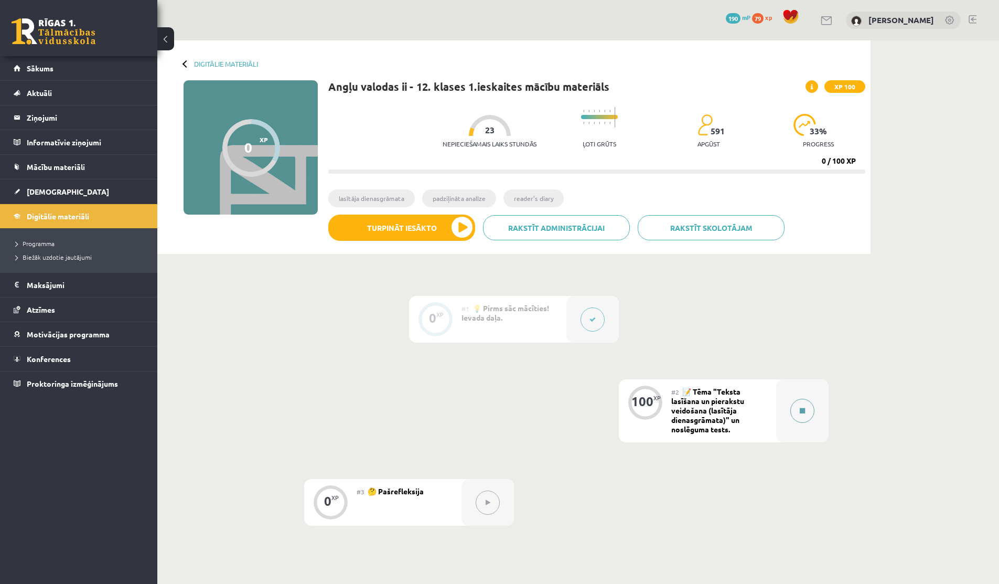
click at [804, 404] on button at bounding box center [802, 411] width 24 height 24
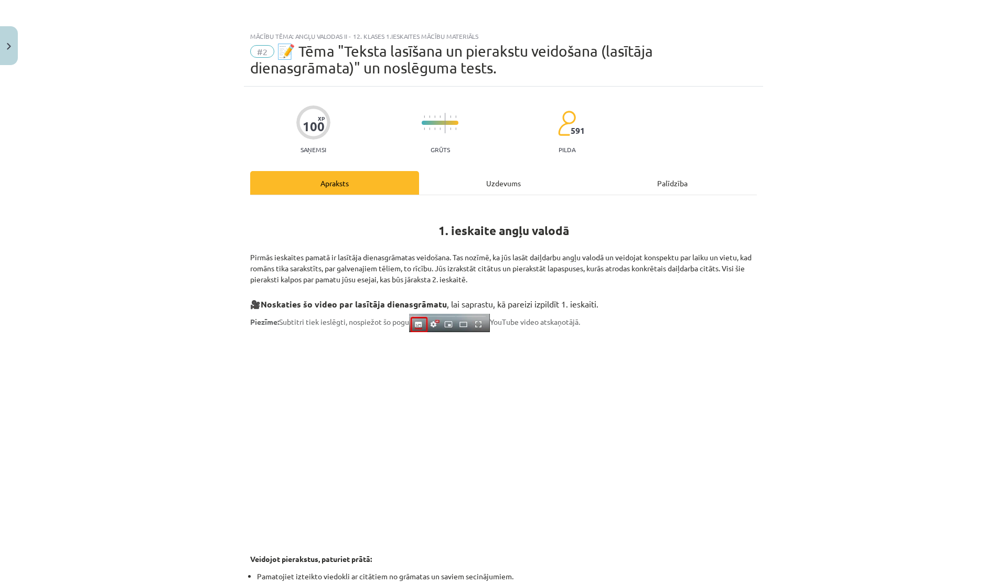
click at [483, 190] on div "Uzdevums" at bounding box center [503, 183] width 169 height 24
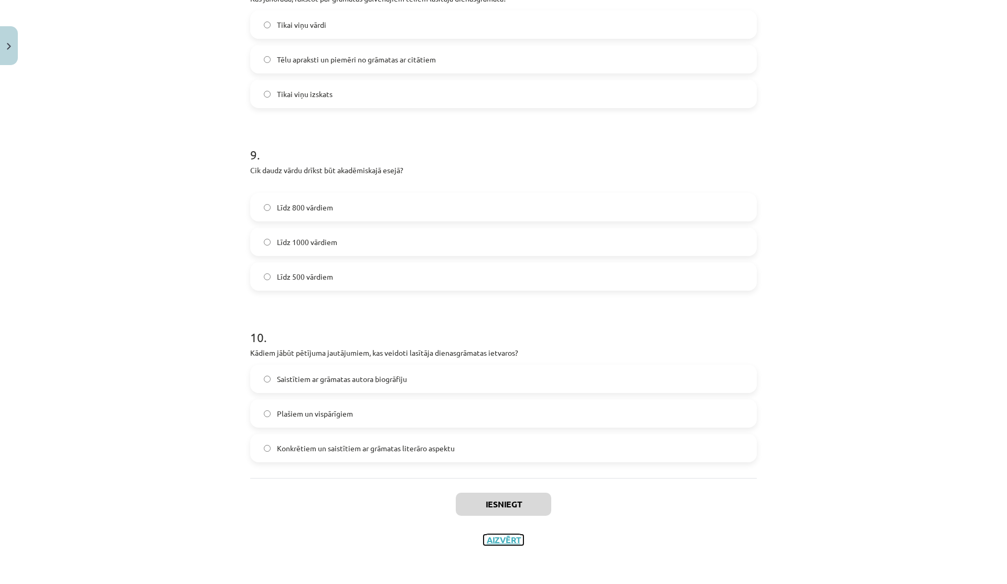
click at [489, 542] on button "Aizvērt" at bounding box center [503, 539] width 40 height 10
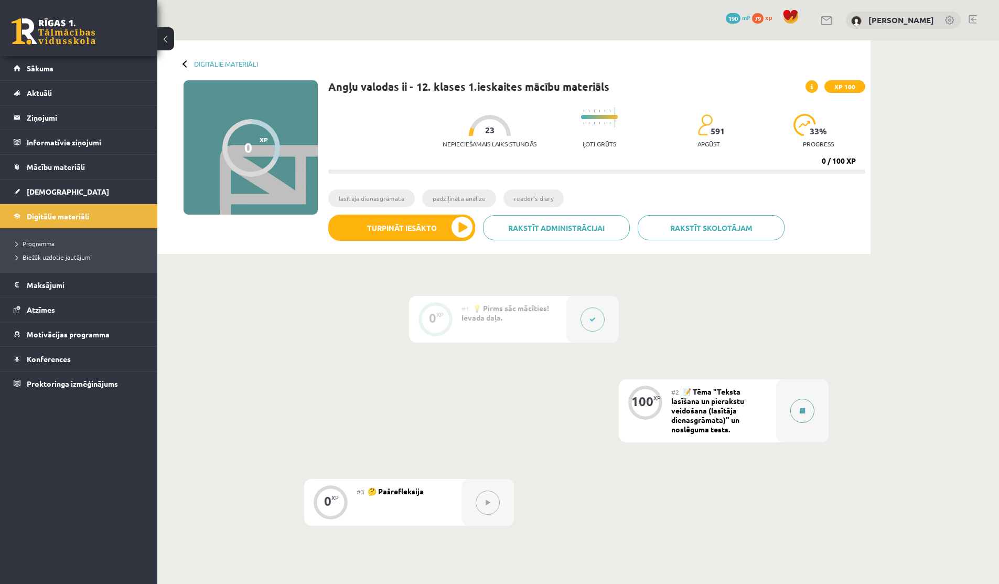
click at [802, 413] on icon at bounding box center [802, 410] width 5 height 6
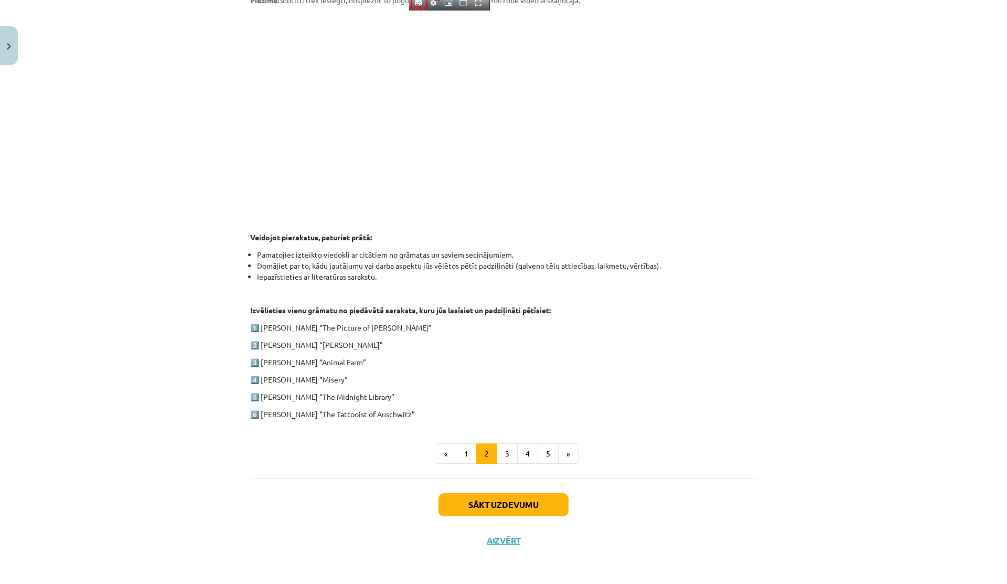
scroll to position [0, 0]
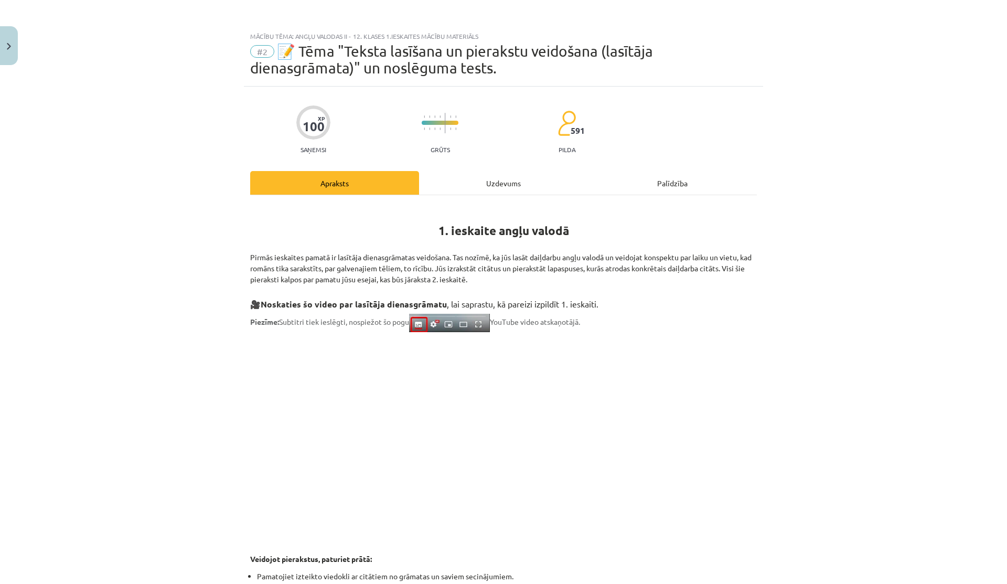
click at [516, 179] on div "Uzdevums" at bounding box center [503, 183] width 169 height 24
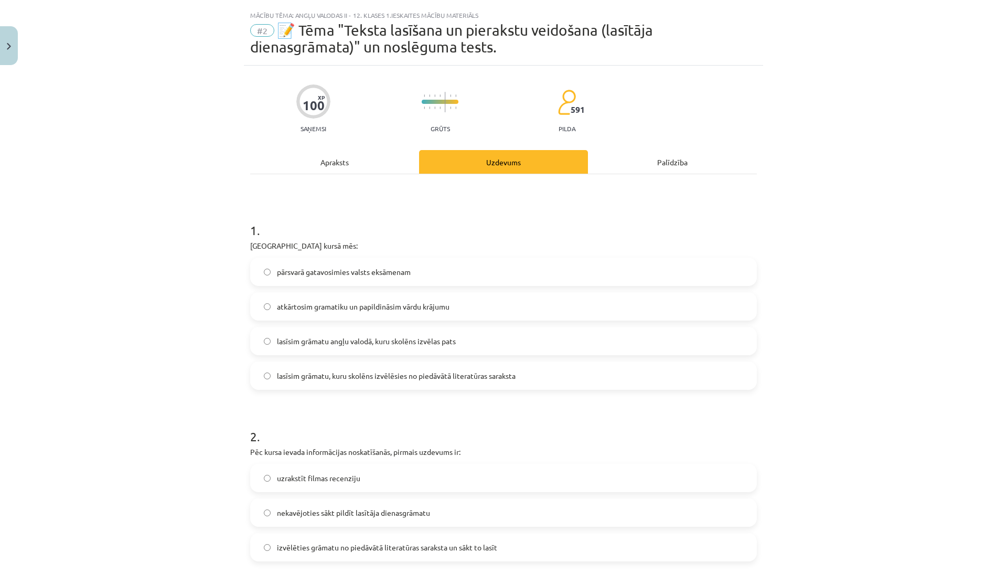
scroll to position [26, 0]
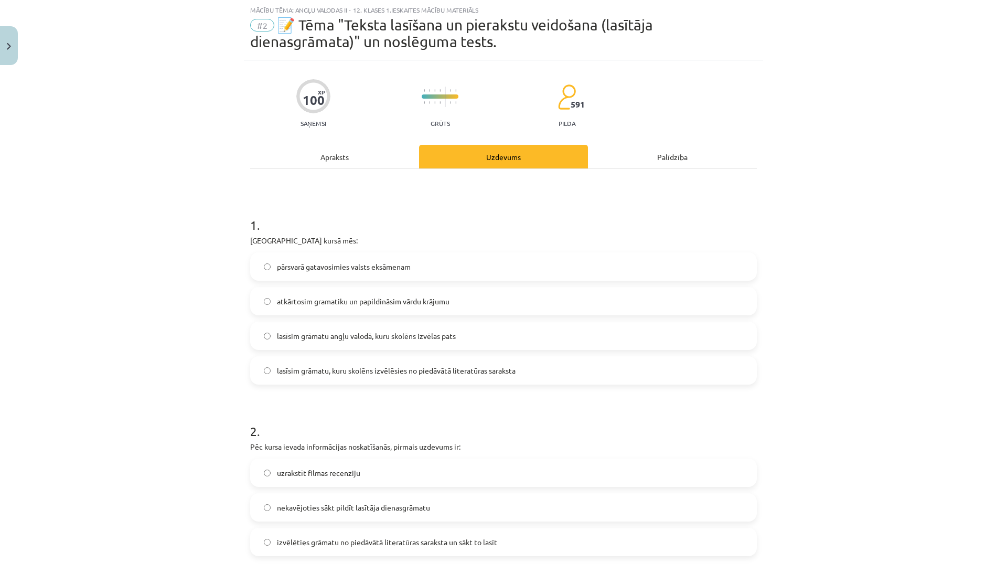
click at [338, 374] on span "lasīsim grāmatu, kuru skolēns izvēlēsies no piedāvātā literatūras saraksta" at bounding box center [396, 370] width 239 height 11
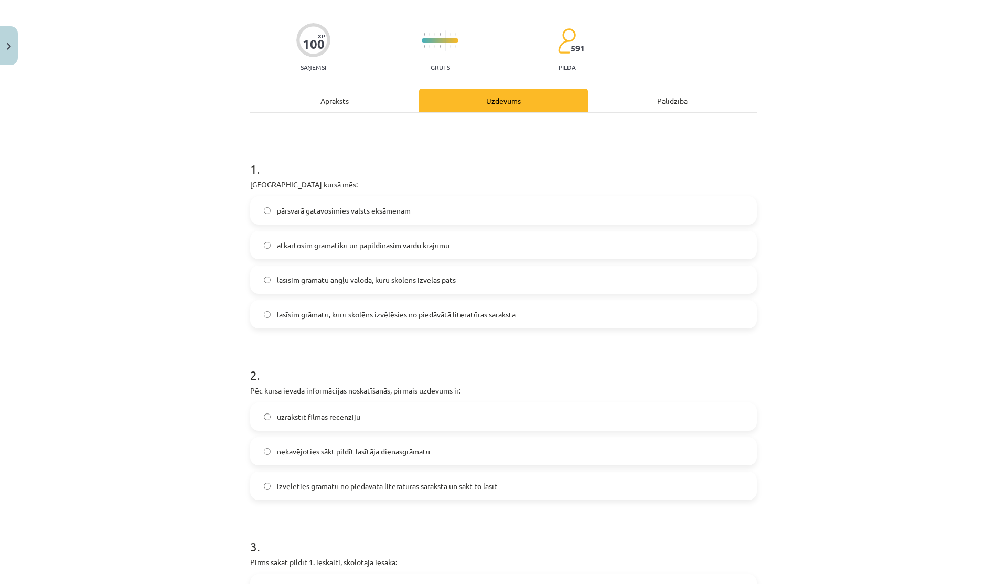
scroll to position [178, 0]
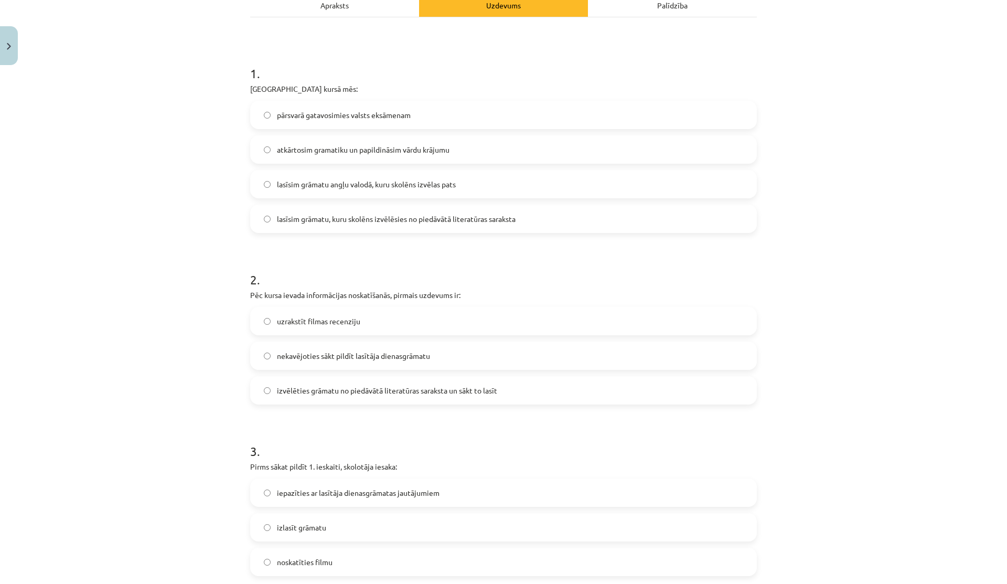
click at [341, 397] on label "izvēlēties grāmatu no piedāvātā literatūras saraksta un sākt to lasīt" at bounding box center [503, 390] width 504 height 26
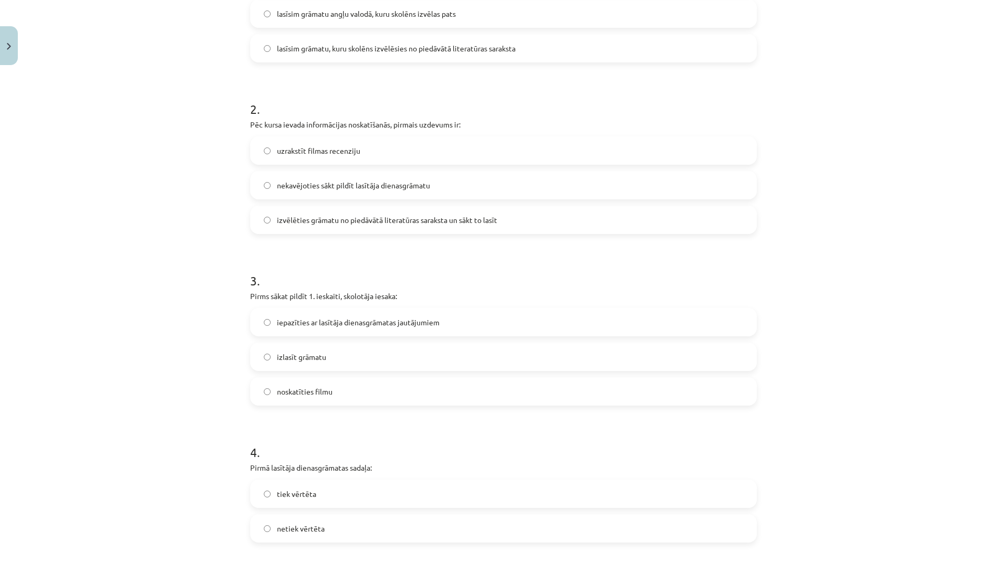
scroll to position [368, 0]
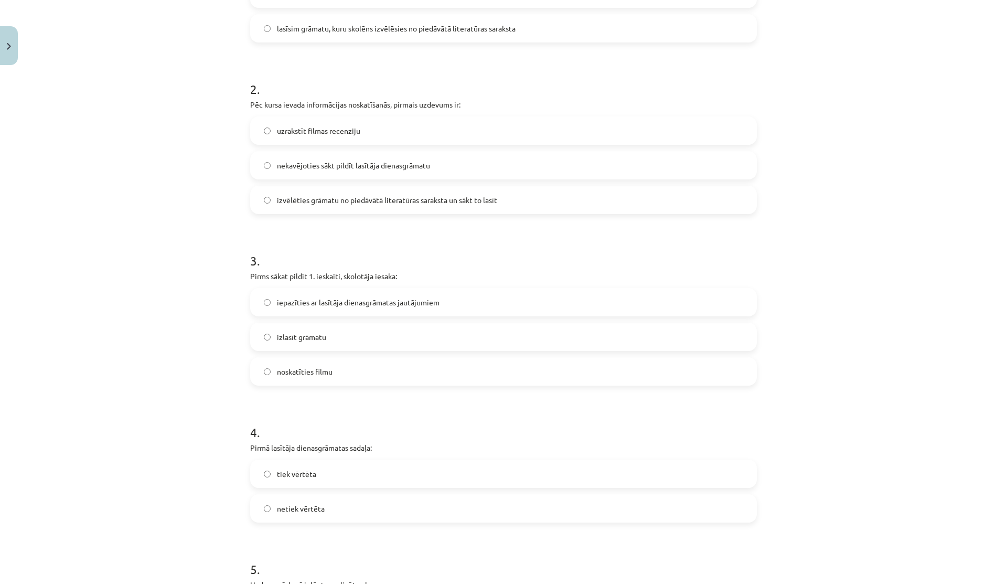
click at [366, 304] on span "iepazīties ar lasītāja dienasgrāmatas jautājumiem" at bounding box center [358, 302] width 163 height 11
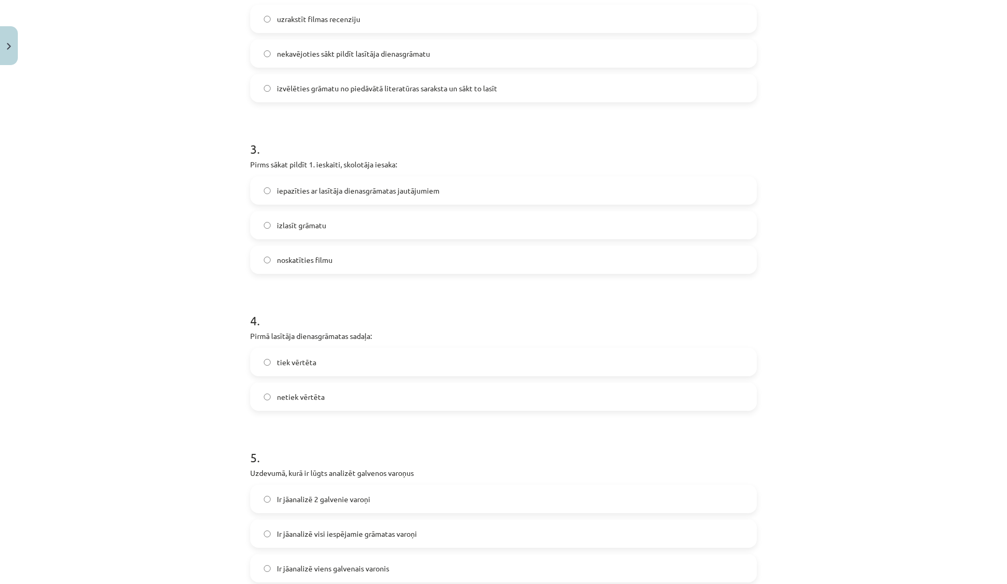
scroll to position [492, 0]
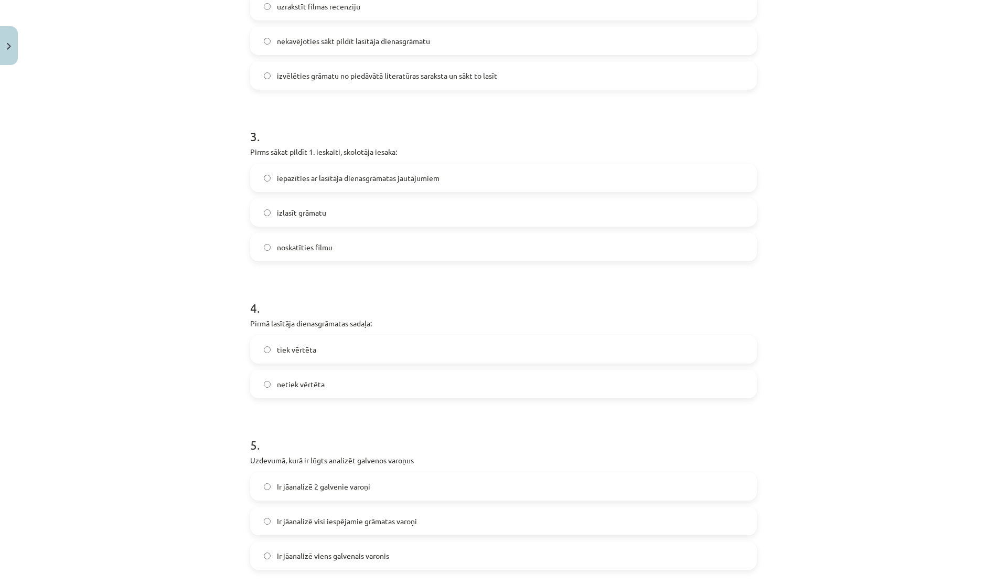
click at [336, 388] on label "netiek vērtēta" at bounding box center [503, 384] width 504 height 26
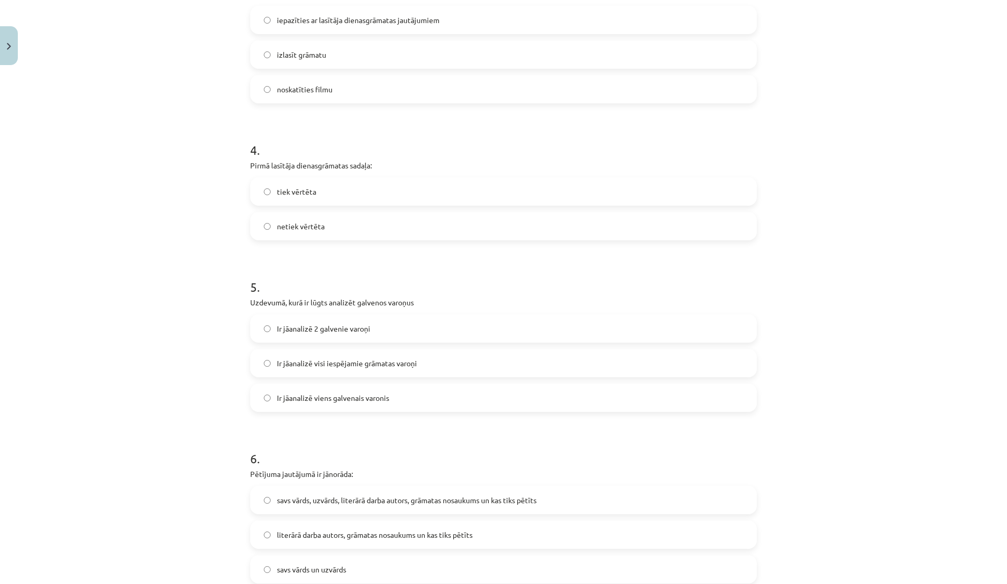
scroll to position [657, 0]
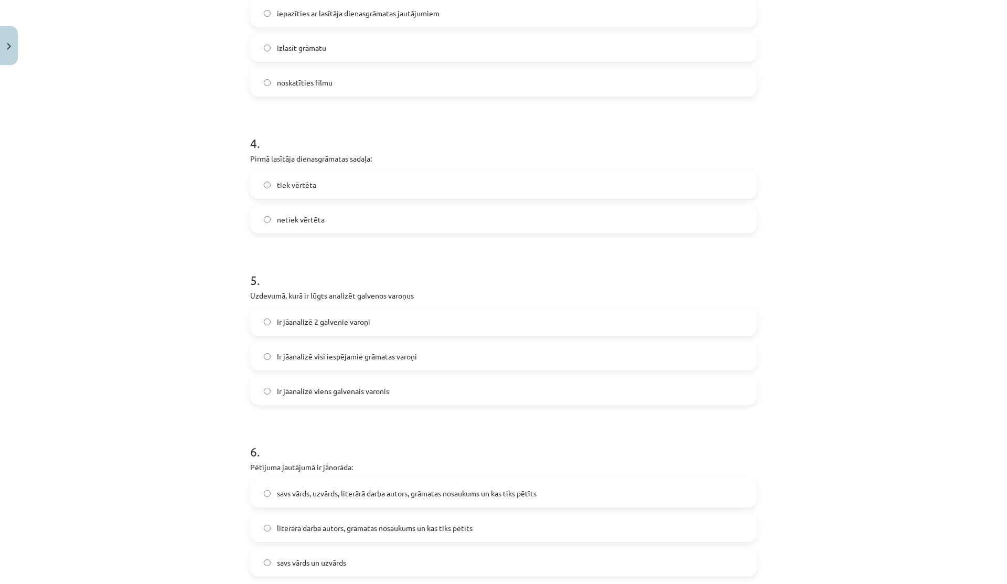
click at [295, 316] on span "Ir jāanalizē 2 galvenie varoņi" at bounding box center [323, 321] width 93 height 11
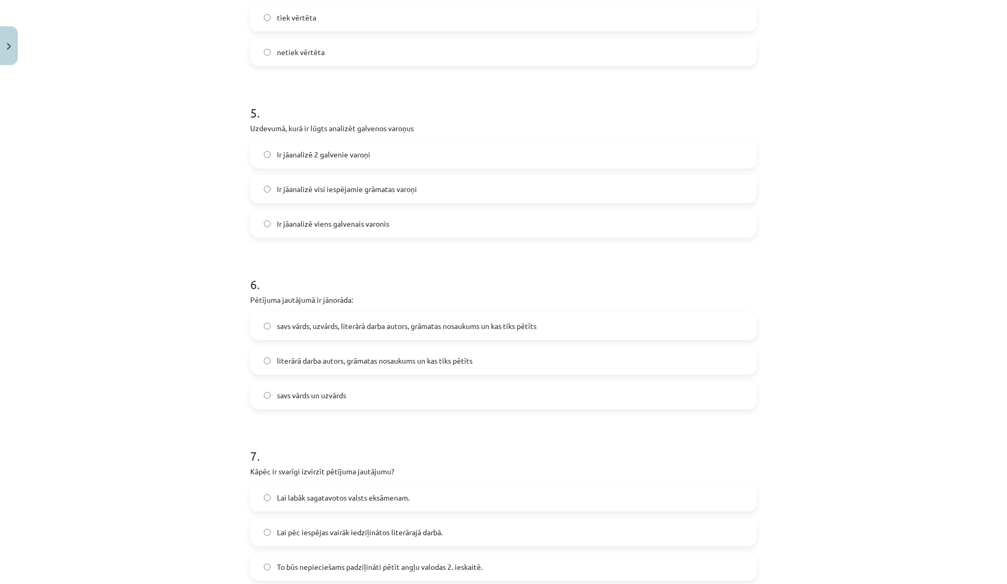
scroll to position [837, 0]
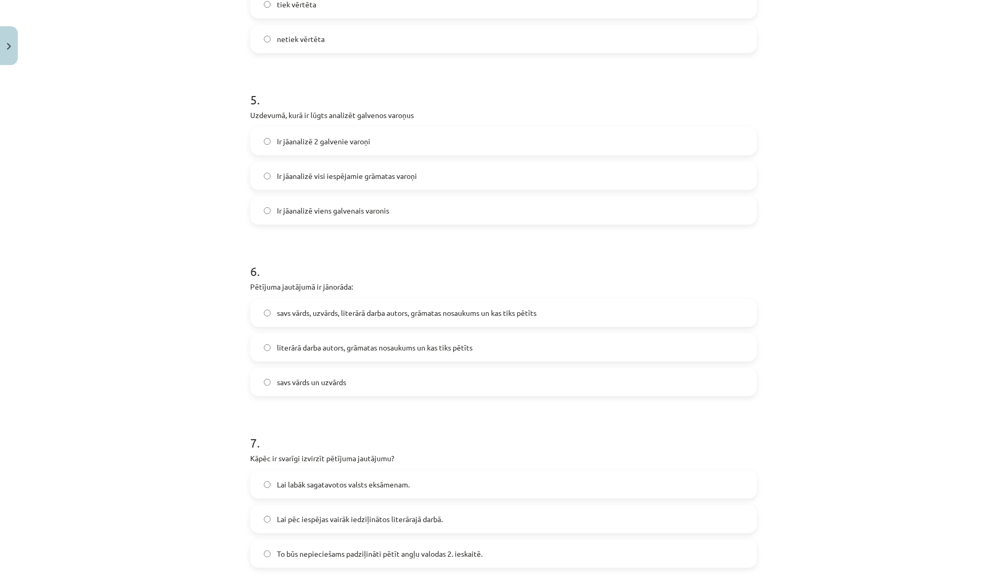
click at [323, 351] on span "literārā darba autors, grāmatas nosaukums un kas tiks pētīts" at bounding box center [375, 347] width 196 height 11
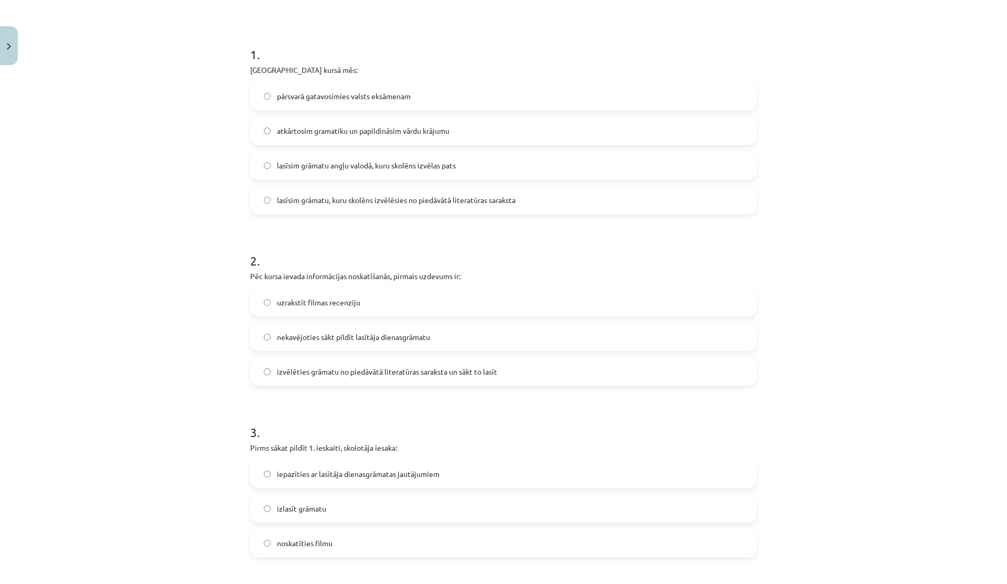
scroll to position [0, 0]
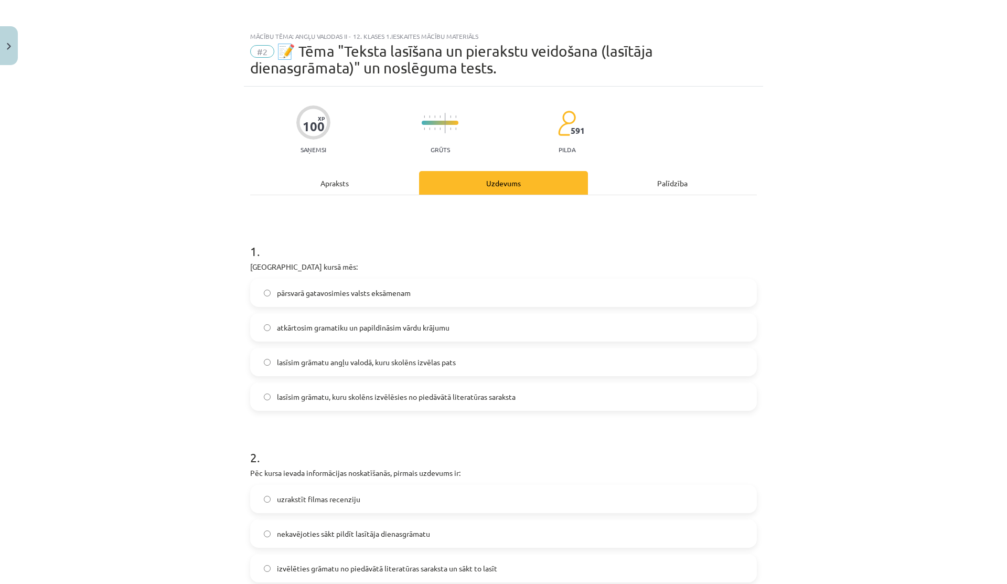
click at [379, 181] on div "Apraksts" at bounding box center [334, 183] width 169 height 24
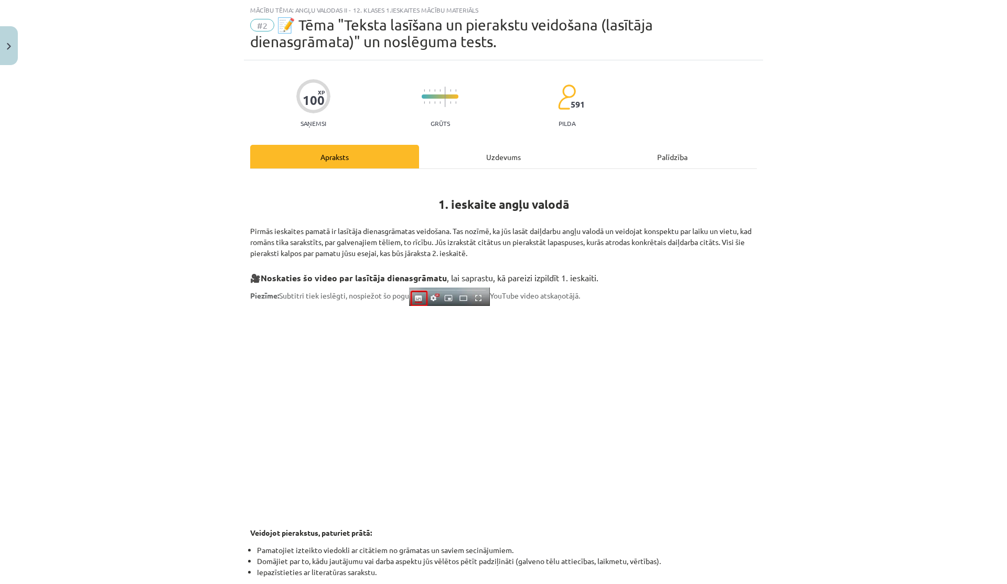
scroll to position [321, 0]
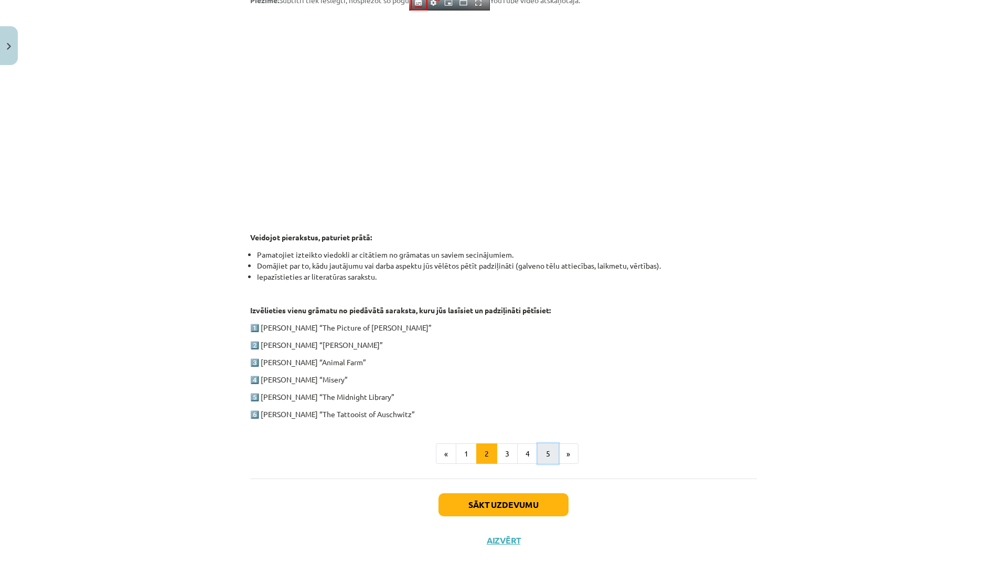
click at [551, 455] on button "5" at bounding box center [548, 453] width 21 height 21
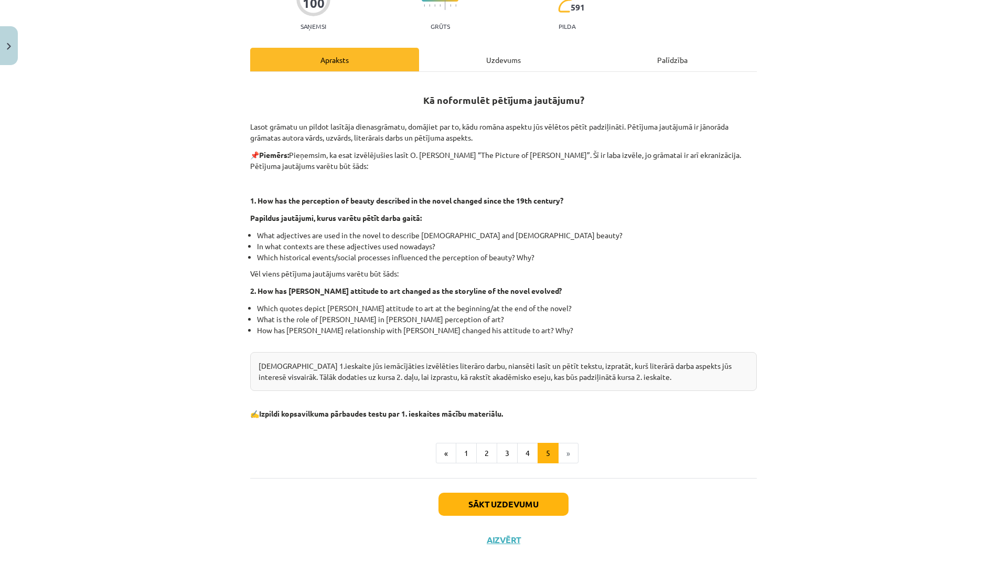
click at [481, 57] on div "Uzdevums" at bounding box center [503, 60] width 169 height 24
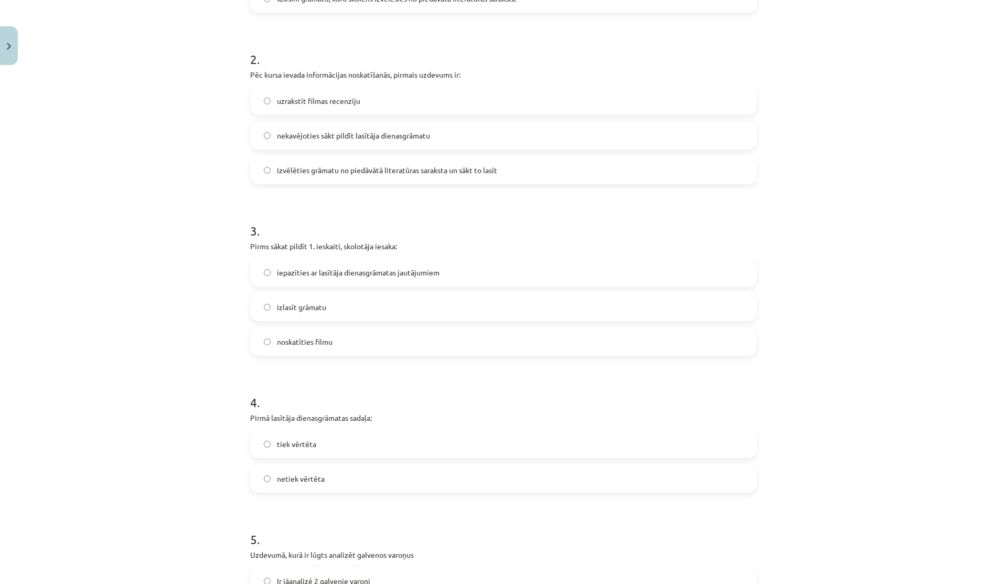
scroll to position [0, 0]
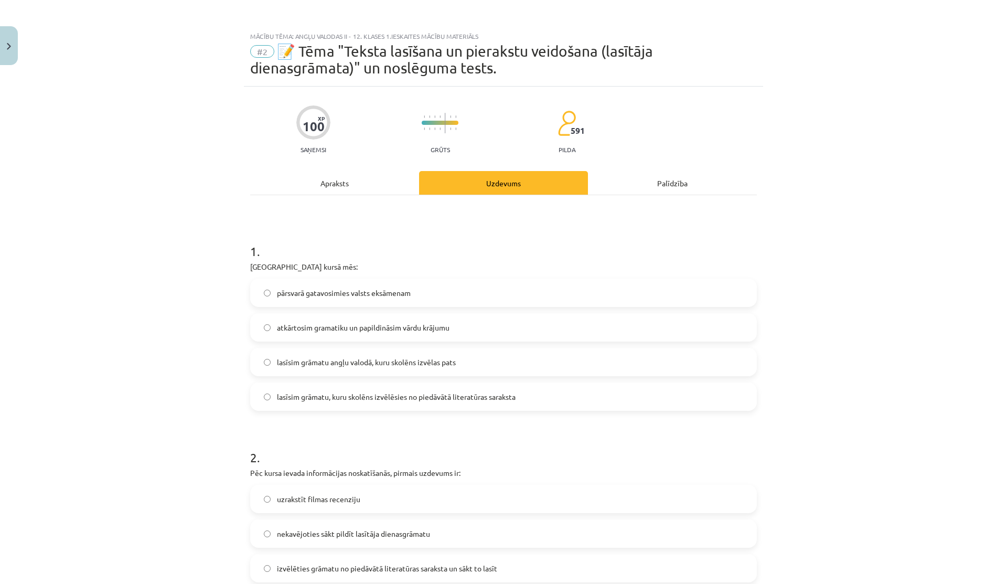
click at [363, 179] on div "Apraksts" at bounding box center [334, 183] width 169 height 24
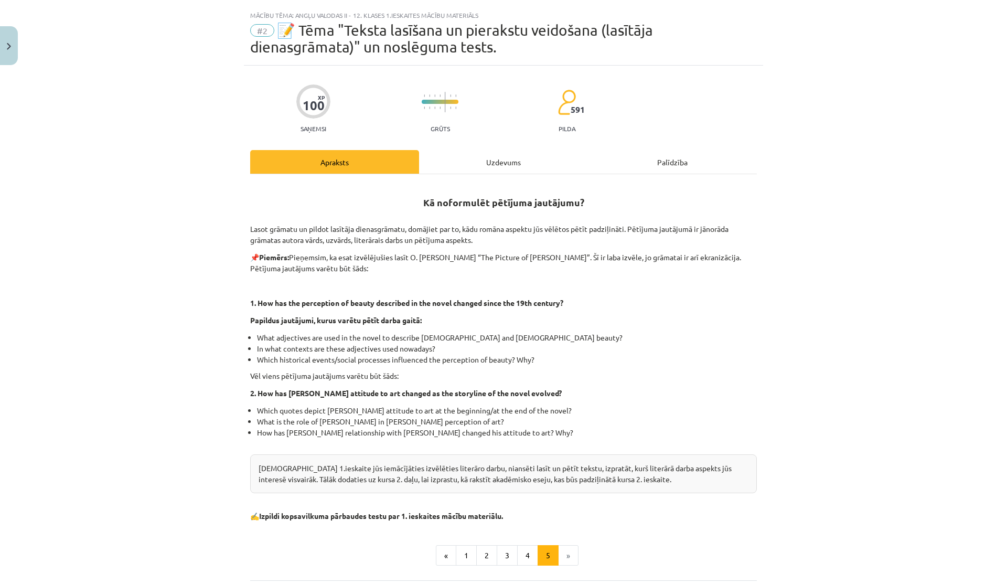
scroll to position [26, 0]
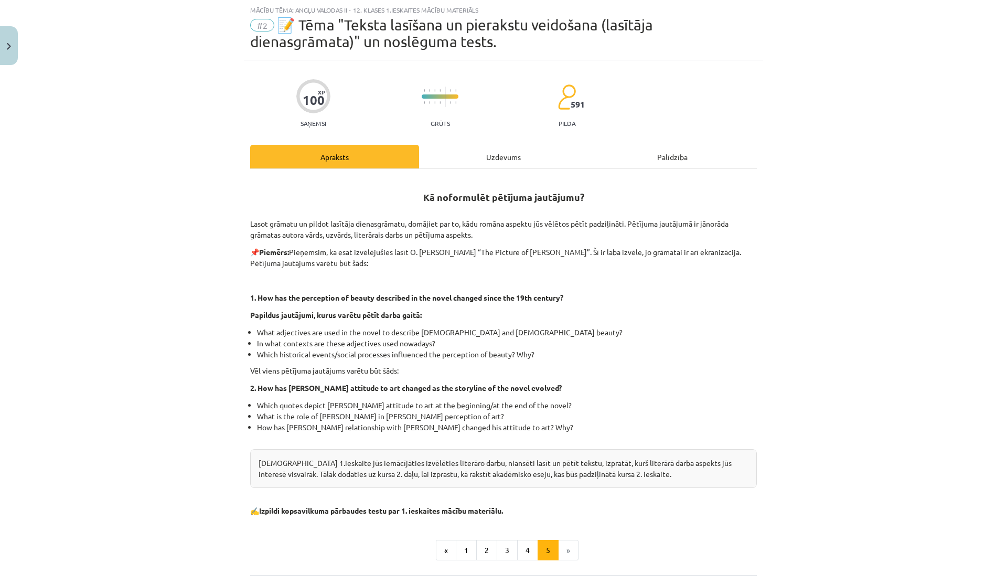
click at [450, 164] on div "Uzdevums" at bounding box center [503, 157] width 169 height 24
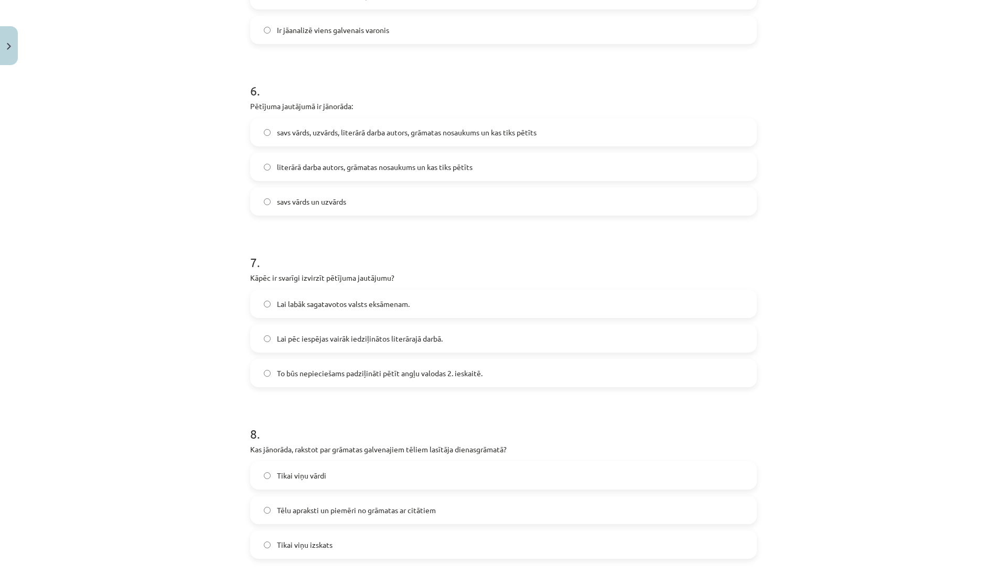
scroll to position [1087, 0]
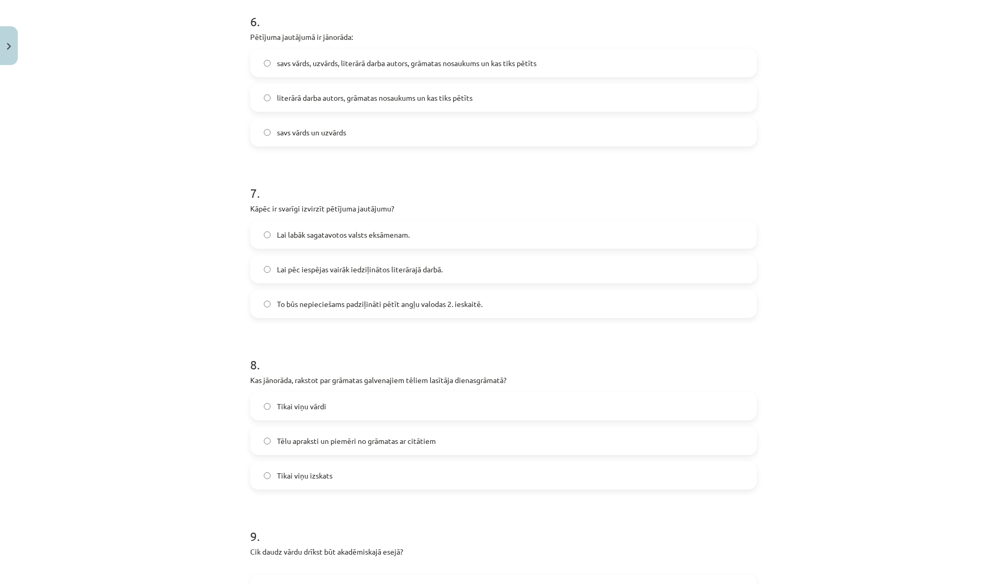
click at [319, 298] on span "To būs nepieciešams padziļināti pētīt angļu valodas 2. ieskaitē." at bounding box center [380, 303] width 206 height 11
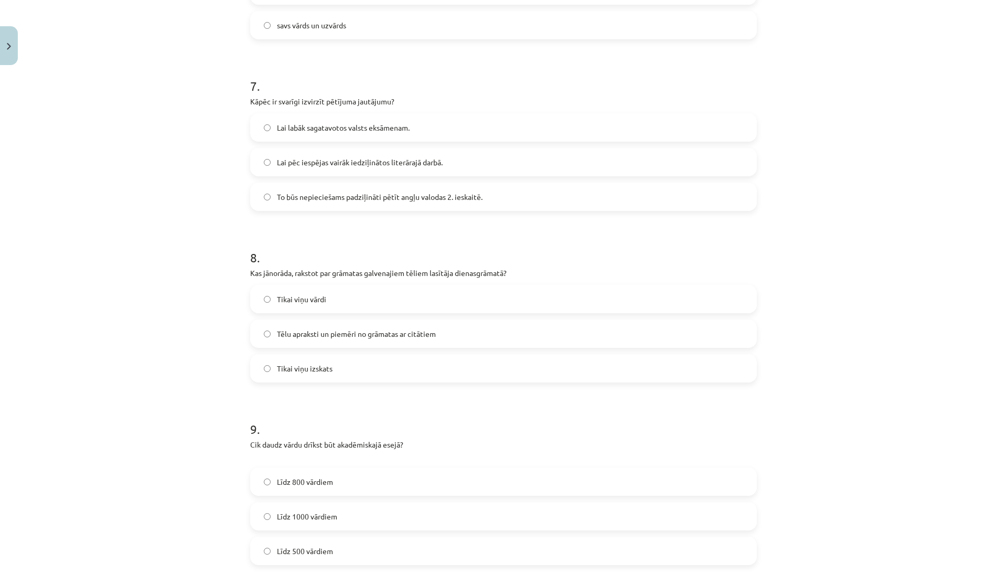
scroll to position [1198, 0]
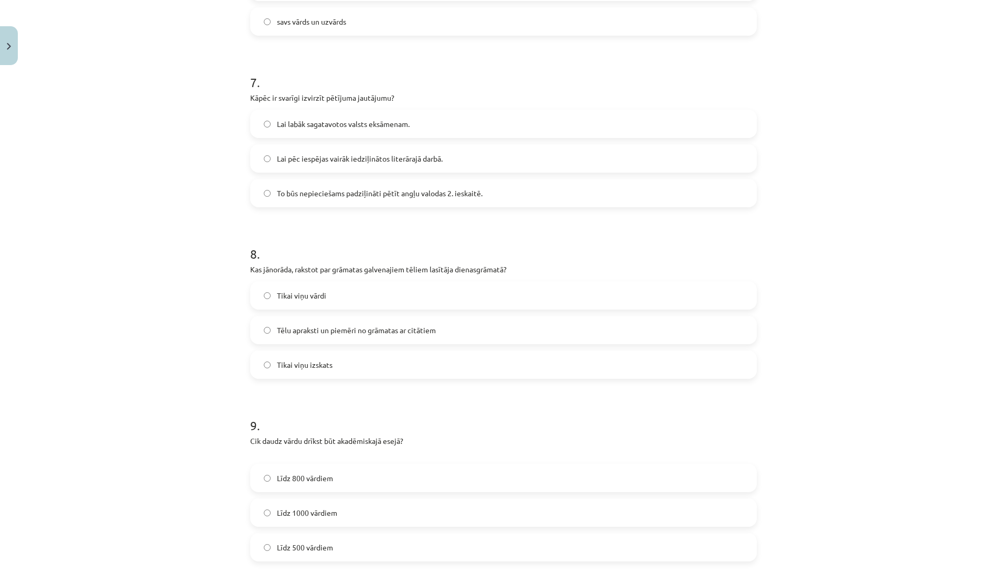
click at [387, 323] on label "Tēlu apraksti un piemēri no grāmatas ar citātiem" at bounding box center [503, 330] width 504 height 26
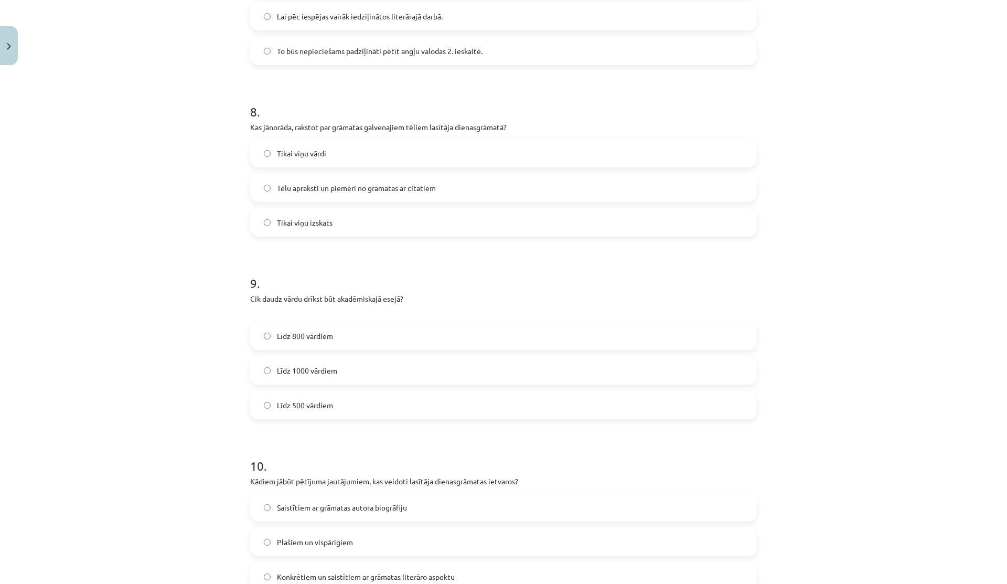
scroll to position [1344, 0]
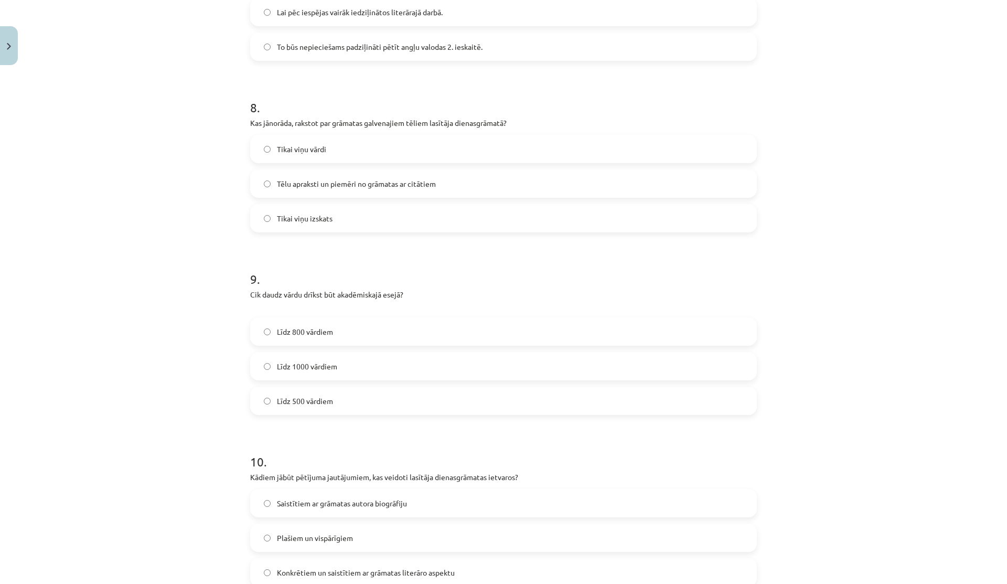
click at [313, 327] on span "Līdz 800 vārdiem" at bounding box center [305, 331] width 56 height 11
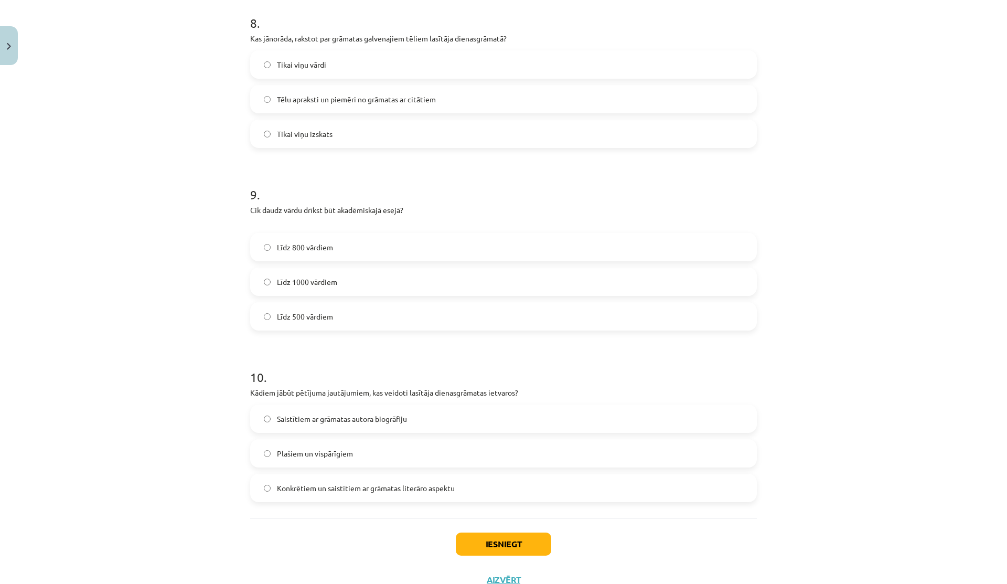
scroll to position [1468, 0]
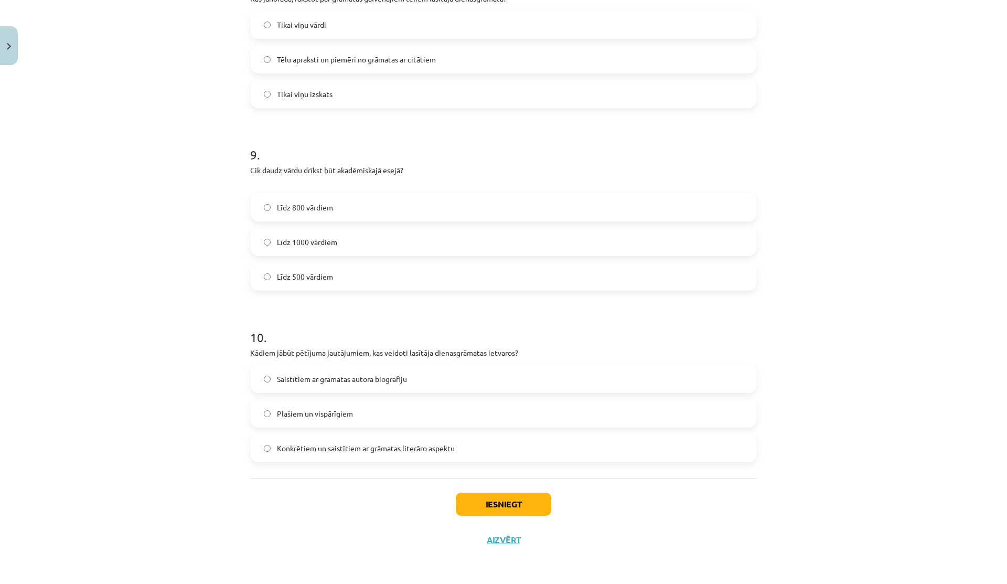
click at [321, 445] on span "Konkrētiem un saistītiem ar grāmatas literāro aspektu" at bounding box center [366, 448] width 178 height 11
click at [468, 498] on button "Iesniegt" at bounding box center [503, 503] width 95 height 23
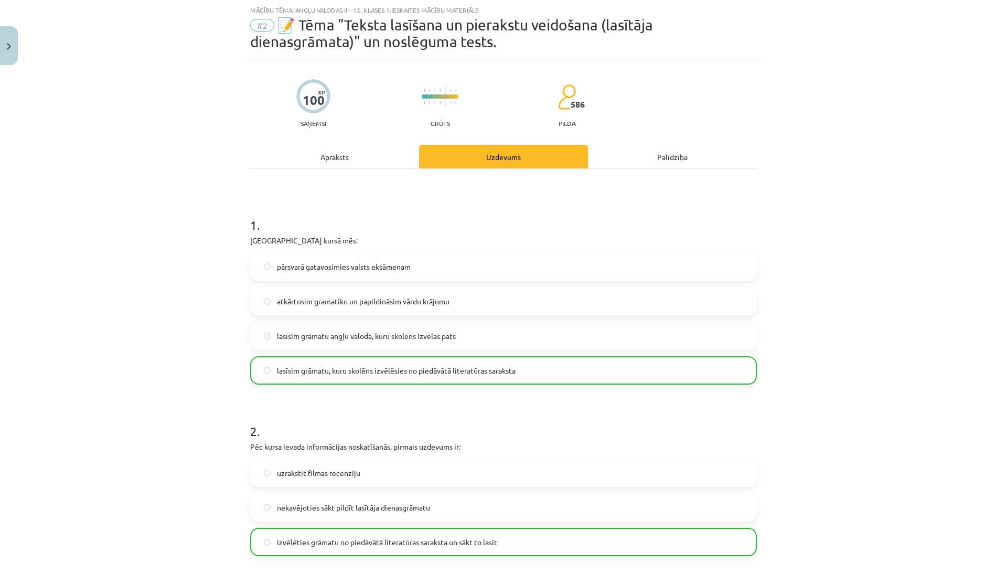
scroll to position [0, 0]
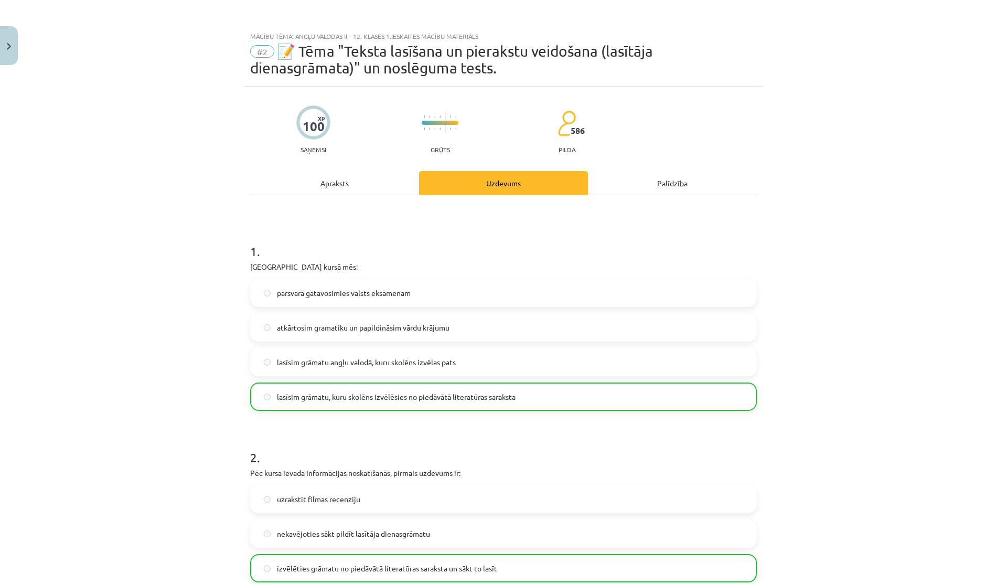
click at [308, 186] on div "Apraksts" at bounding box center [334, 183] width 169 height 24
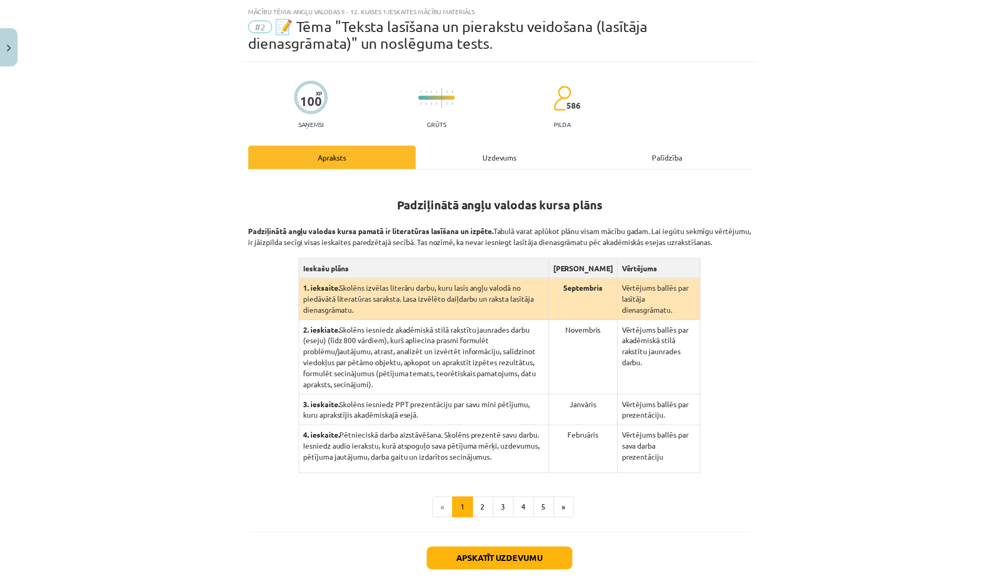
scroll to position [102, 0]
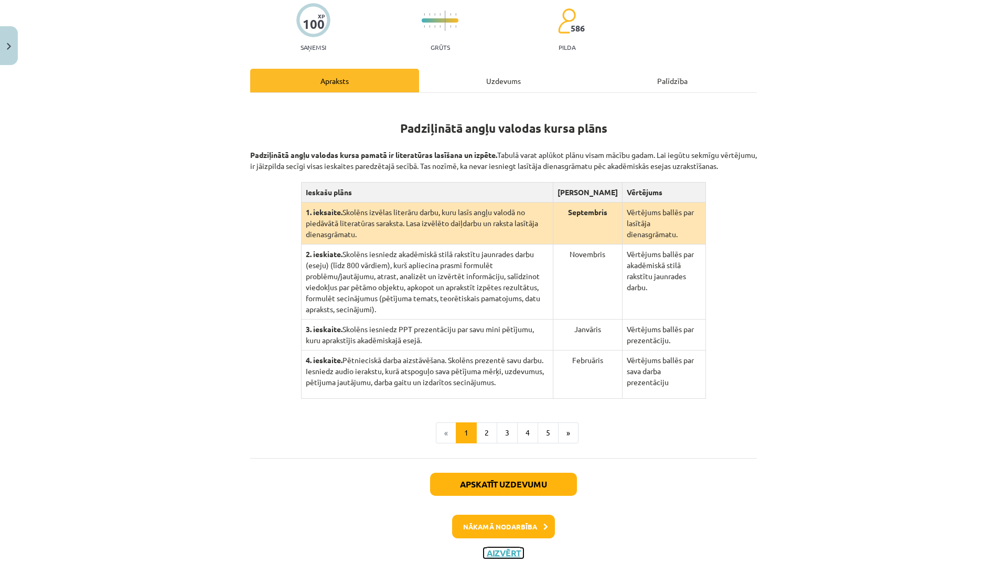
click at [493, 547] on button "Aizvērt" at bounding box center [503, 552] width 40 height 10
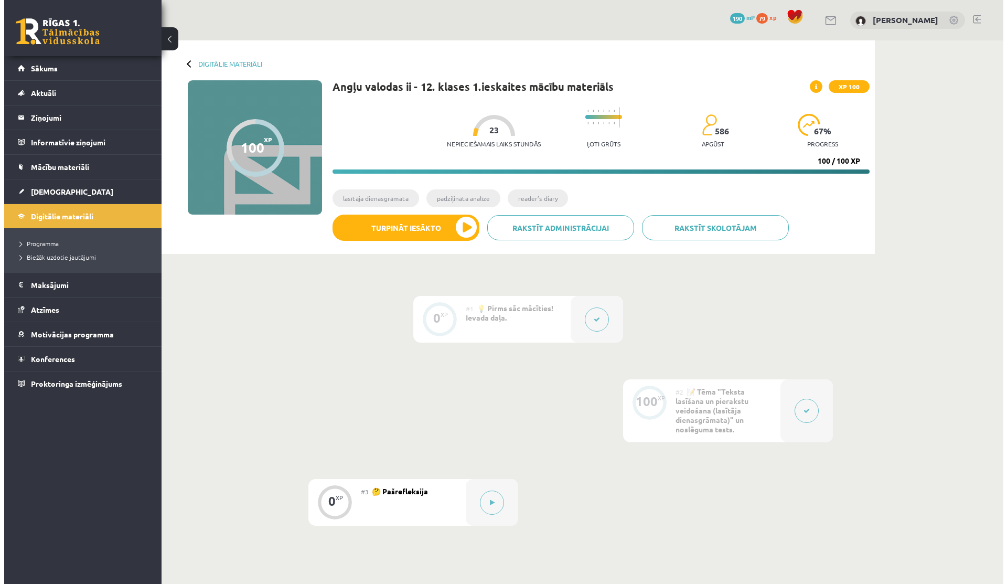
scroll to position [5, 0]
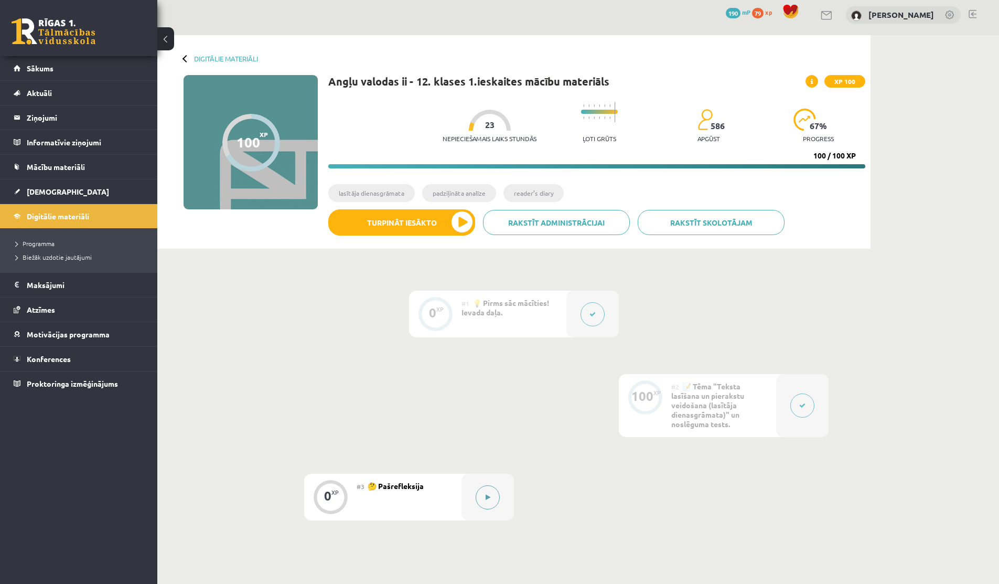
click at [485, 493] on button at bounding box center [488, 497] width 24 height 24
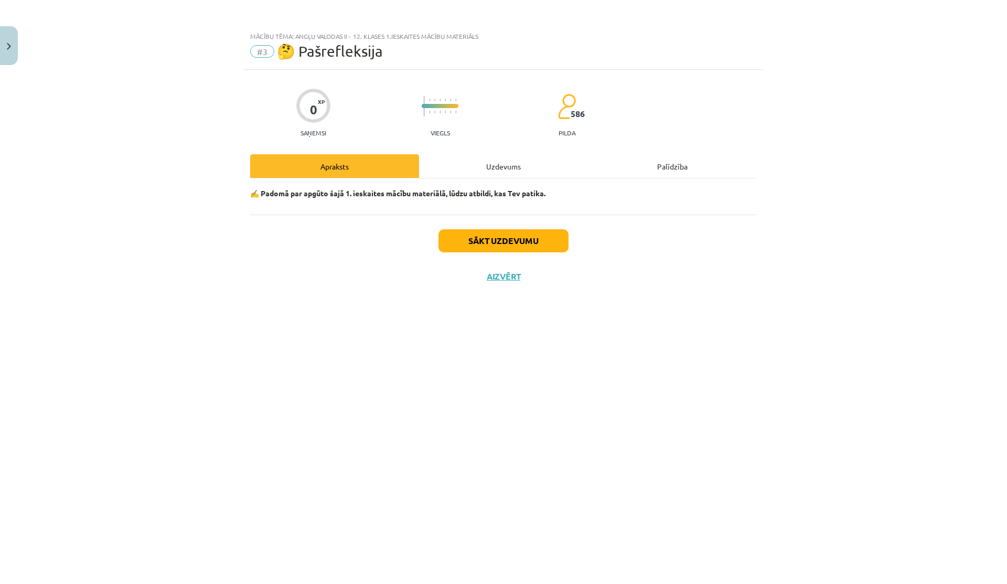
click at [527, 162] on div "Uzdevums" at bounding box center [503, 166] width 169 height 24
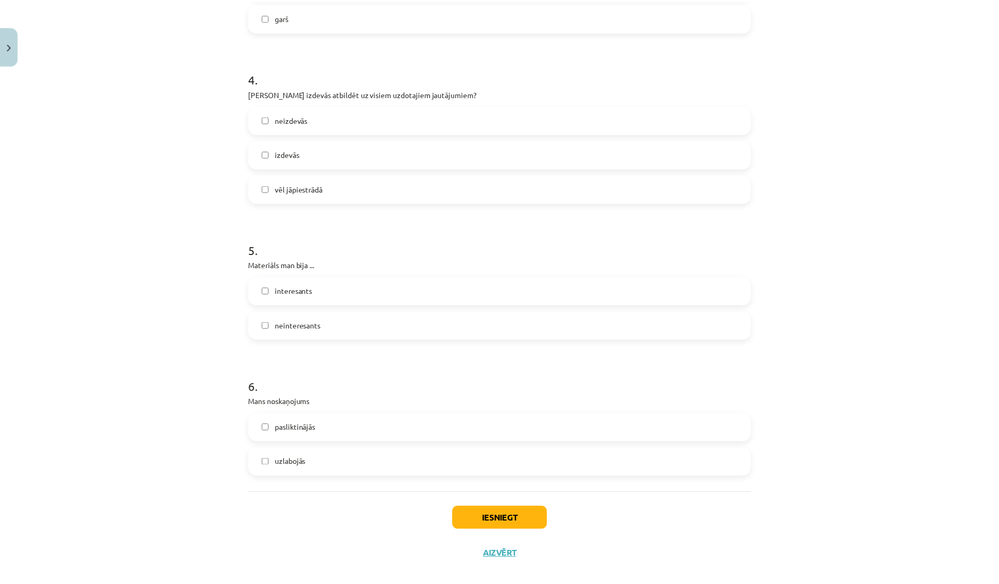
scroll to position [725, 0]
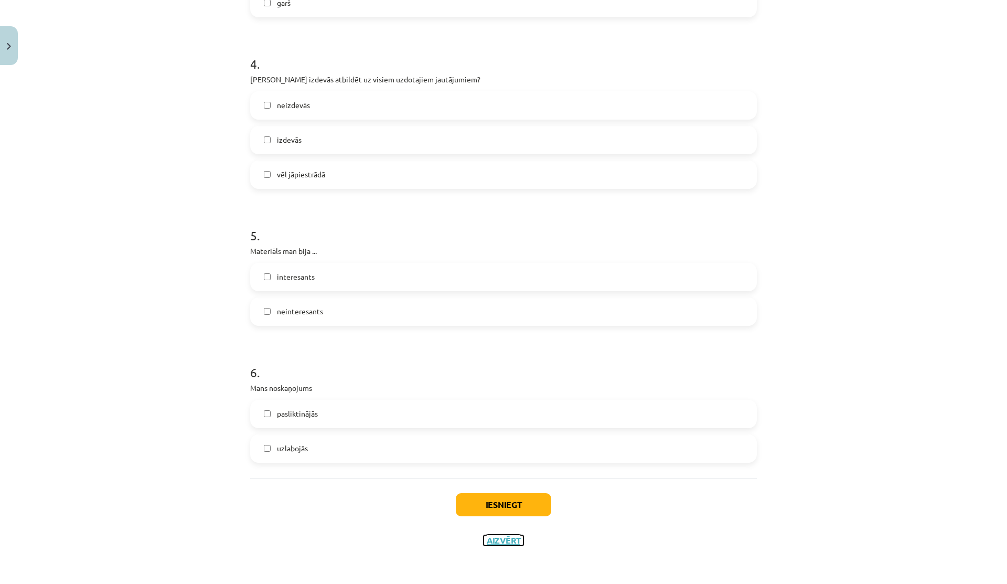
click at [483, 542] on button "Aizvērt" at bounding box center [503, 540] width 40 height 10
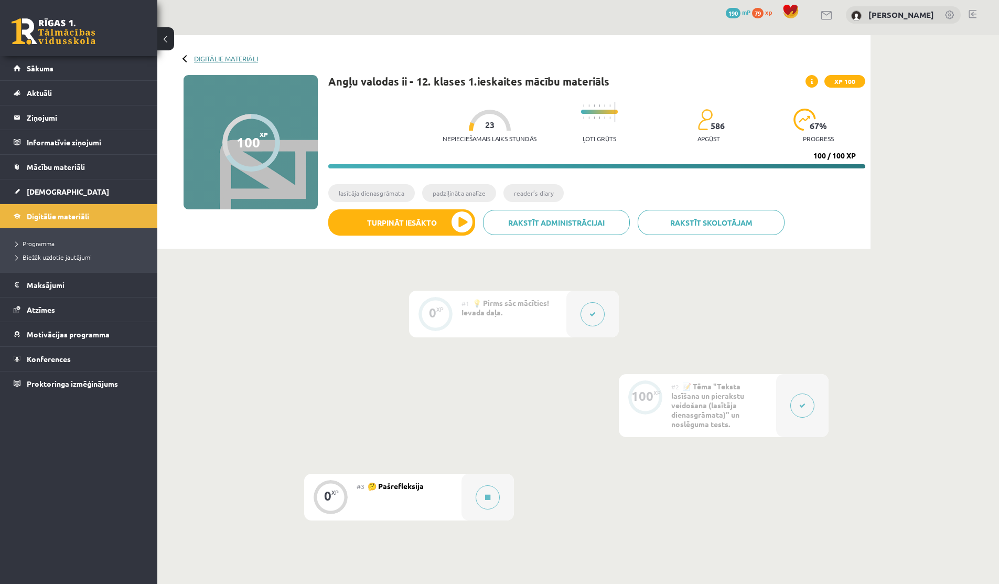
click at [220, 57] on link "Digitālie materiāli" at bounding box center [226, 59] width 64 height 8
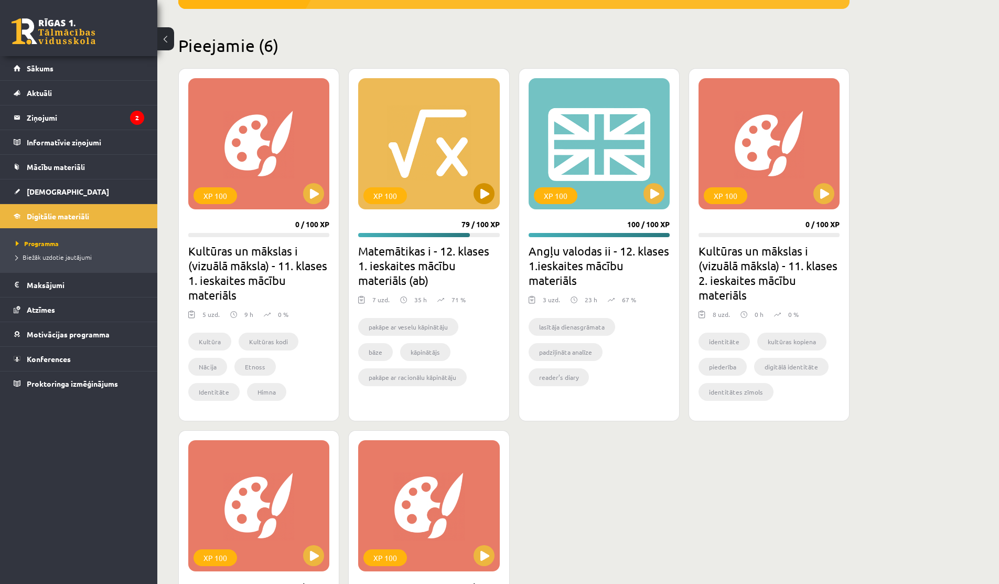
scroll to position [238, 0]
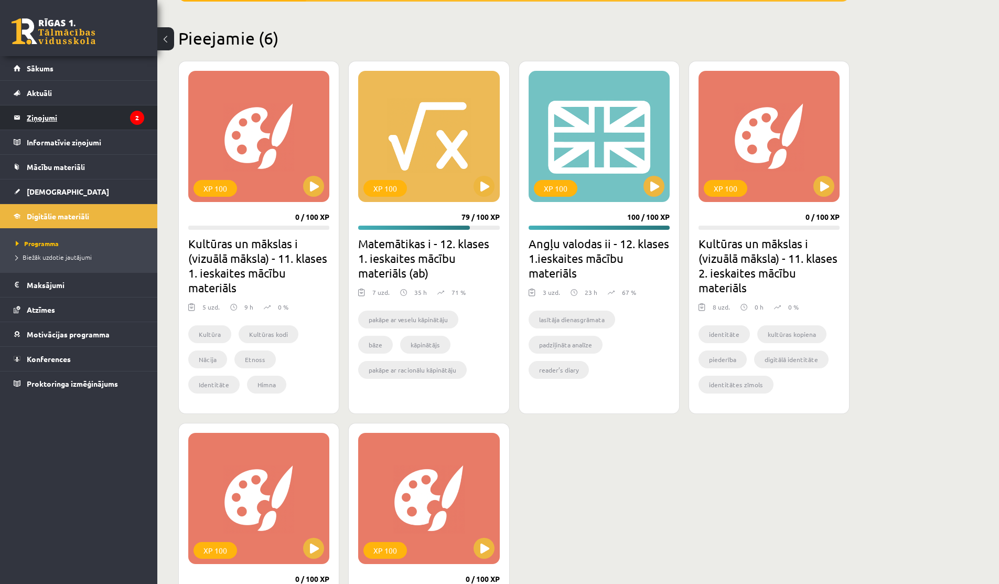
click at [105, 117] on legend "Ziņojumi 2" at bounding box center [85, 117] width 117 height 24
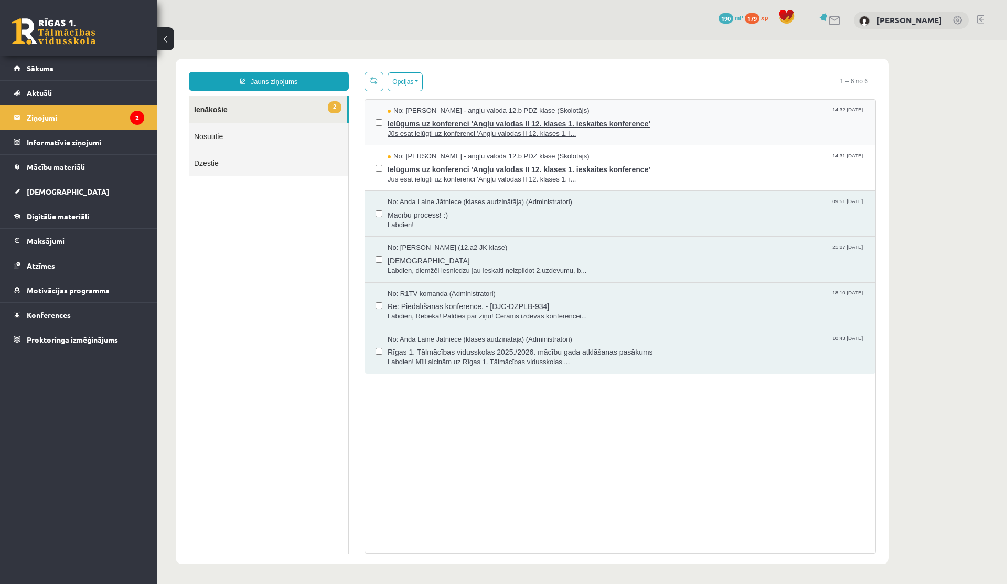
click at [482, 129] on span "Jūs esat ielūgti uz konferenci 'Angļu valodas II 12. klases 1. i..." at bounding box center [626, 134] width 477 height 10
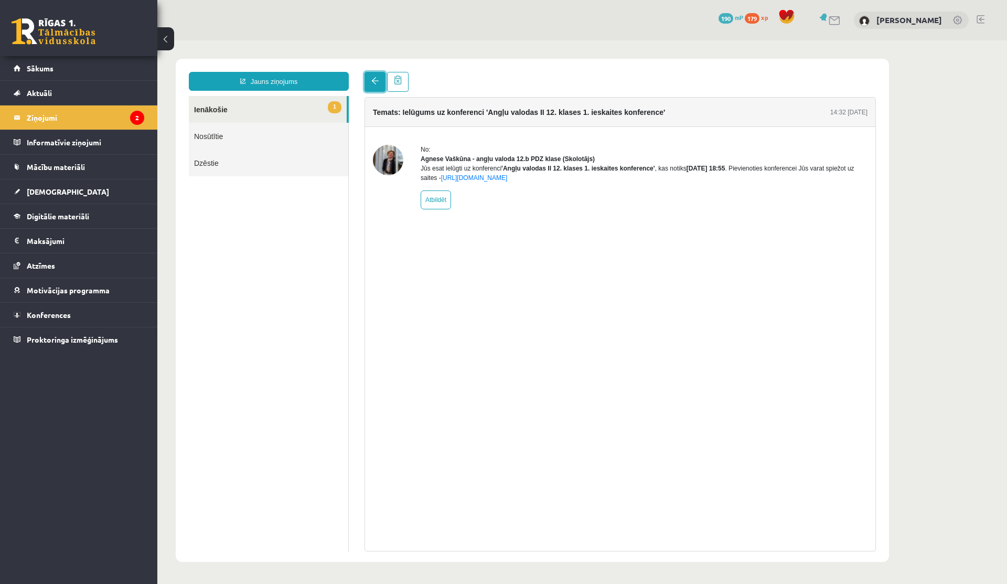
click at [375, 83] on span at bounding box center [374, 80] width 7 height 7
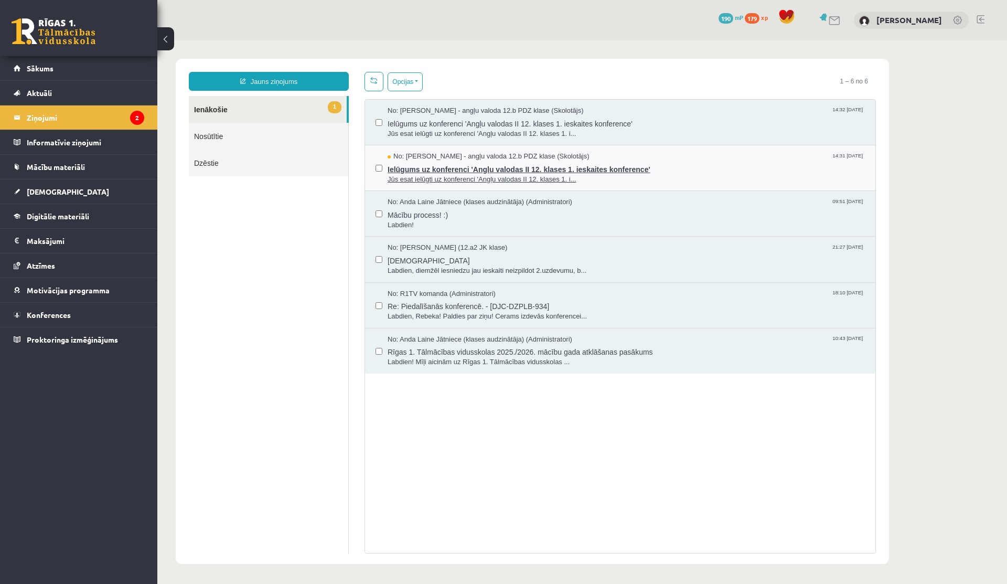
click at [520, 170] on span "Ielūgums uz konferenci 'Angļu valodas II 12. klases 1. ieskaites konference'" at bounding box center [626, 168] width 477 height 13
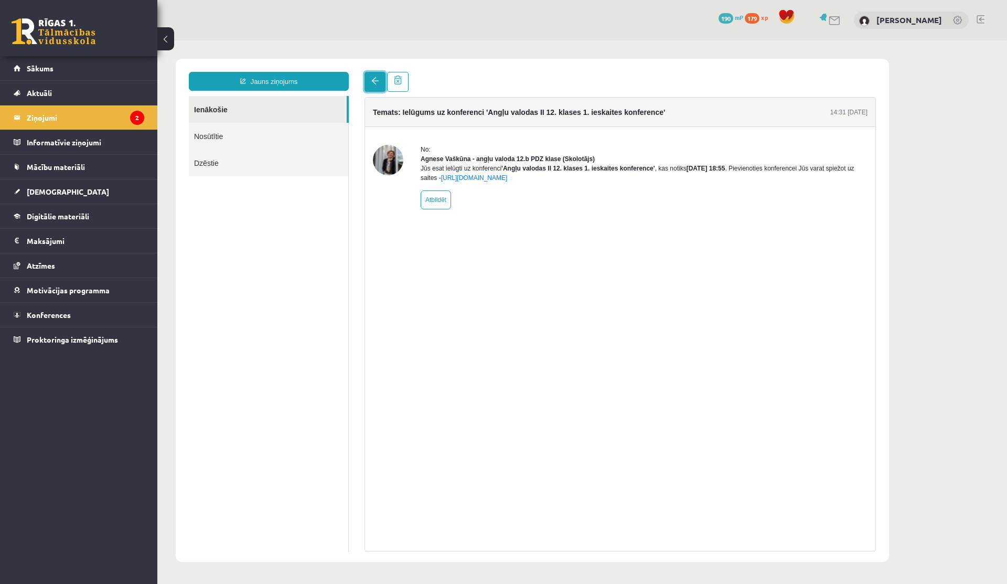
click at [376, 81] on span at bounding box center [374, 80] width 7 height 7
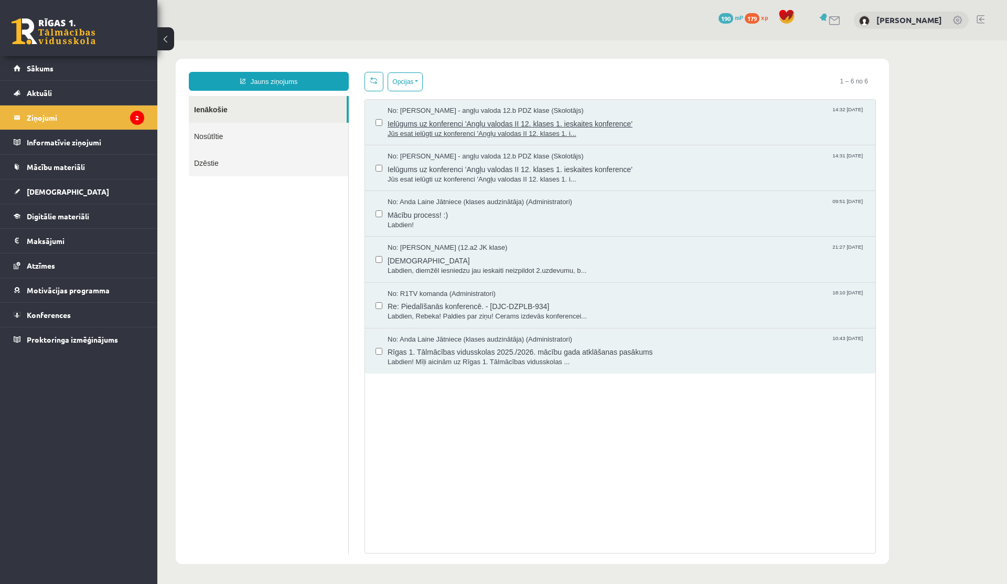
click at [475, 130] on span "Jūs esat ielūgti uz konferenci 'Angļu valodas II 12. klases 1. i..." at bounding box center [626, 134] width 477 height 10
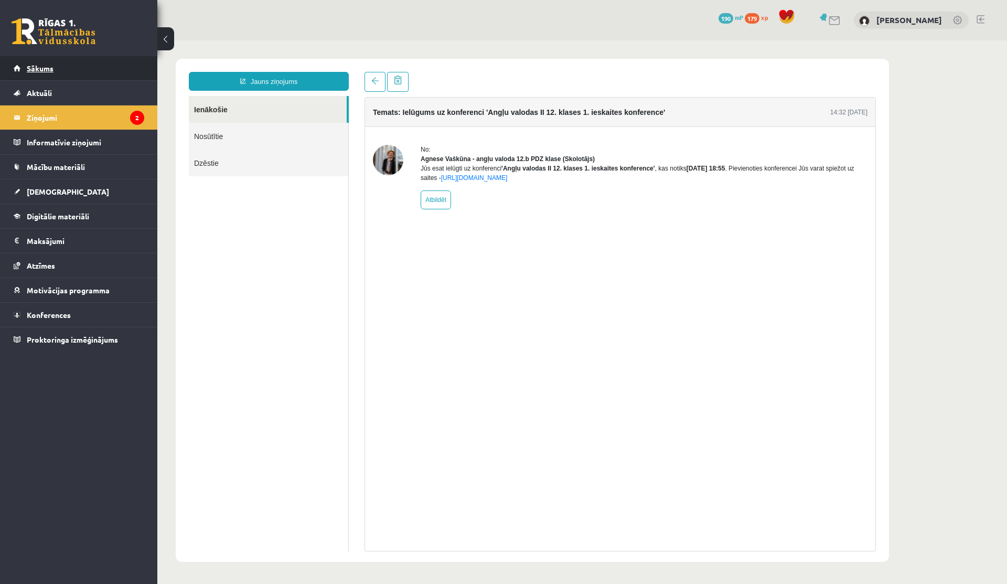
click at [67, 71] on link "Sākums" at bounding box center [79, 68] width 131 height 24
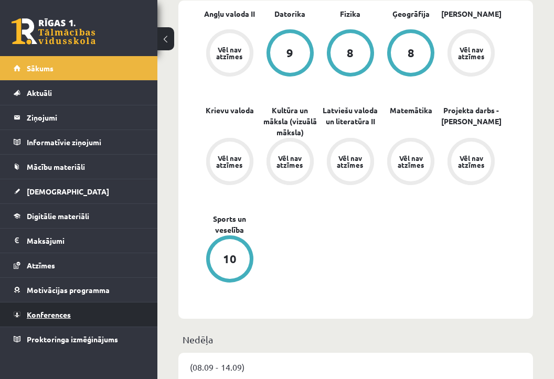
scroll to position [365, 0]
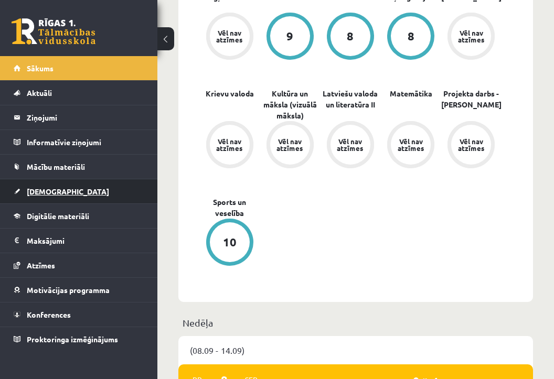
click at [42, 197] on link "[DEMOGRAPHIC_DATA]" at bounding box center [79, 191] width 131 height 24
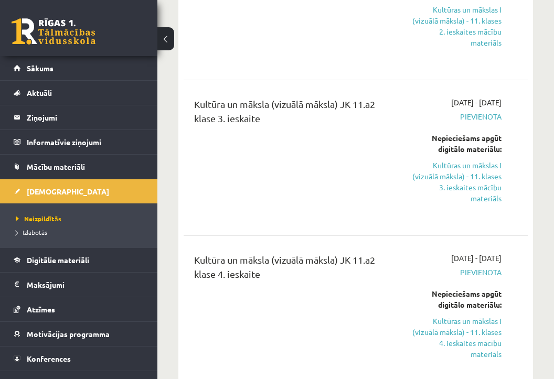
scroll to position [2217, 0]
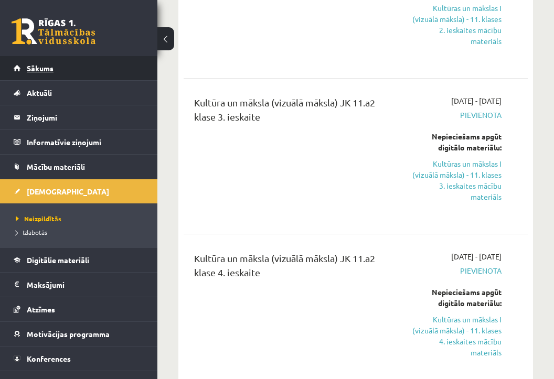
click at [41, 66] on span "Sākums" at bounding box center [40, 67] width 27 height 9
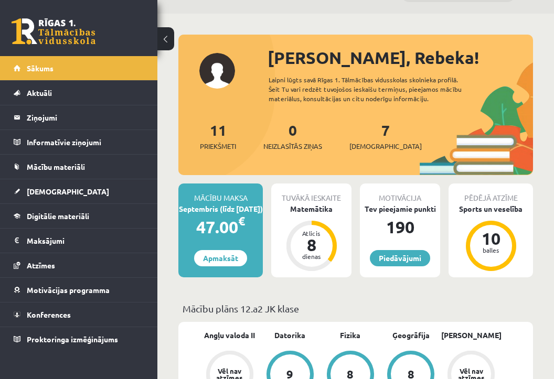
scroll to position [31, 0]
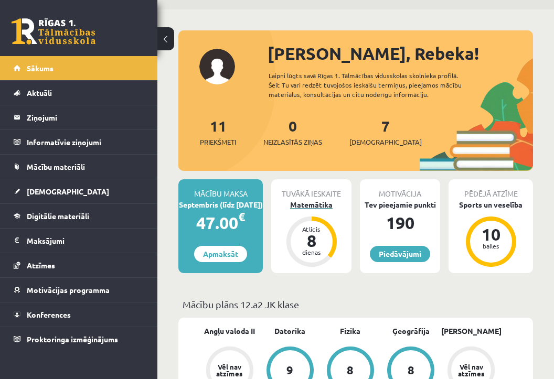
click at [312, 206] on div "Matemātika" at bounding box center [311, 204] width 80 height 11
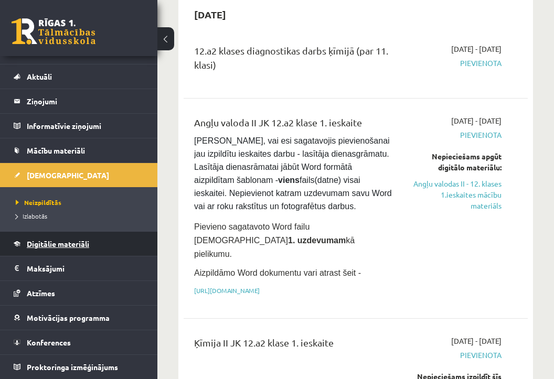
scroll to position [16, 0]
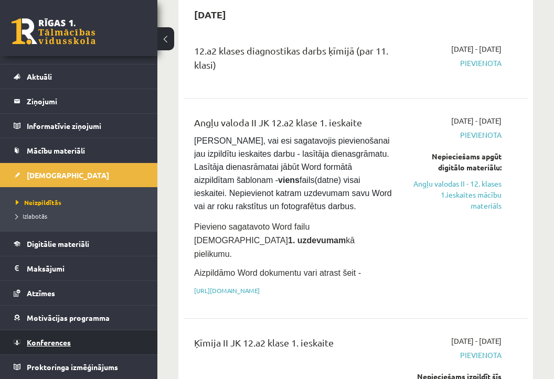
click at [44, 340] on span "Konferences" at bounding box center [49, 342] width 44 height 9
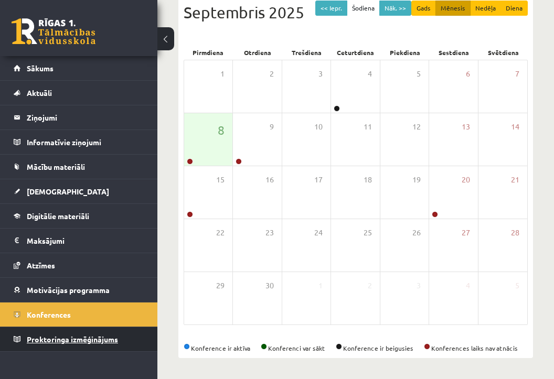
scroll to position [122, 0]
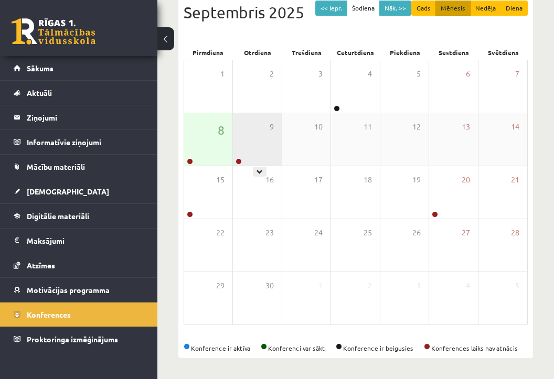
click at [244, 146] on div "9" at bounding box center [257, 139] width 48 height 52
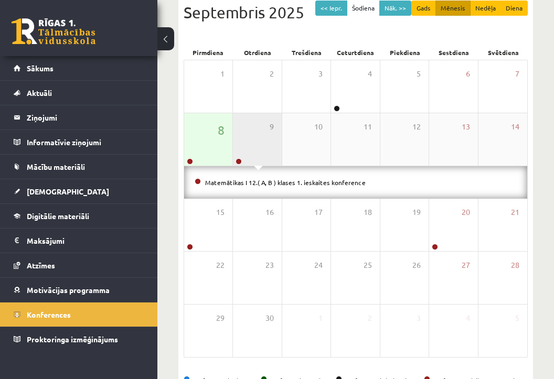
click at [244, 145] on div "9" at bounding box center [257, 139] width 48 height 52
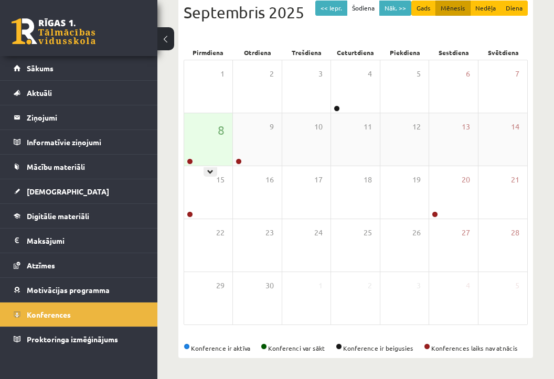
click at [227, 138] on div "8" at bounding box center [208, 139] width 48 height 52
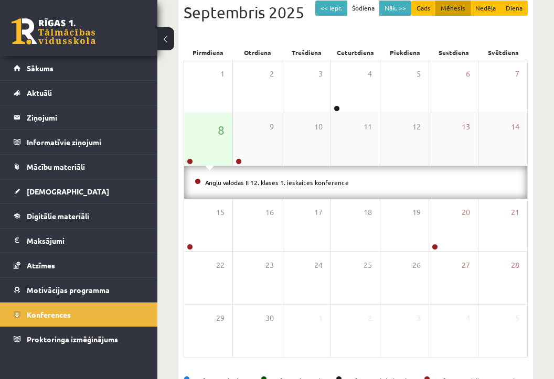
click at [212, 136] on div "8" at bounding box center [208, 139] width 48 height 52
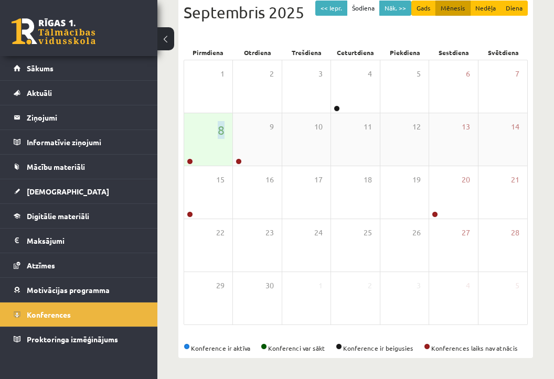
click at [212, 136] on div "8" at bounding box center [208, 139] width 48 height 52
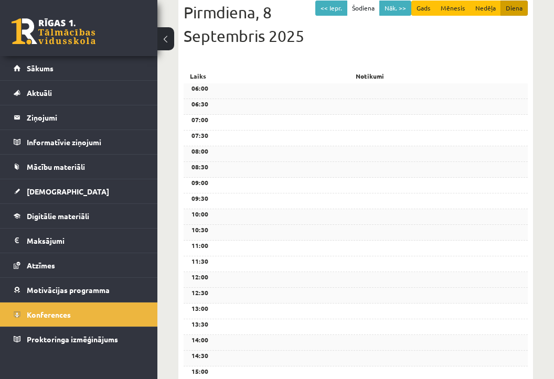
scroll to position [383, 0]
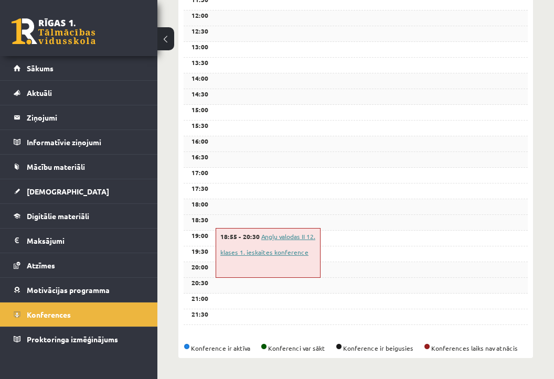
click at [279, 237] on link "Angļu valodas II 12. klases 1. ieskaites konference" at bounding box center [267, 244] width 95 height 24
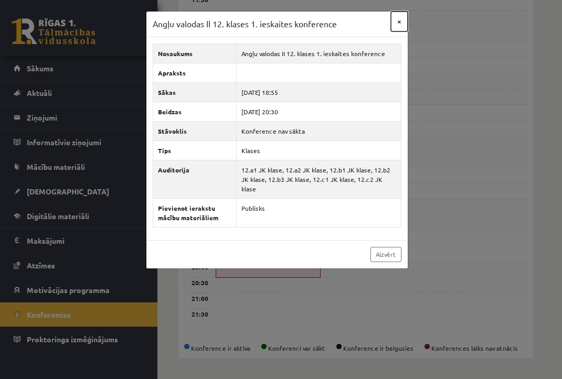
click at [395, 17] on button "×" at bounding box center [399, 22] width 17 height 20
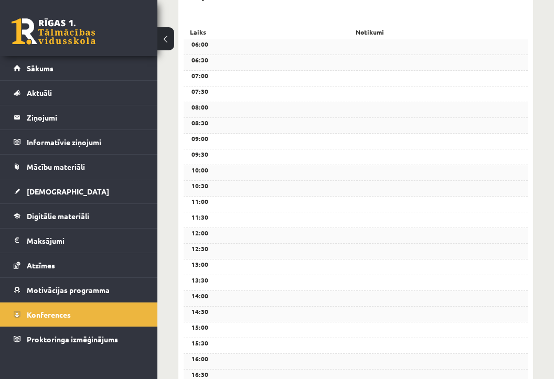
scroll to position [0, 0]
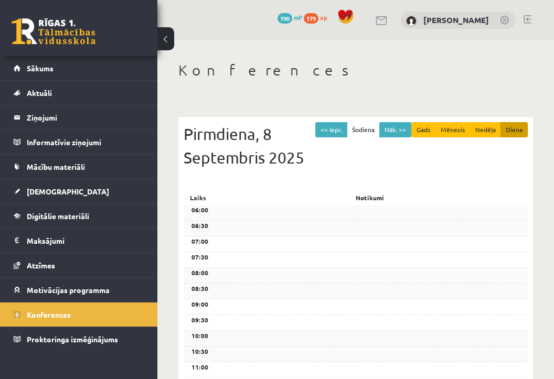
click at [236, 69] on h1 "Konferences" at bounding box center [355, 70] width 354 height 18
click at [370, 132] on button "Šodiena" at bounding box center [363, 129] width 33 height 15
click at [450, 130] on button "Mēnesis" at bounding box center [452, 129] width 35 height 15
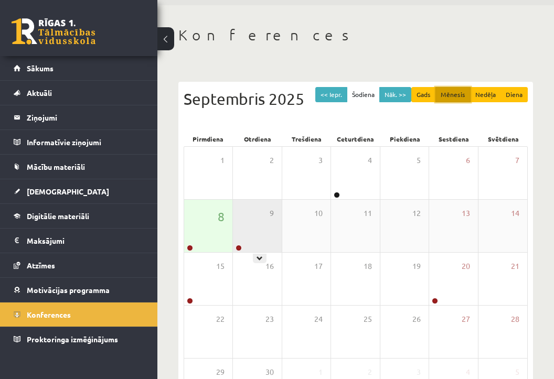
scroll to position [50, 0]
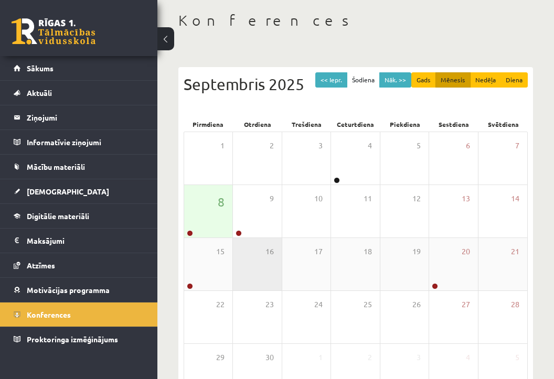
click at [259, 243] on div "16" at bounding box center [257, 264] width 48 height 52
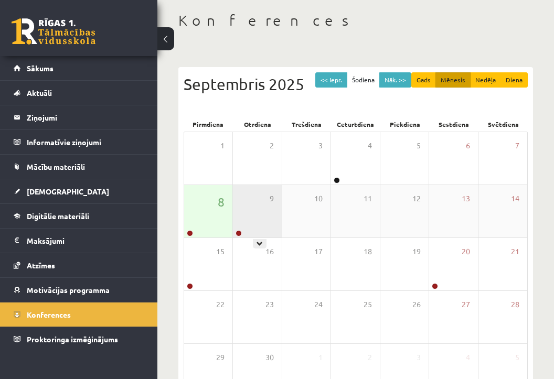
click at [263, 222] on div "9" at bounding box center [257, 211] width 48 height 52
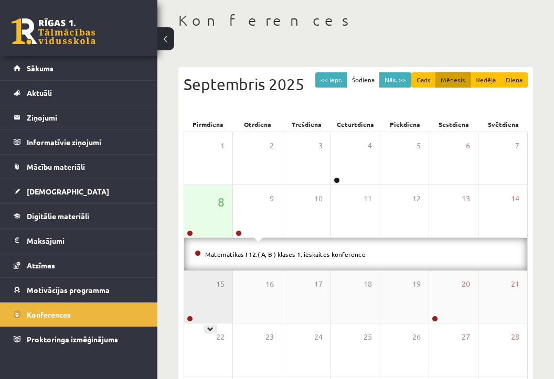
click at [194, 298] on div "15" at bounding box center [208, 297] width 48 height 52
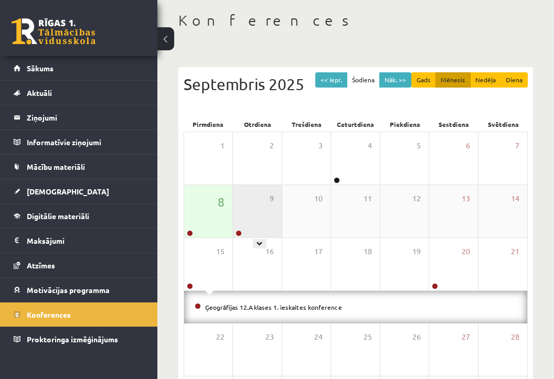
click at [251, 231] on div "9" at bounding box center [257, 211] width 48 height 52
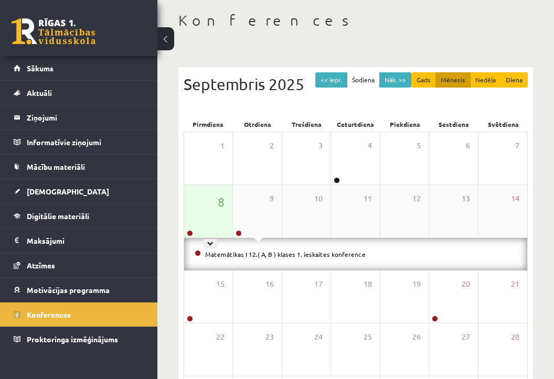
click at [209, 223] on div "8" at bounding box center [208, 211] width 48 height 52
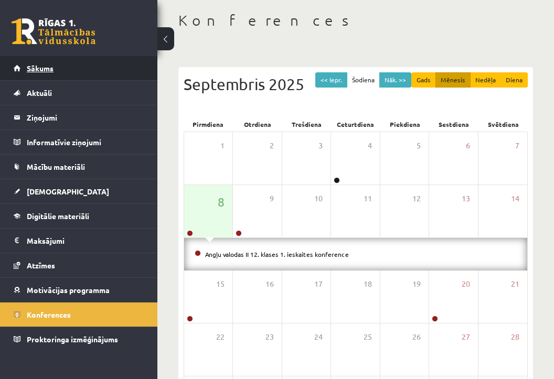
click at [57, 64] on link "Sākums" at bounding box center [79, 68] width 131 height 24
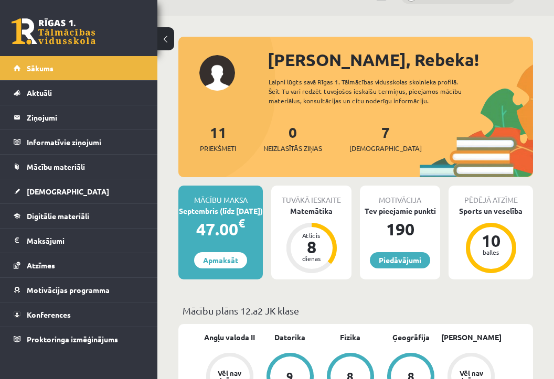
scroll to position [51, 0]
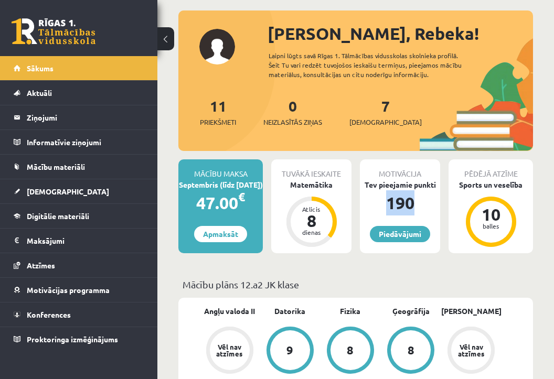
drag, startPoint x: 388, startPoint y: 205, endPoint x: 414, endPoint y: 205, distance: 26.7
click at [414, 205] on div "190" at bounding box center [400, 202] width 80 height 25
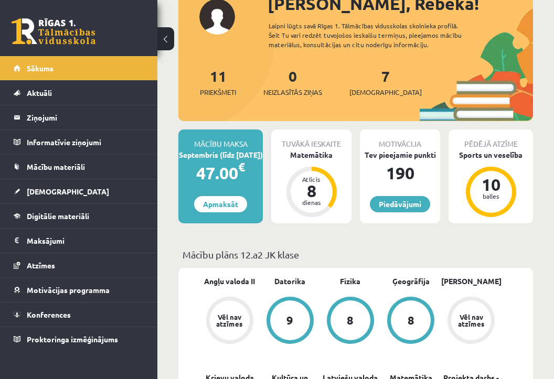
scroll to position [0, 0]
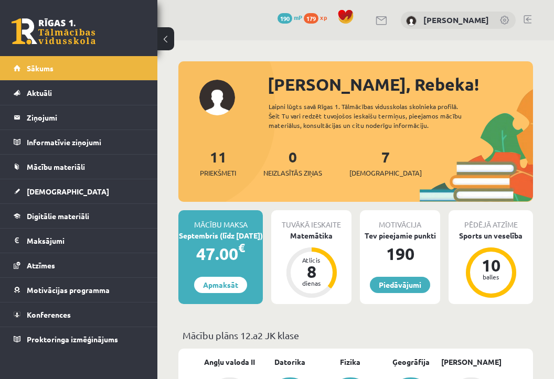
click at [304, 17] on span "179" at bounding box center [311, 18] width 15 height 10
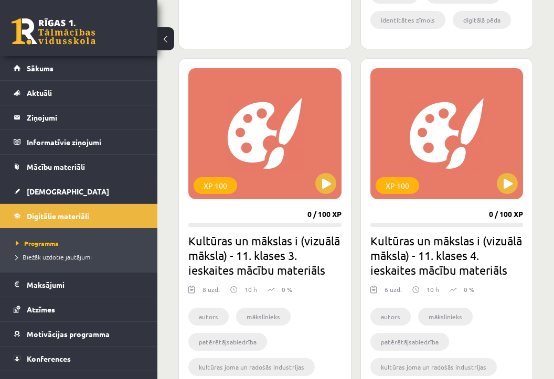
scroll to position [1033, 0]
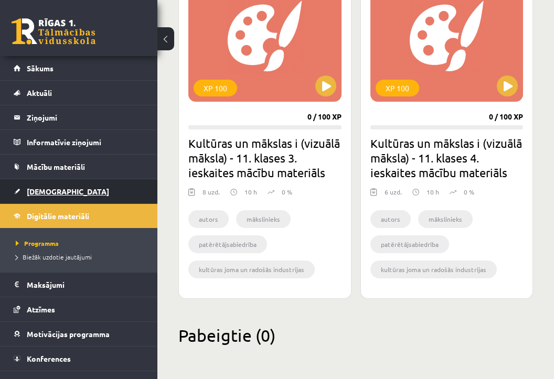
click at [40, 188] on span "[DEMOGRAPHIC_DATA]" at bounding box center [68, 191] width 82 height 9
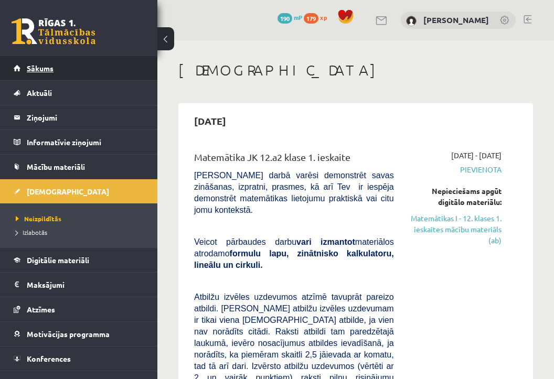
click at [74, 60] on link "Sākums" at bounding box center [79, 68] width 131 height 24
